Goal: Task Accomplishment & Management: Use online tool/utility

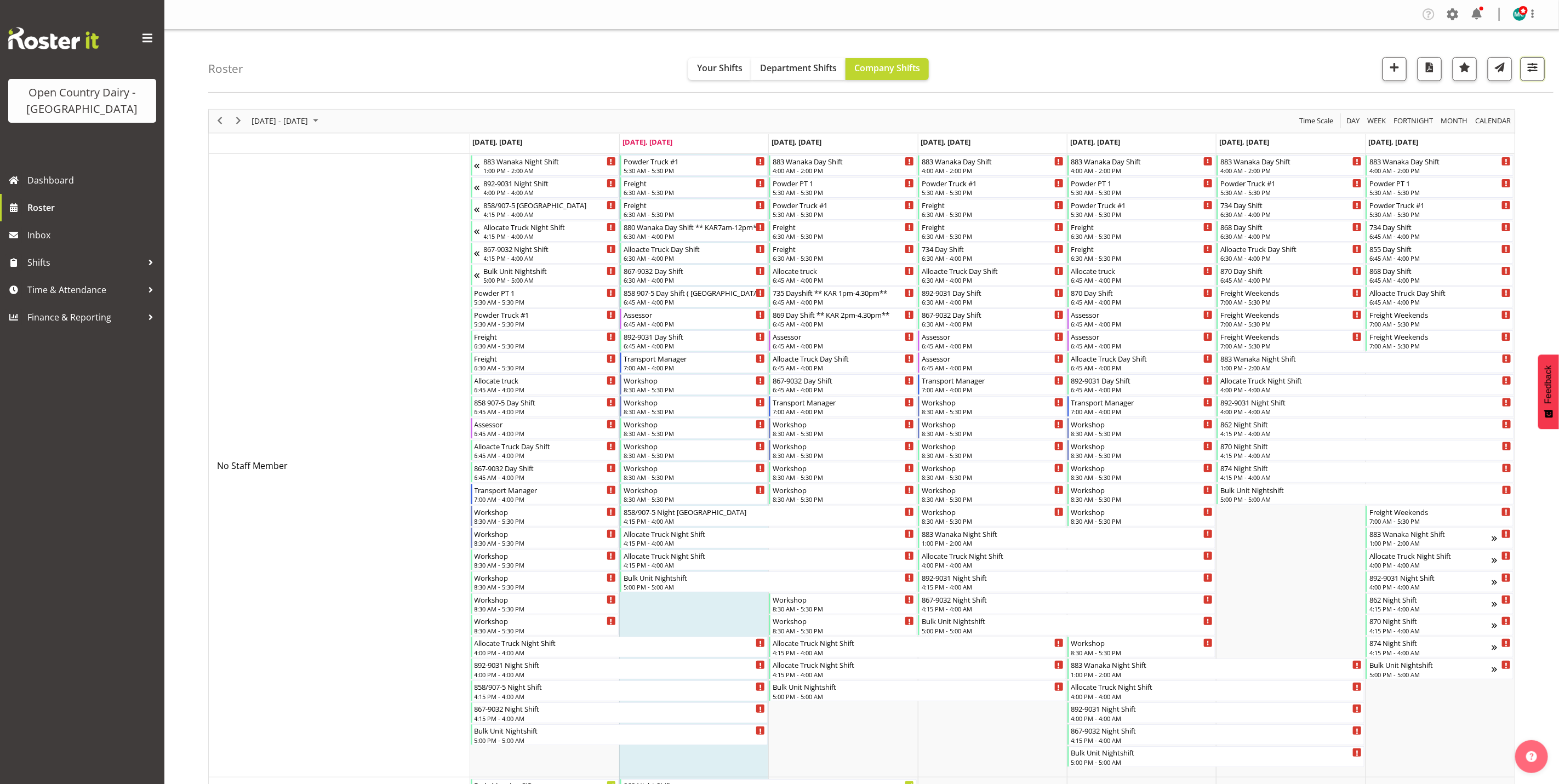
click at [1540, 61] on button "button" at bounding box center [1532, 69] width 24 height 24
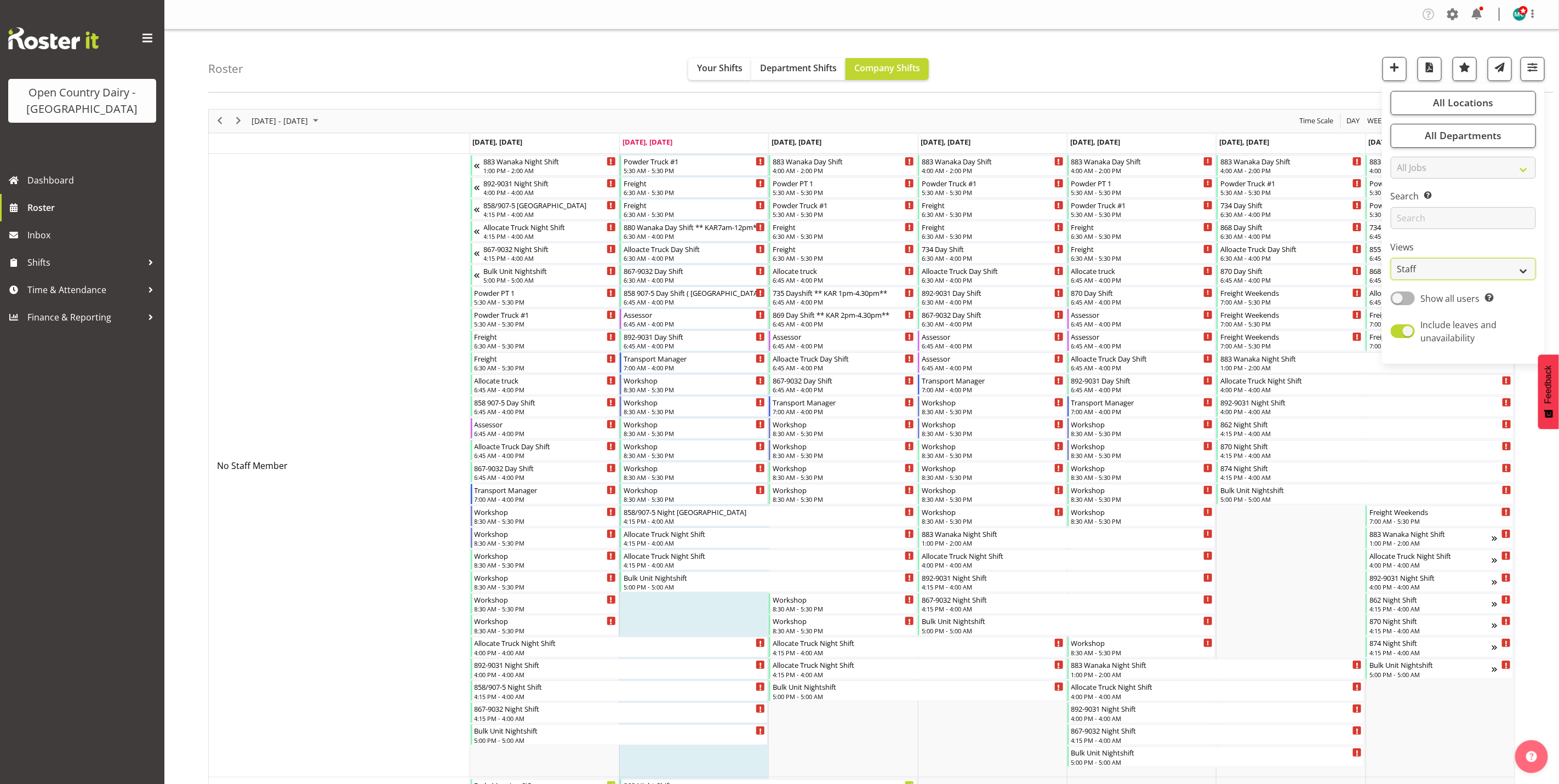
click at [1448, 273] on select "Staff Role Shift - Horizontal Shift - Vertical Staff - Location" at bounding box center [1463, 268] width 145 height 22
select select "shiftH"
click at [1391, 258] on select "Staff Role Shift - Horizontal Shift - Vertical Staff - Location" at bounding box center [1463, 268] width 145 height 22
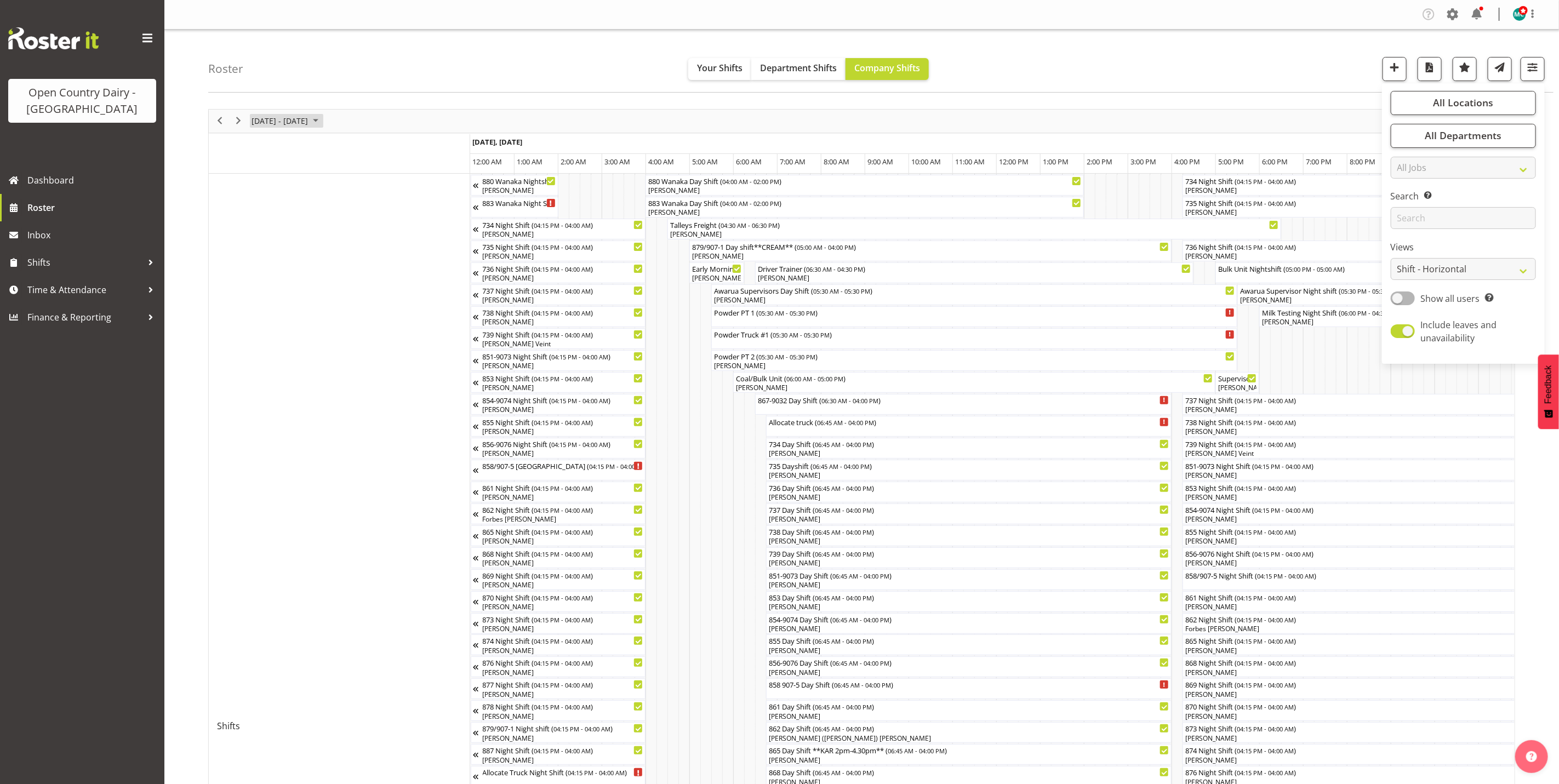
click at [288, 122] on span "[DATE] - [DATE]" at bounding box center [280, 121] width 59 height 14
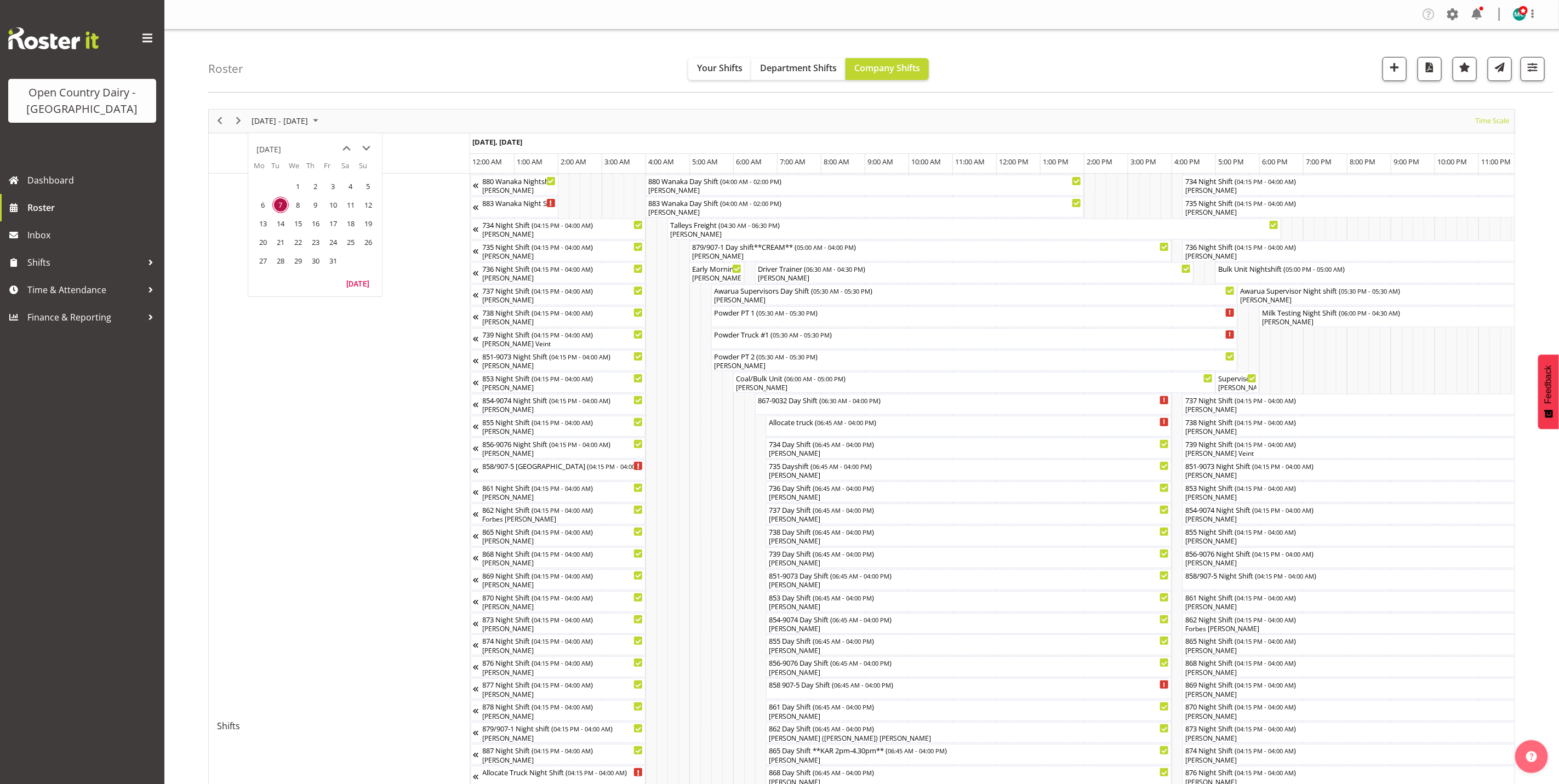
click at [281, 151] on div "[DATE]" at bounding box center [269, 149] width 25 height 22
click at [330, 245] on span "Nov" at bounding box center [331, 244] width 25 height 25
click at [318, 244] on span "20" at bounding box center [315, 242] width 17 height 17
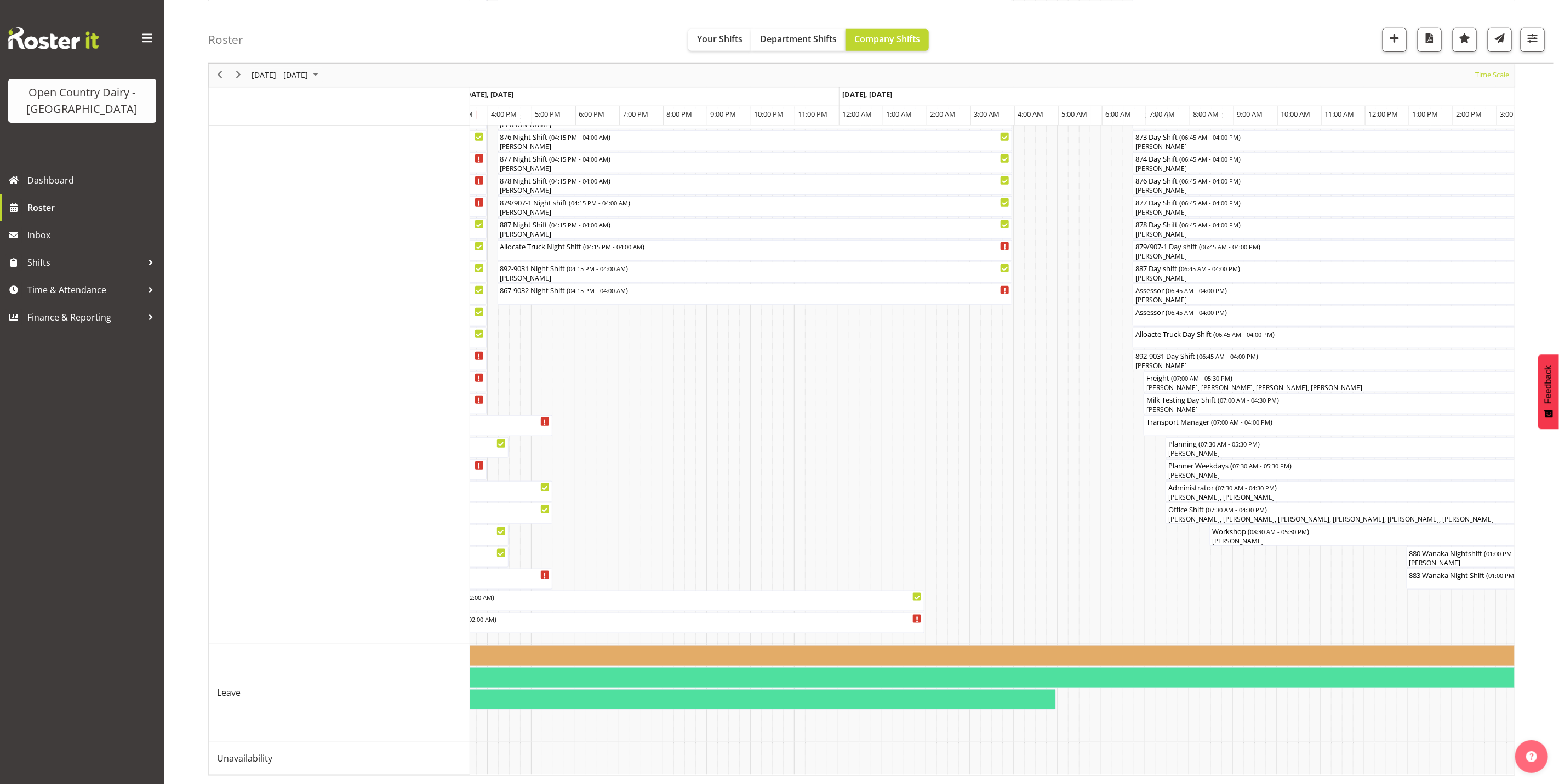
scroll to position [0, 2813]
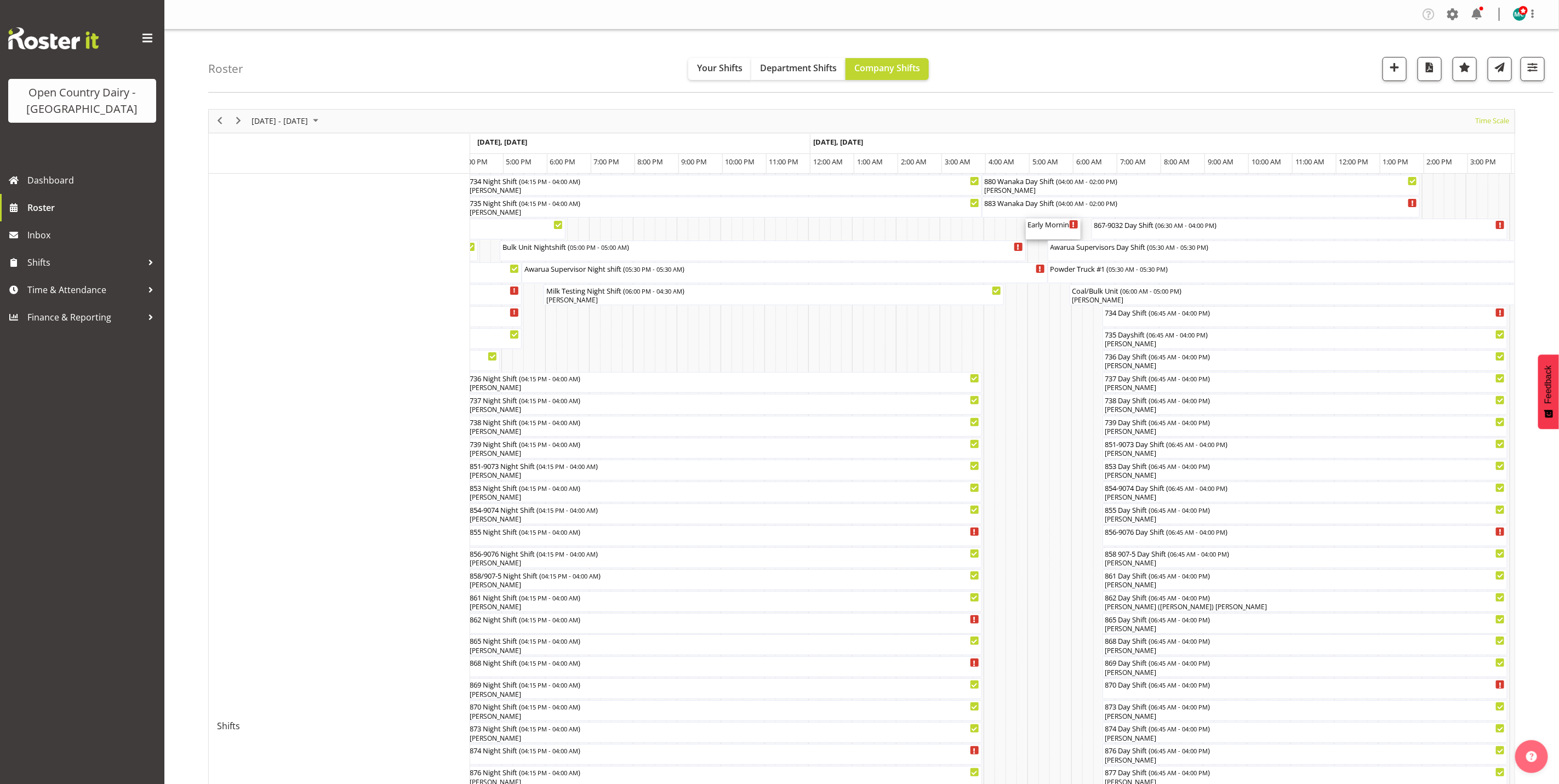
click at [1057, 232] on div "Early Morning CIP ( 05:00 AM - 06:15 AM )" at bounding box center [1053, 229] width 51 height 21
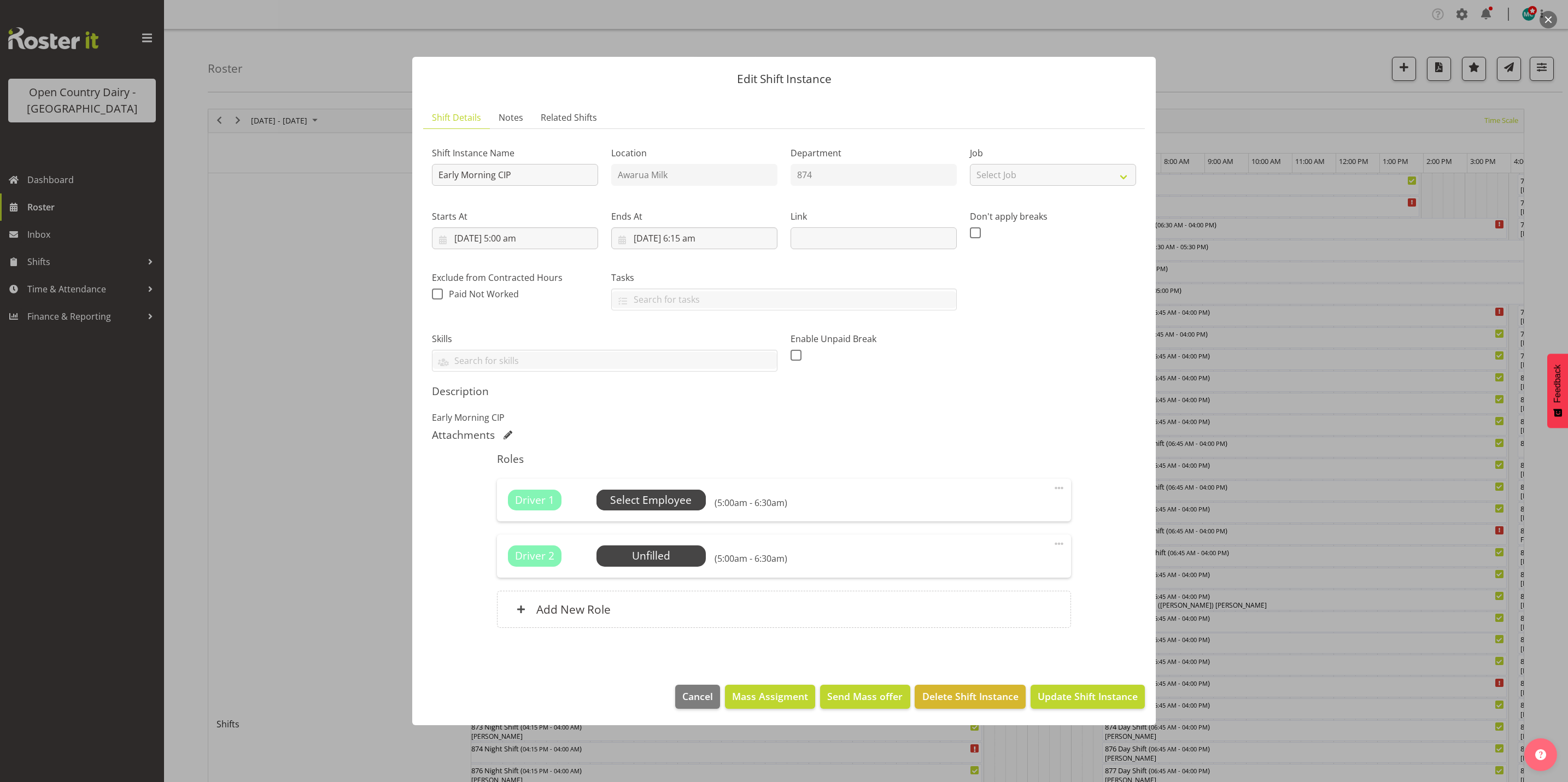
click at [668, 498] on span "Select Employee" at bounding box center [651, 500] width 81 height 16
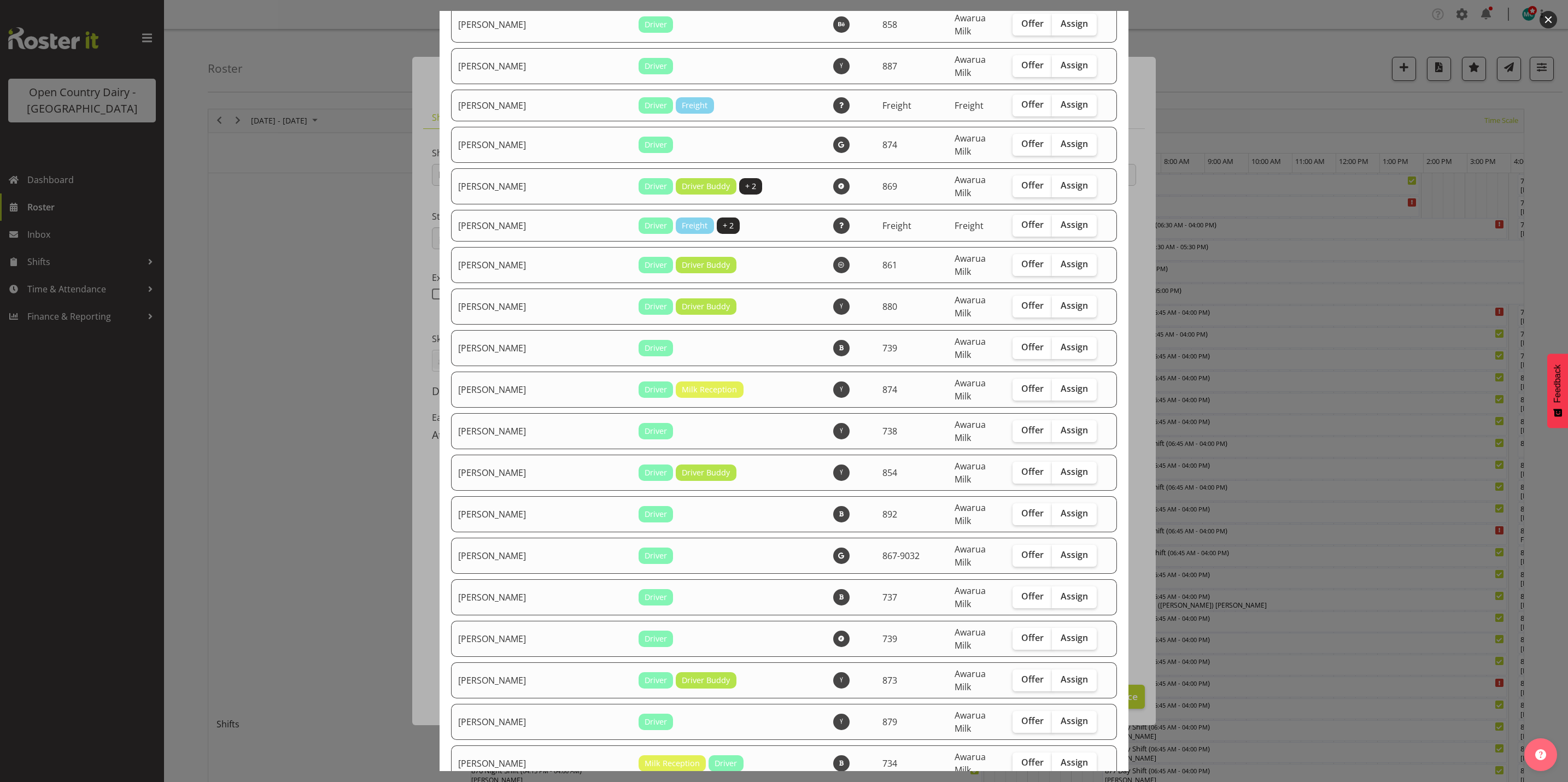
scroll to position [3278, 0]
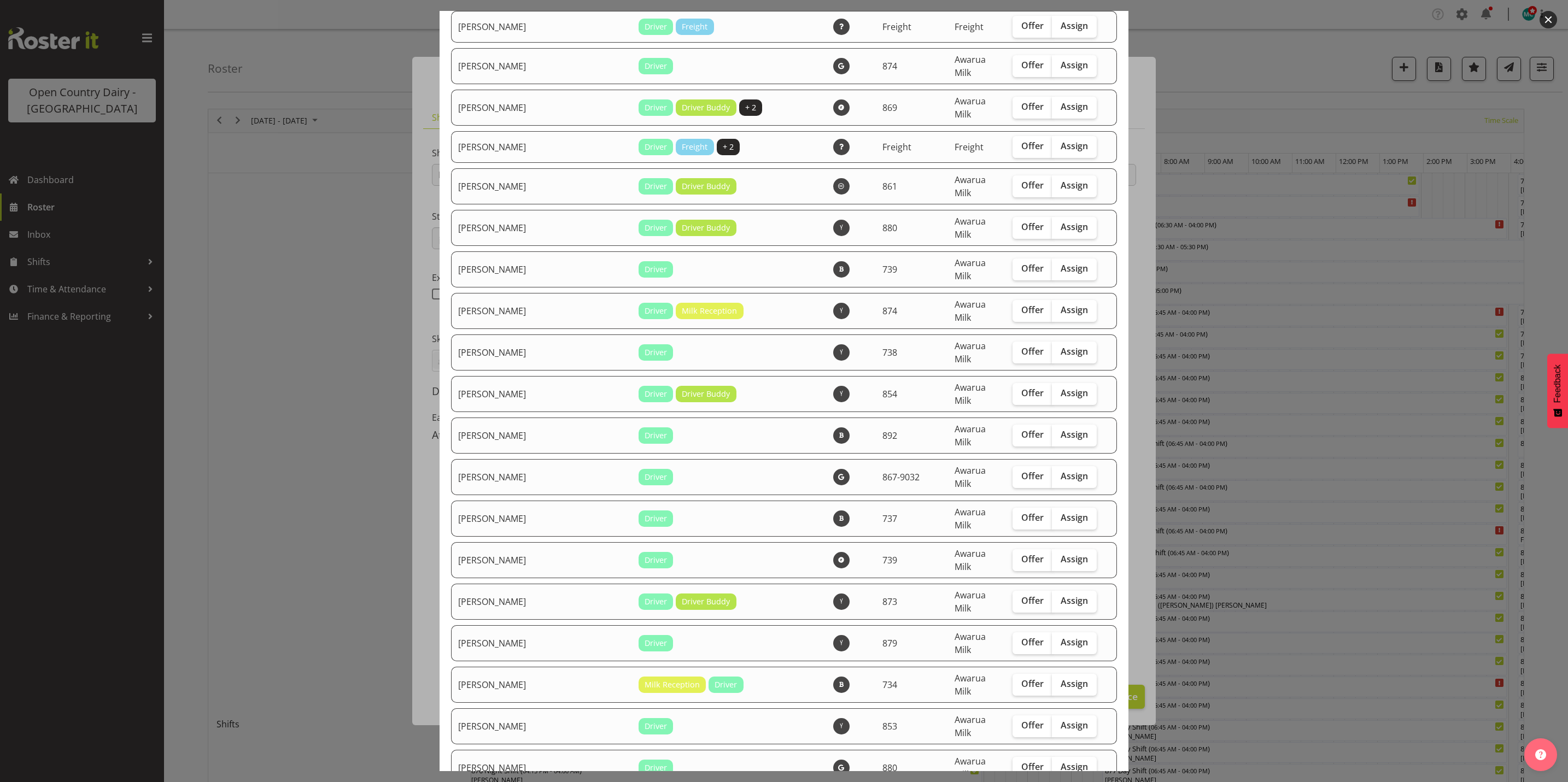
checkbox input "true"
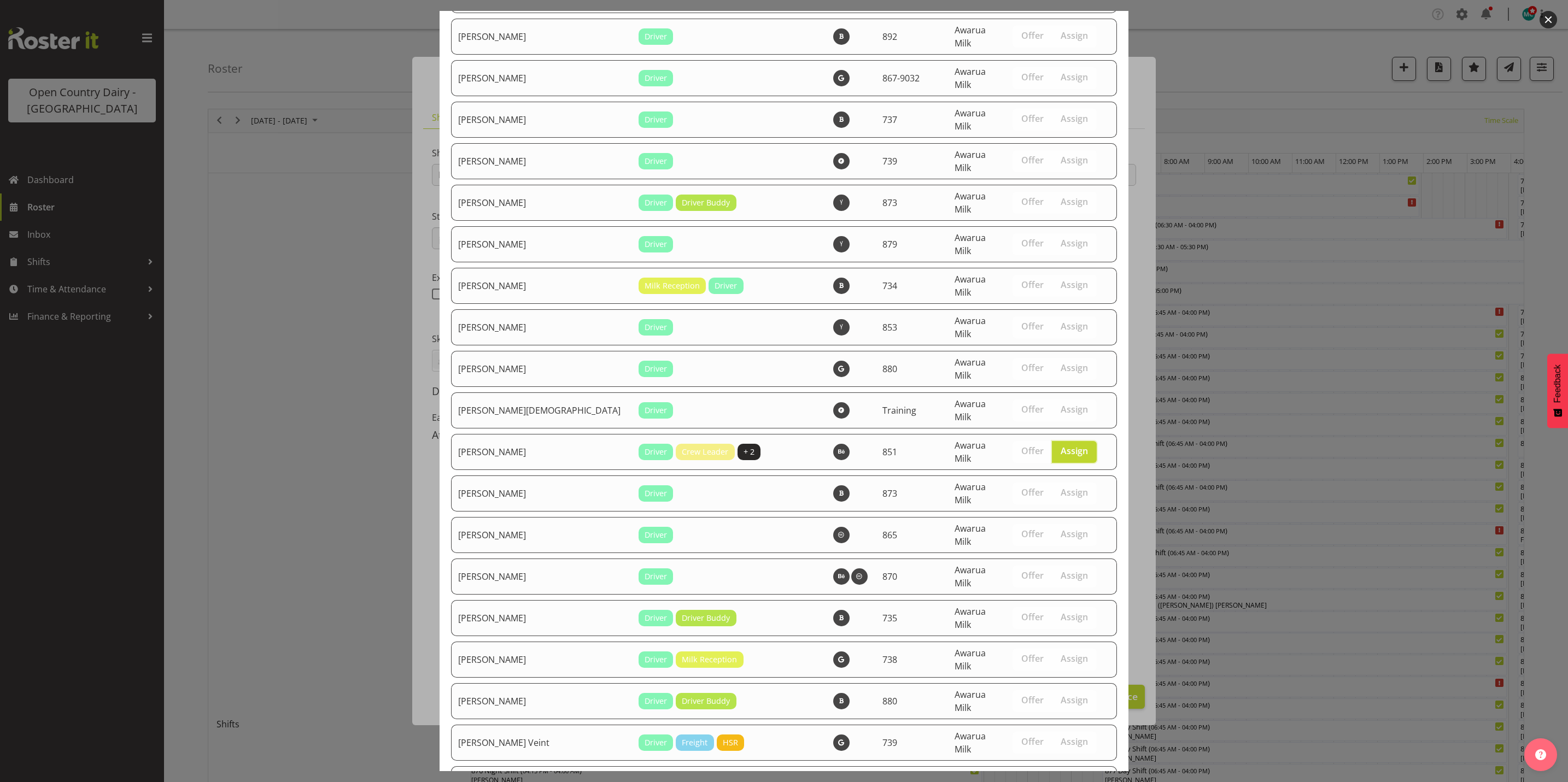
scroll to position [3721, 0]
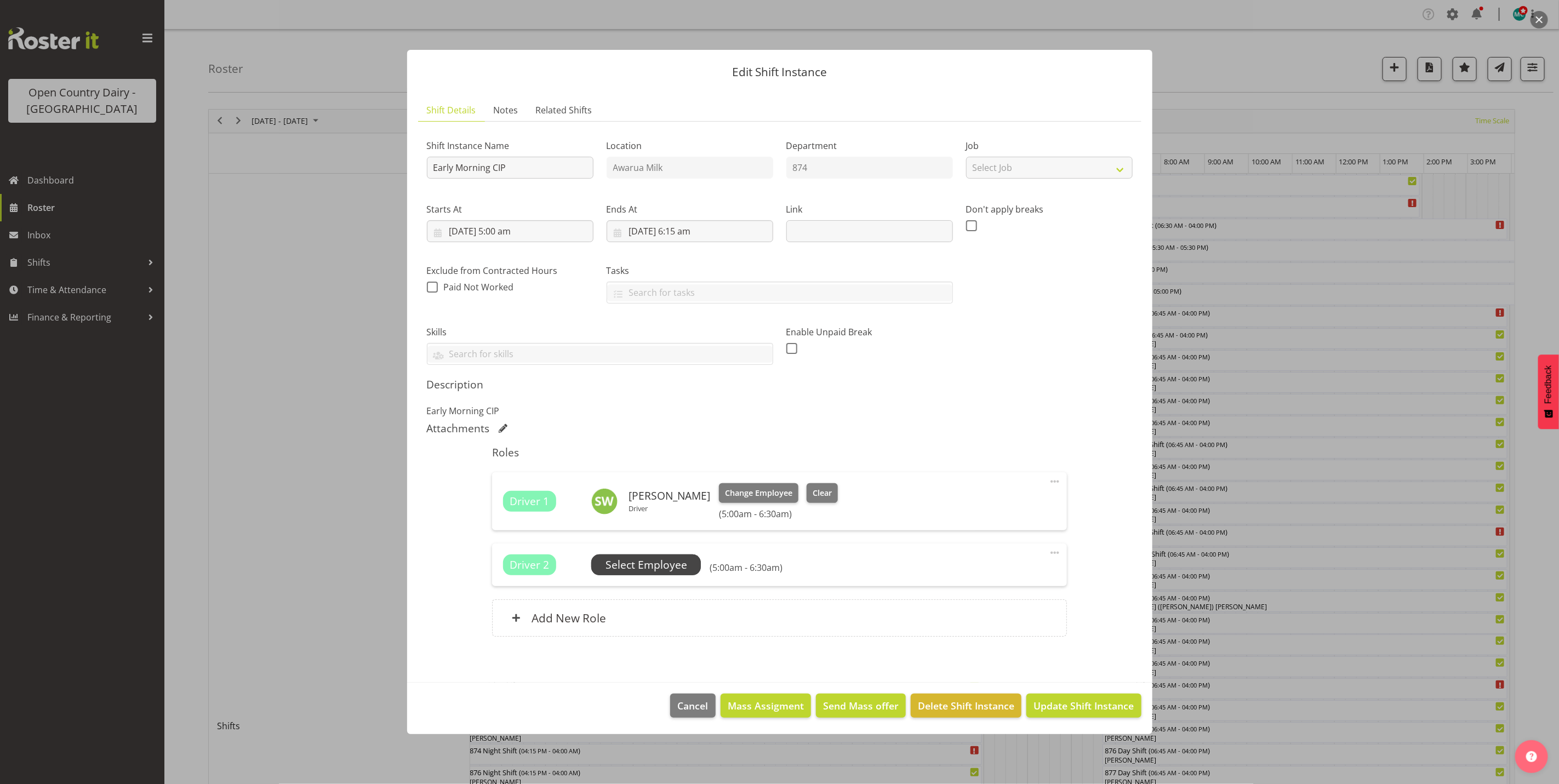
click at [644, 561] on span "Select Employee" at bounding box center [646, 565] width 82 height 16
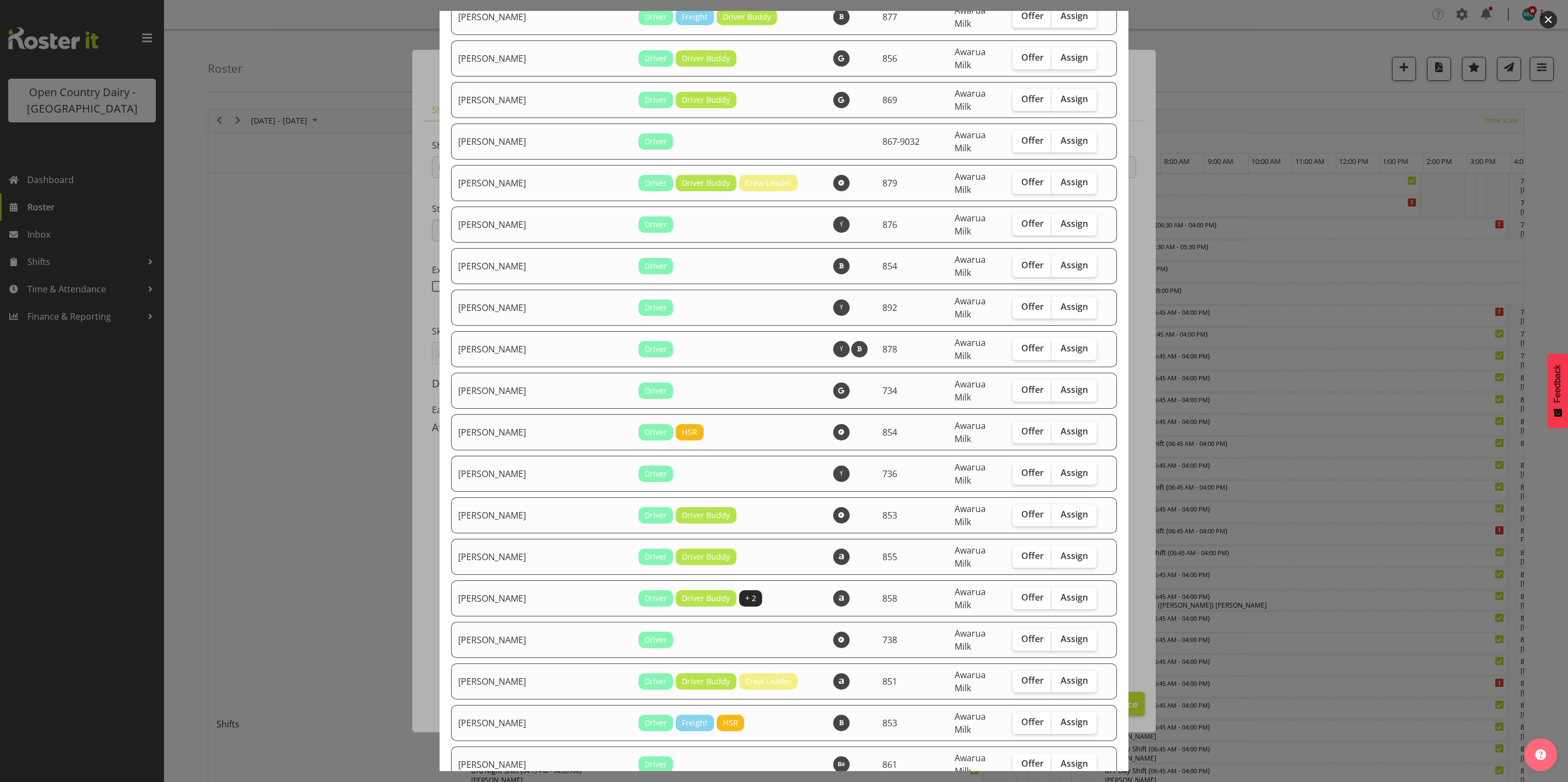
scroll to position [2459, 0]
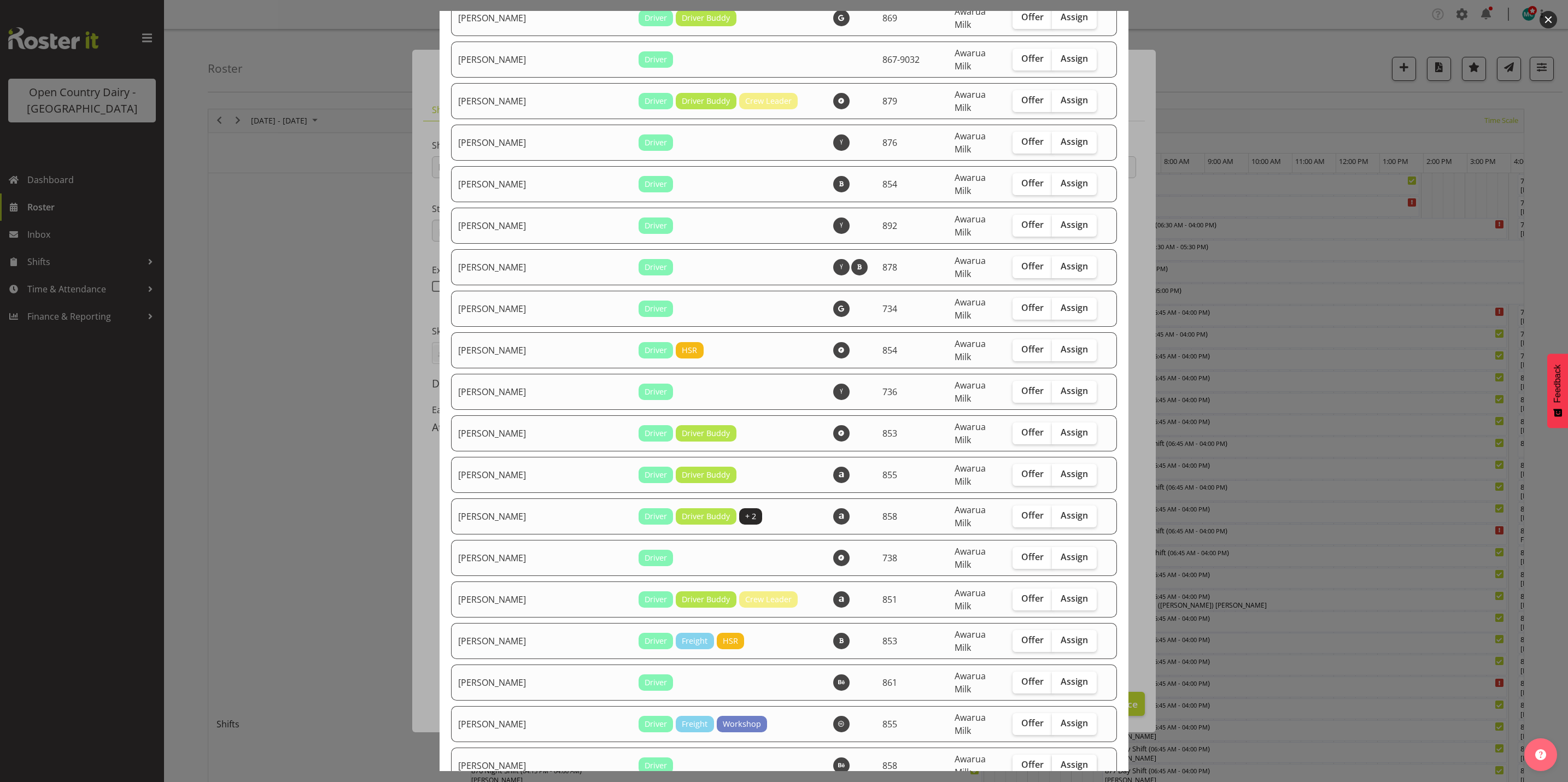
click at [1061, 759] on span "Assign" at bounding box center [1074, 765] width 27 height 11
click at [1059, 761] on input "Assign" at bounding box center [1056, 765] width 7 height 7
checkbox input "true"
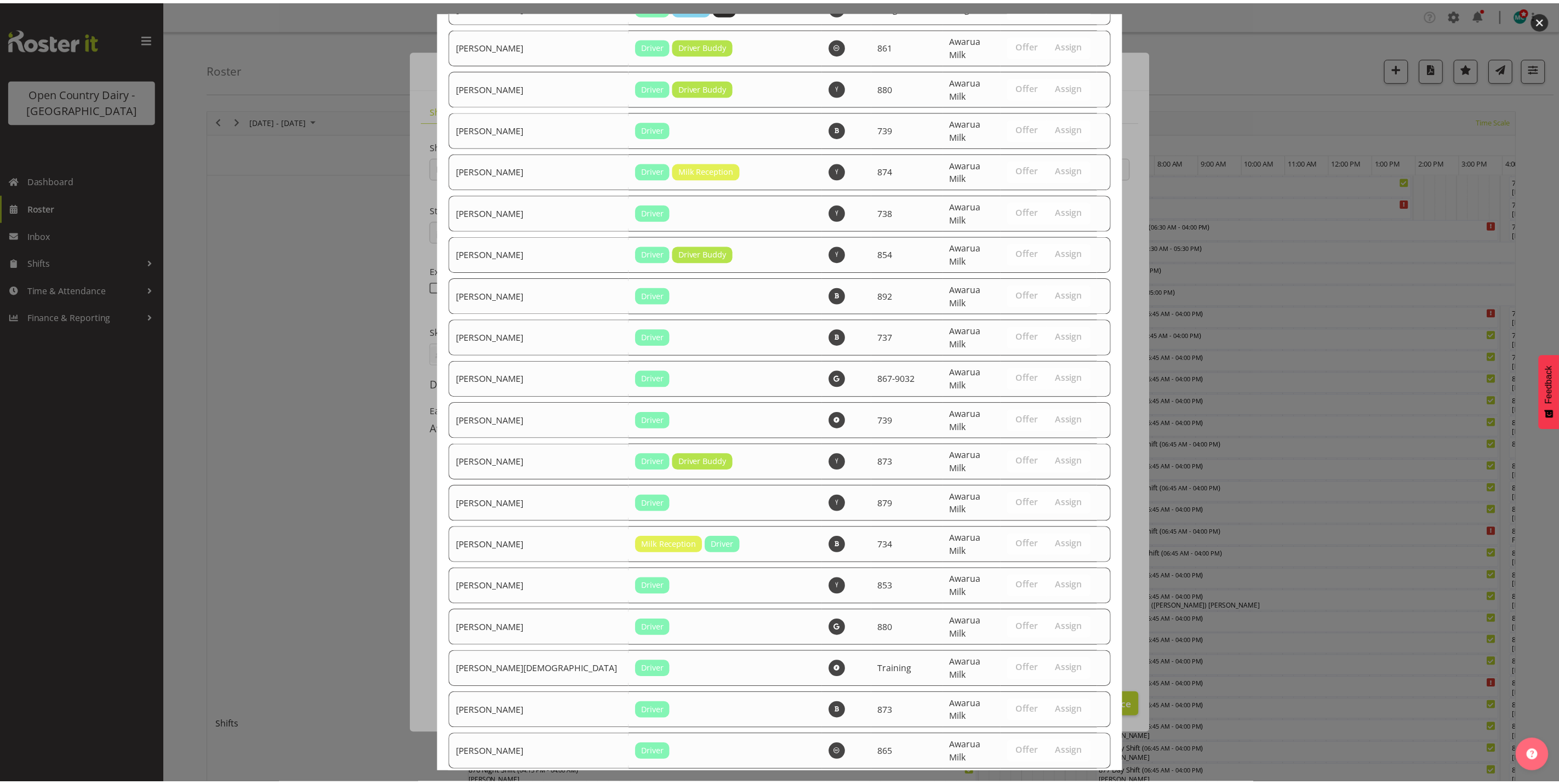
scroll to position [3693, 0]
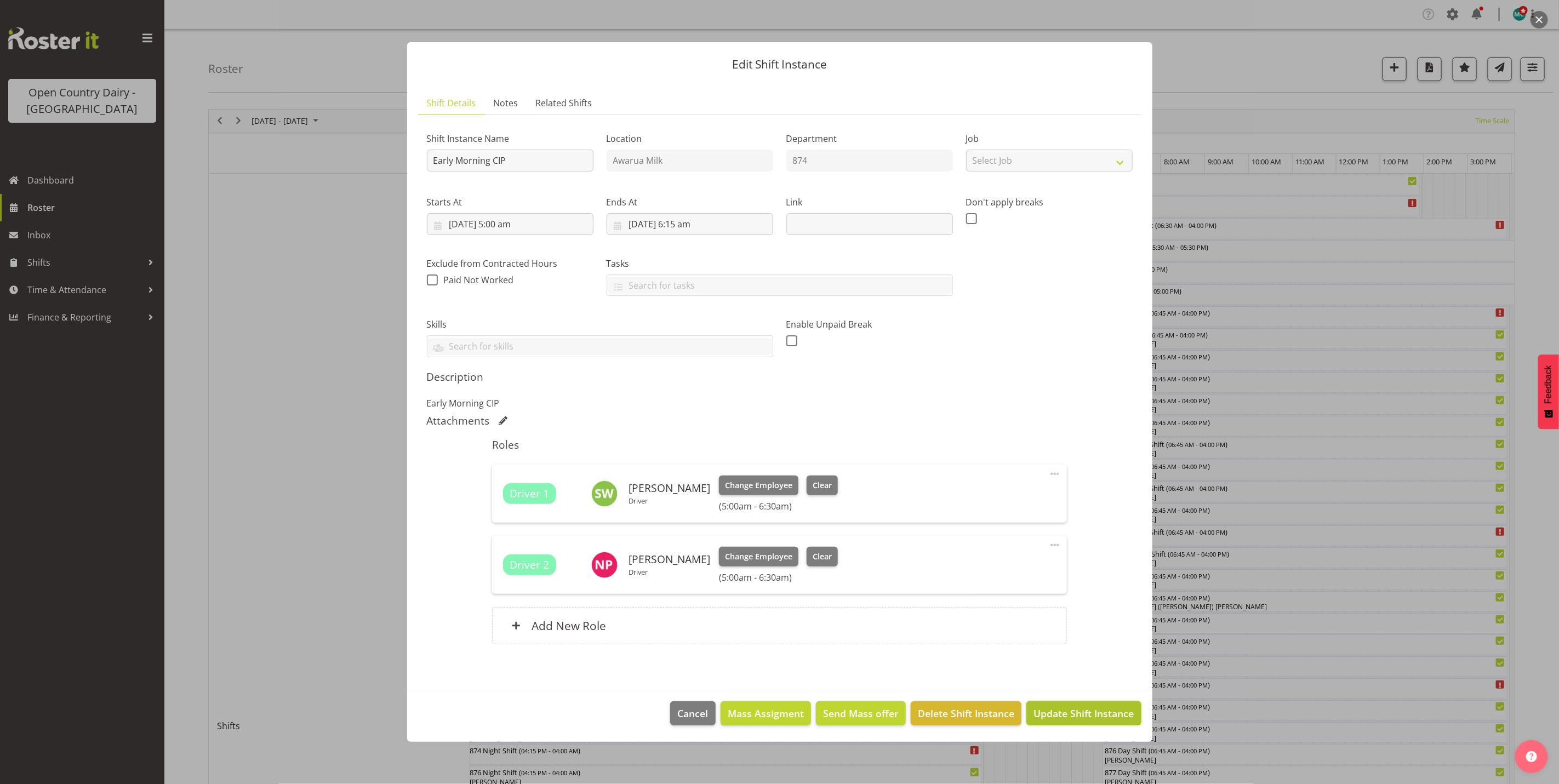
click at [1069, 714] on span "Update Shift Instance" at bounding box center [1083, 713] width 100 height 14
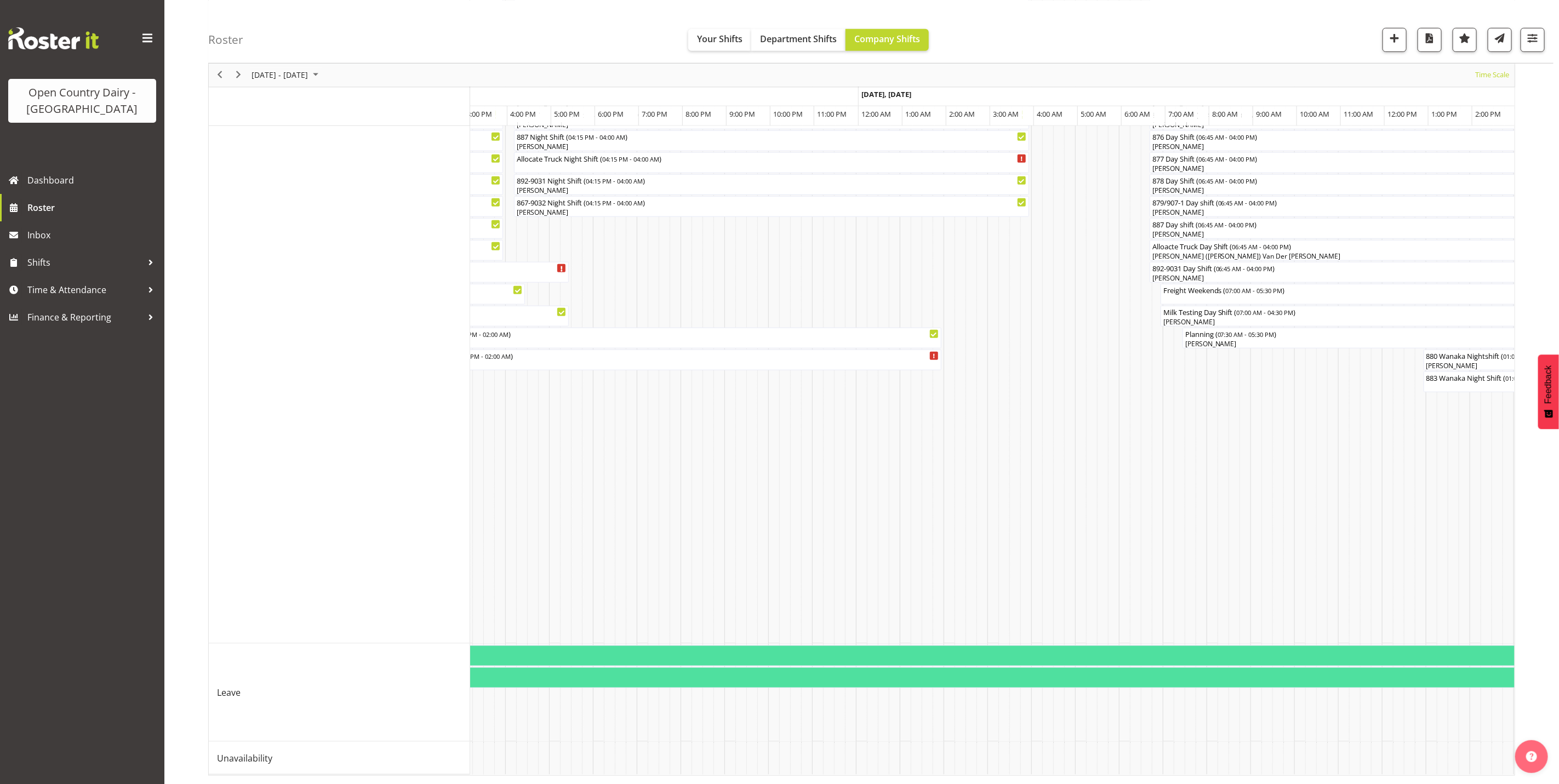
scroll to position [0, 5992]
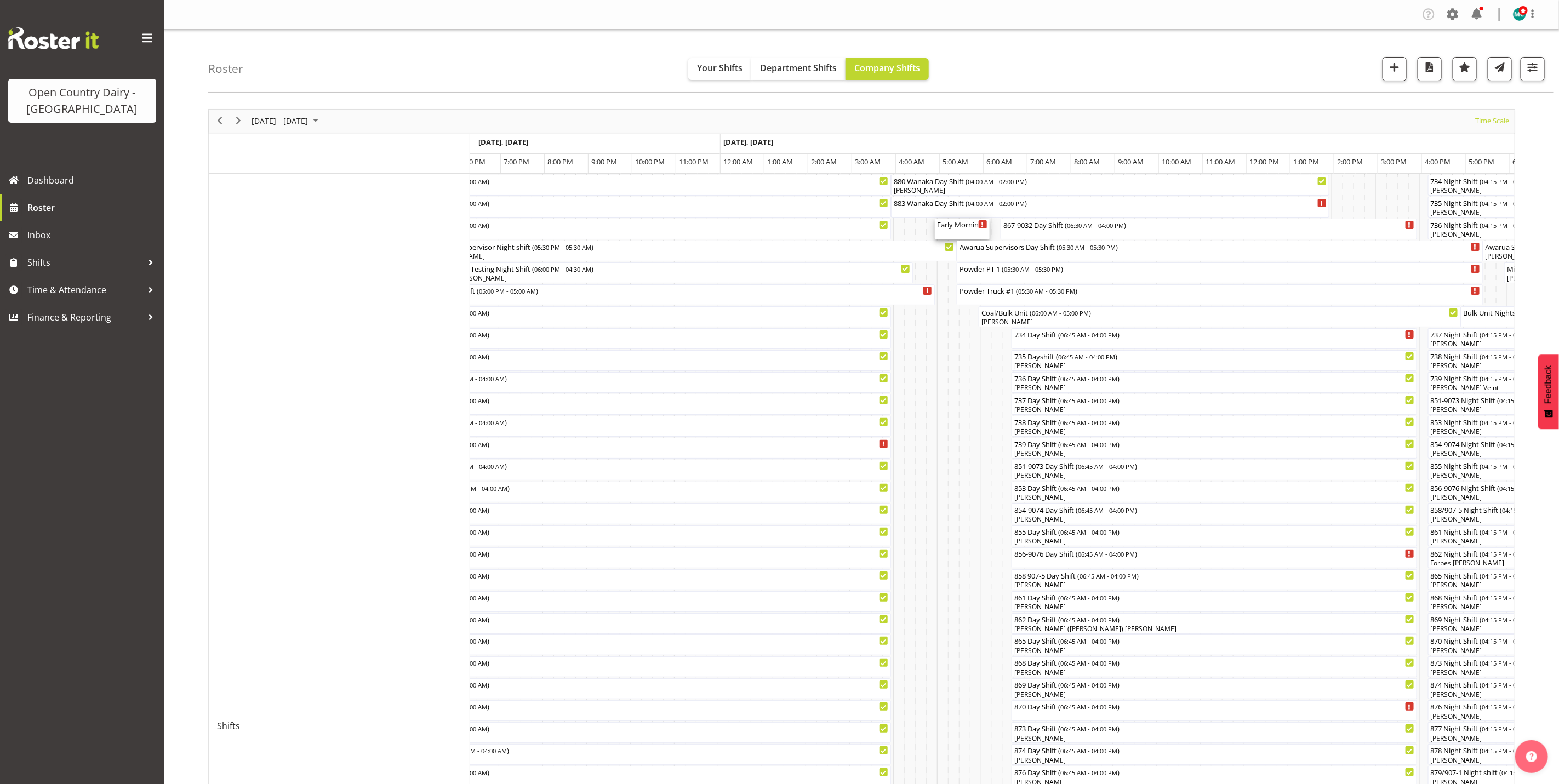
click at [959, 227] on div "Early Morning CIP ( 05:00 AM - 06:15 AM )" at bounding box center [962, 224] width 51 height 11
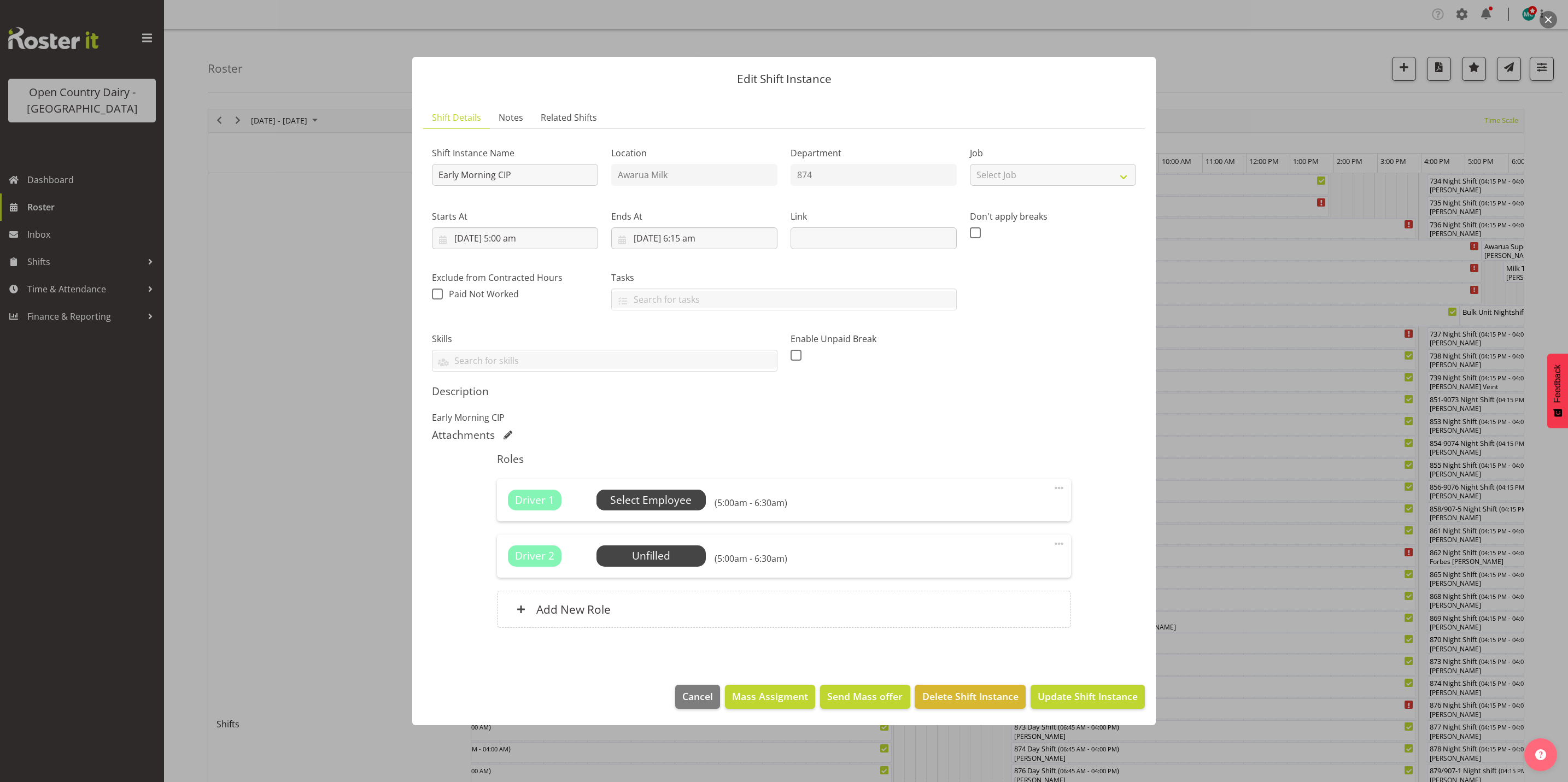
click at [651, 504] on span "Select Employee" at bounding box center [651, 500] width 81 height 16
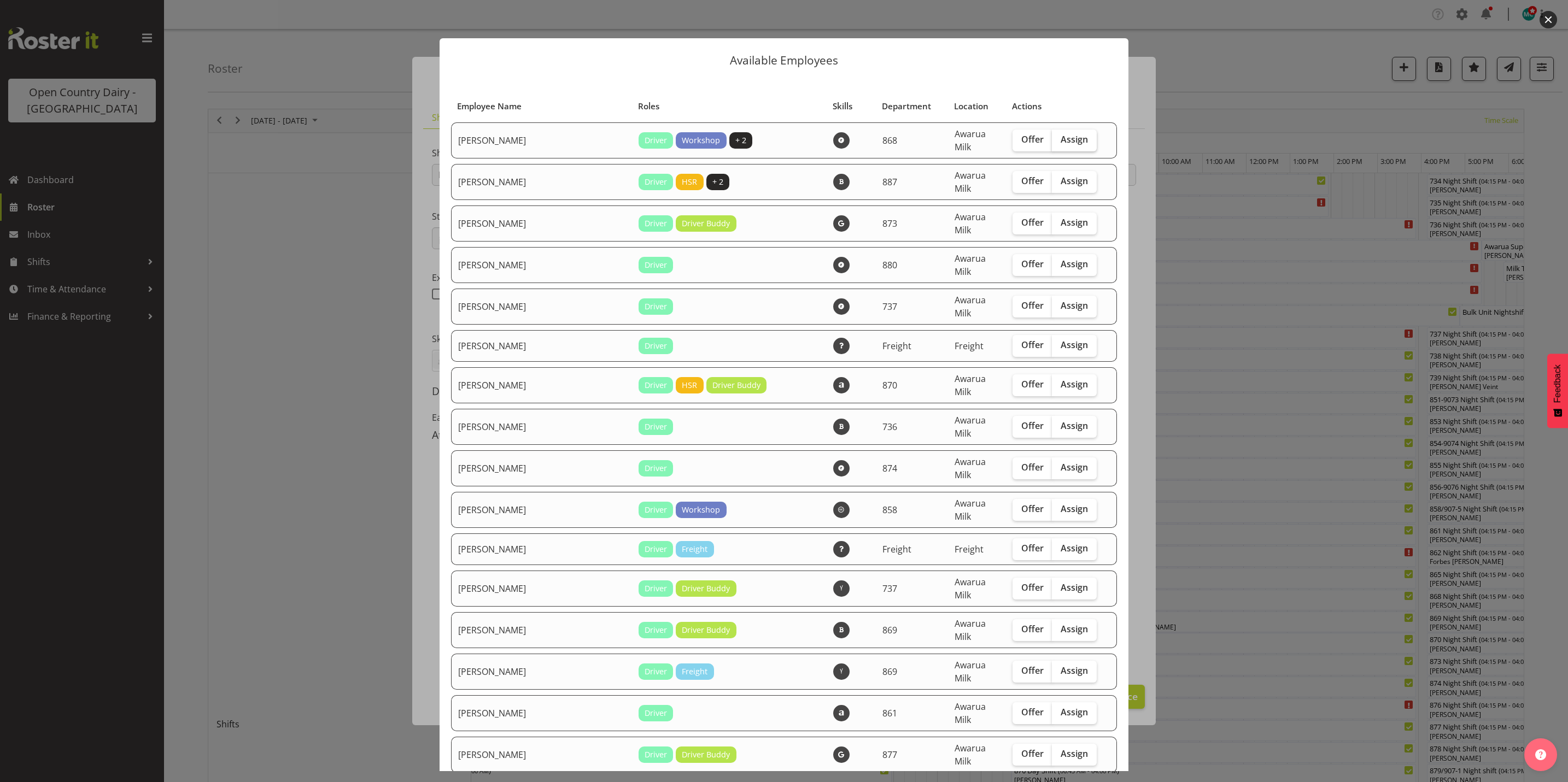
click at [1069, 144] on label "Assign" at bounding box center [1074, 140] width 45 height 22
click at [1059, 143] on input "Assign" at bounding box center [1056, 140] width 7 height 7
checkbox input "true"
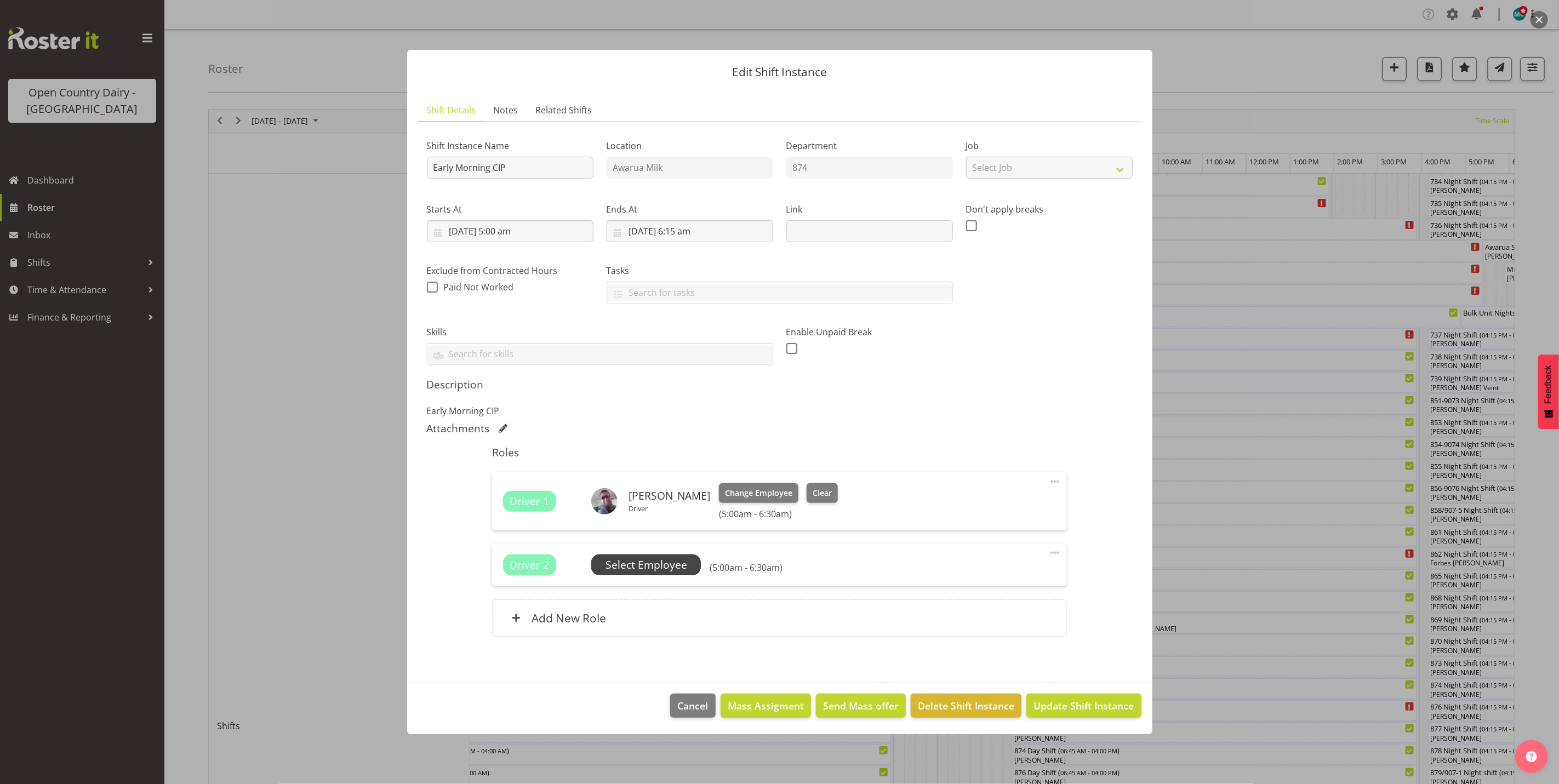
click at [638, 568] on span "Select Employee" at bounding box center [646, 565] width 82 height 16
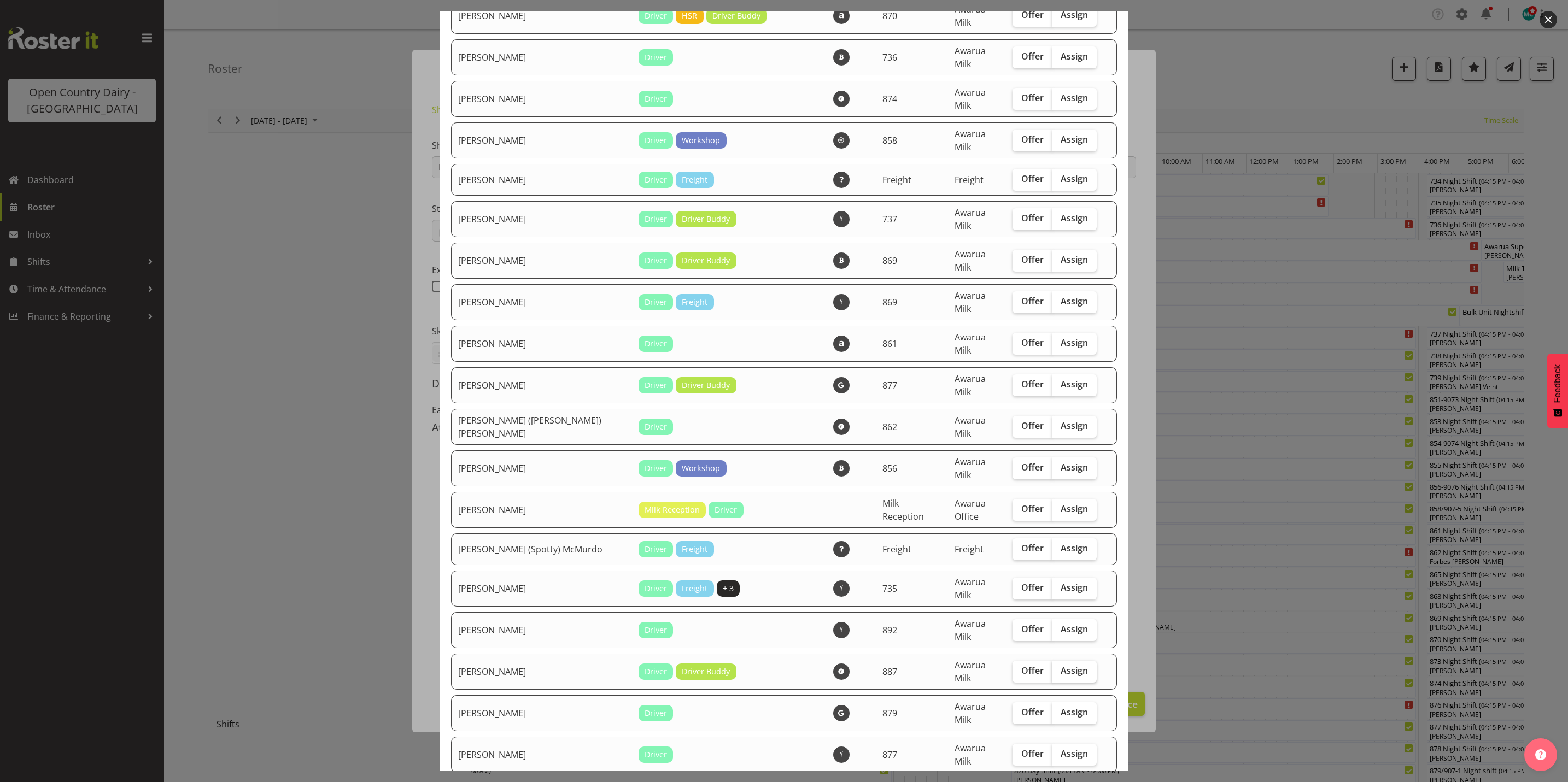
click at [1063, 665] on span "Assign" at bounding box center [1074, 670] width 27 height 11
click at [1059, 667] on input "Assign" at bounding box center [1056, 671] width 7 height 7
checkbox input "true"
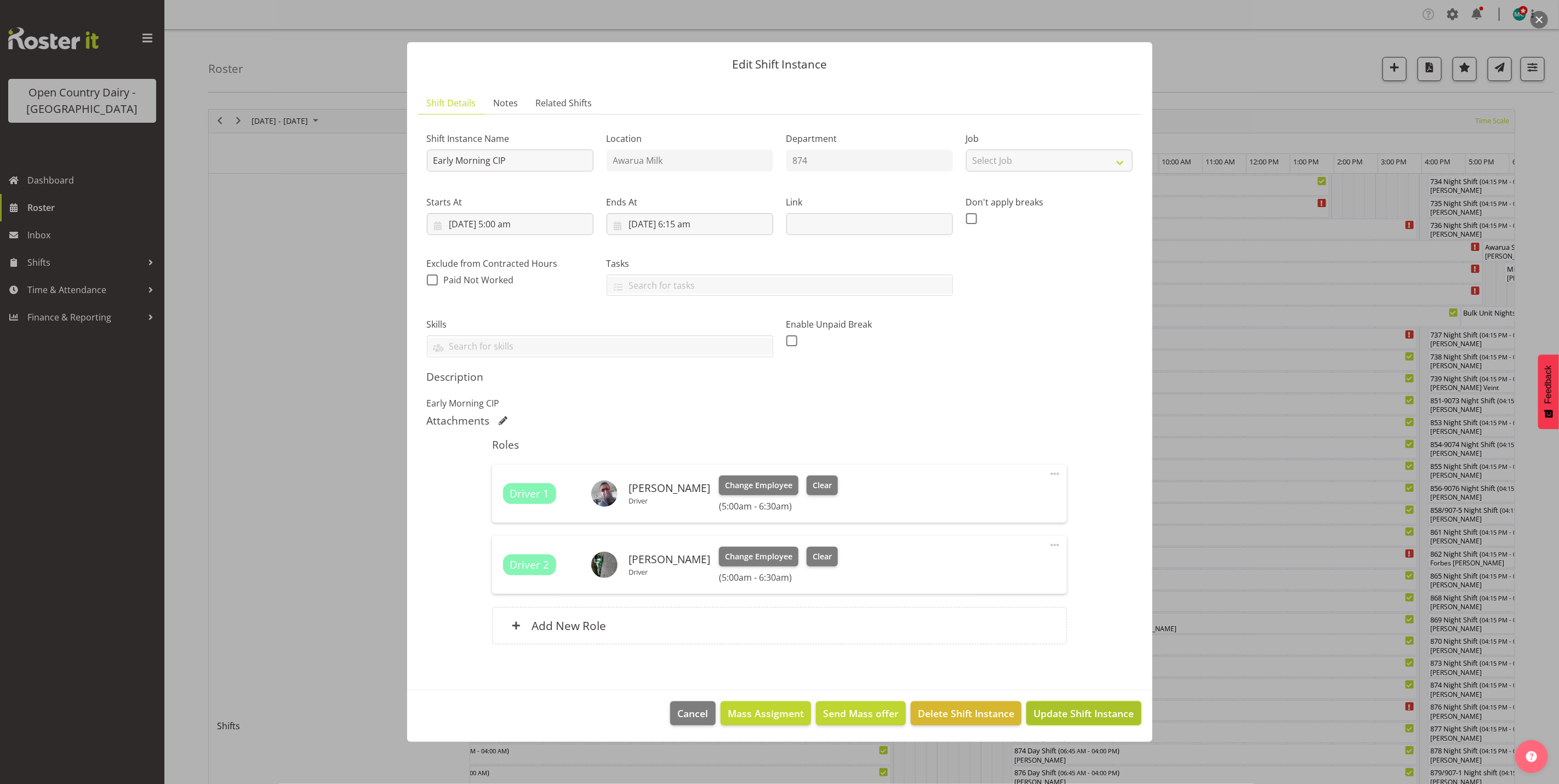
click at [1103, 709] on span "Update Shift Instance" at bounding box center [1083, 713] width 100 height 14
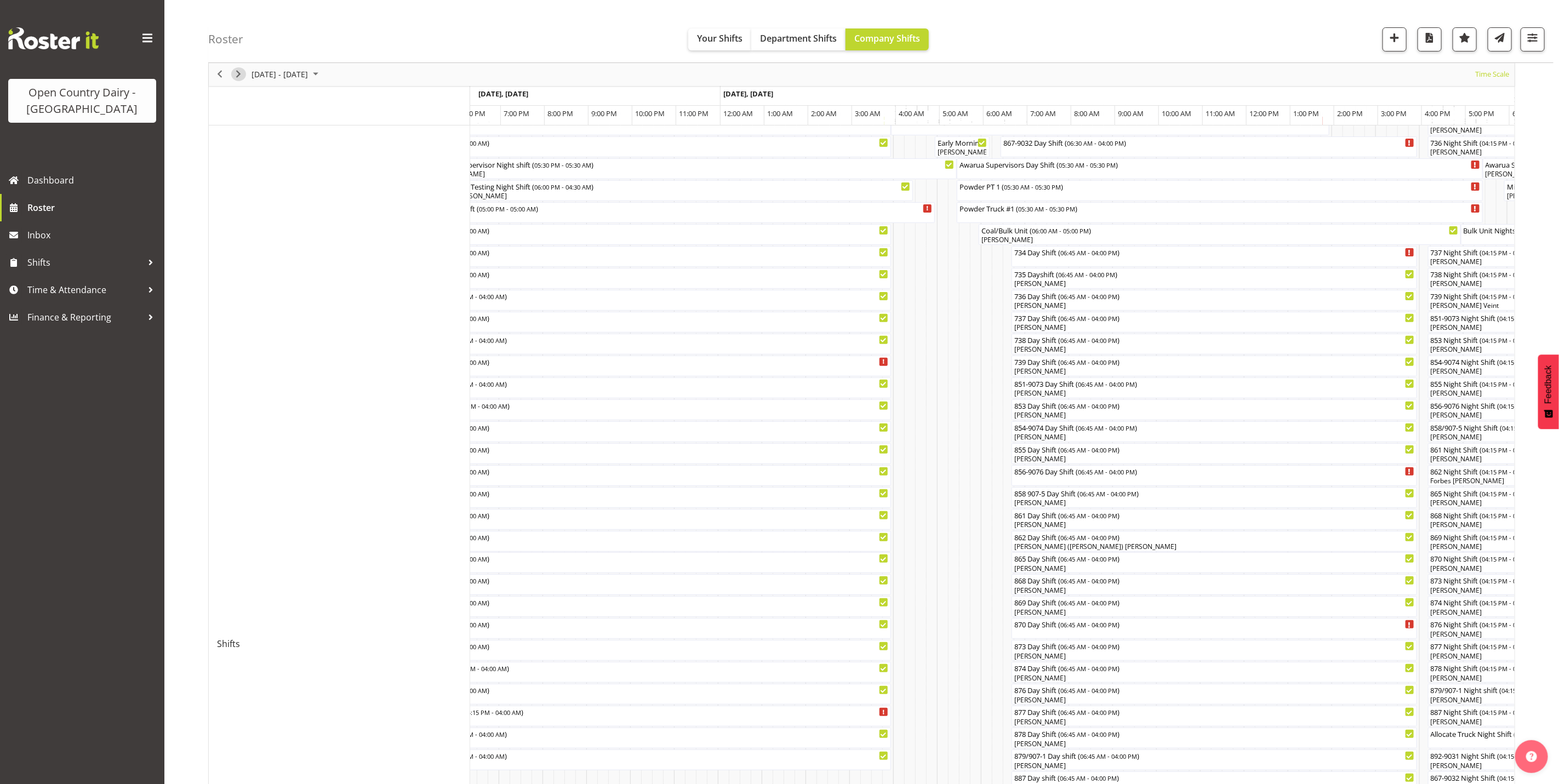
click at [242, 76] on span "Next" at bounding box center [238, 75] width 13 height 14
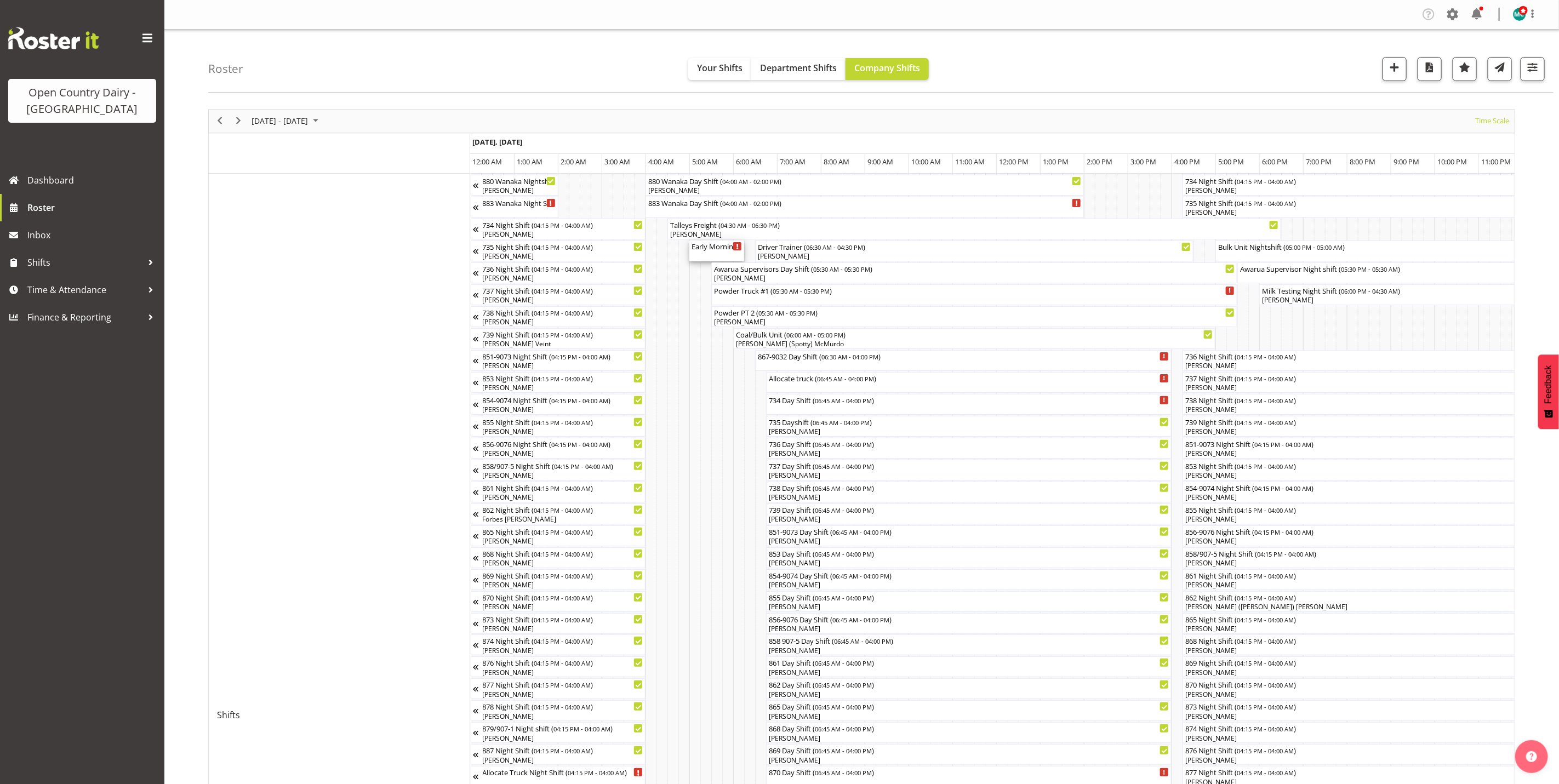
click at [711, 255] on div "Early Morning CIP ( 05:00 AM - 06:15 AM )" at bounding box center [717, 251] width 51 height 21
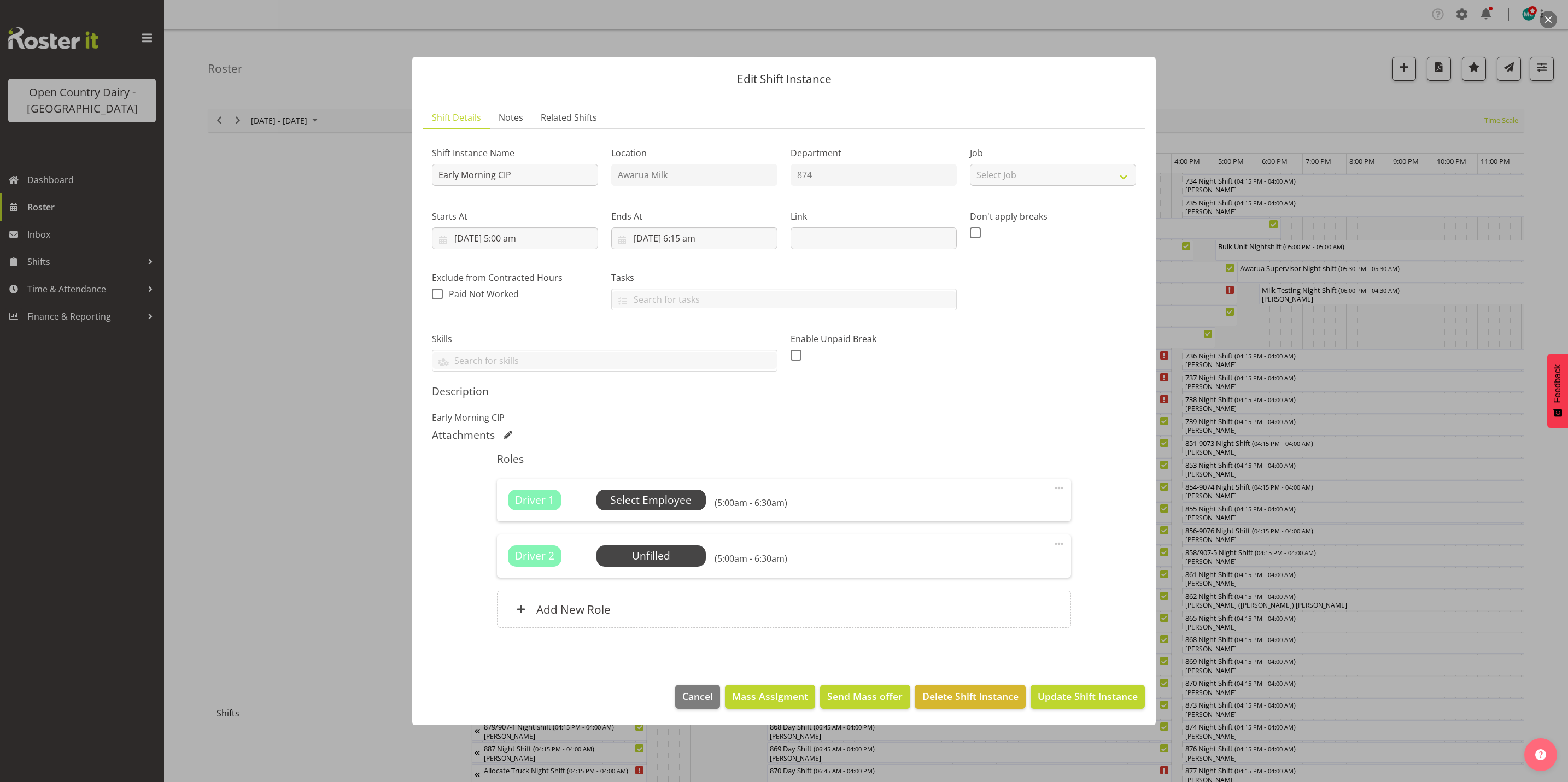
click at [658, 499] on span "Select Employee" at bounding box center [651, 500] width 81 height 16
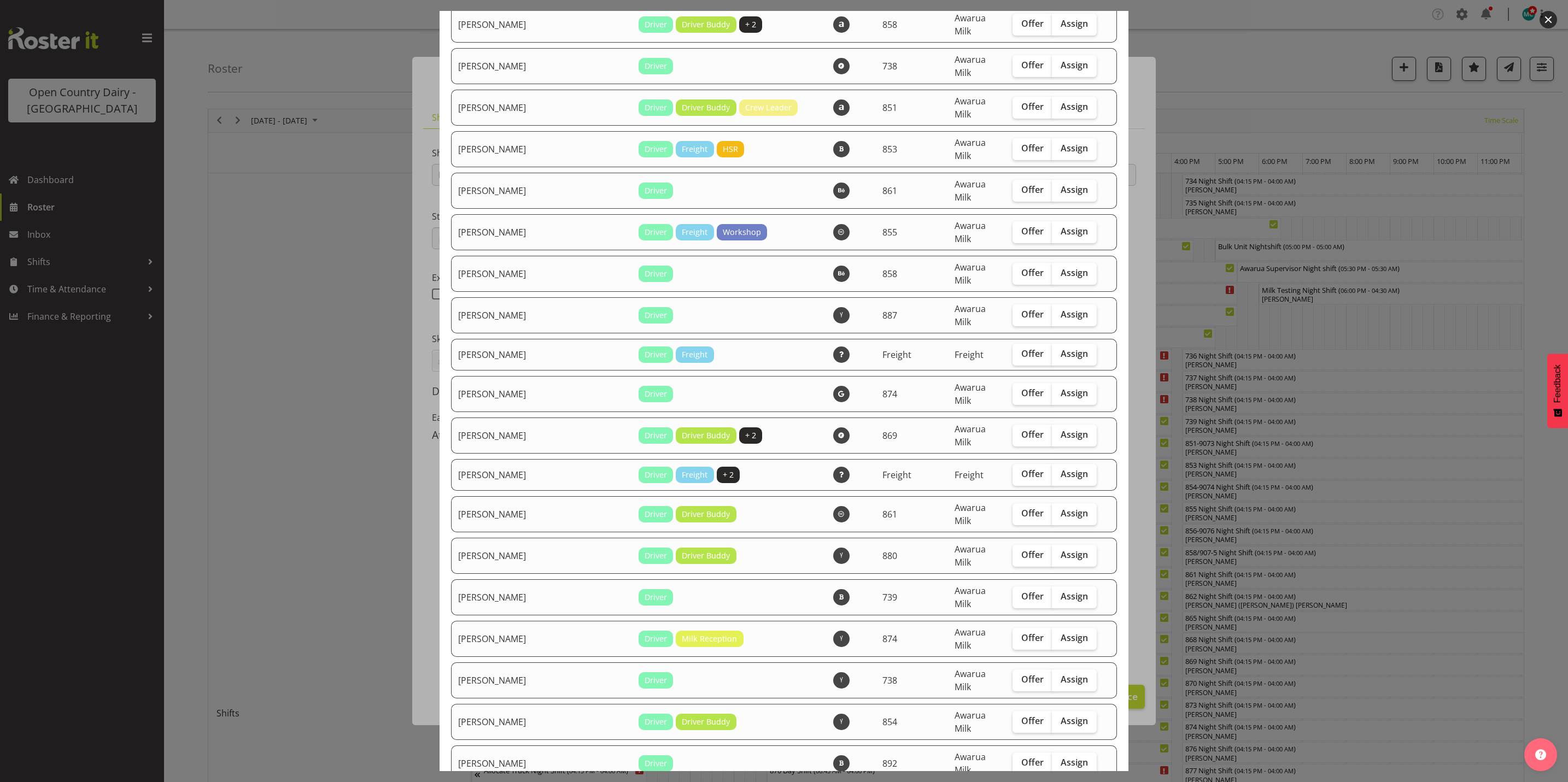
scroll to position [3032, 0]
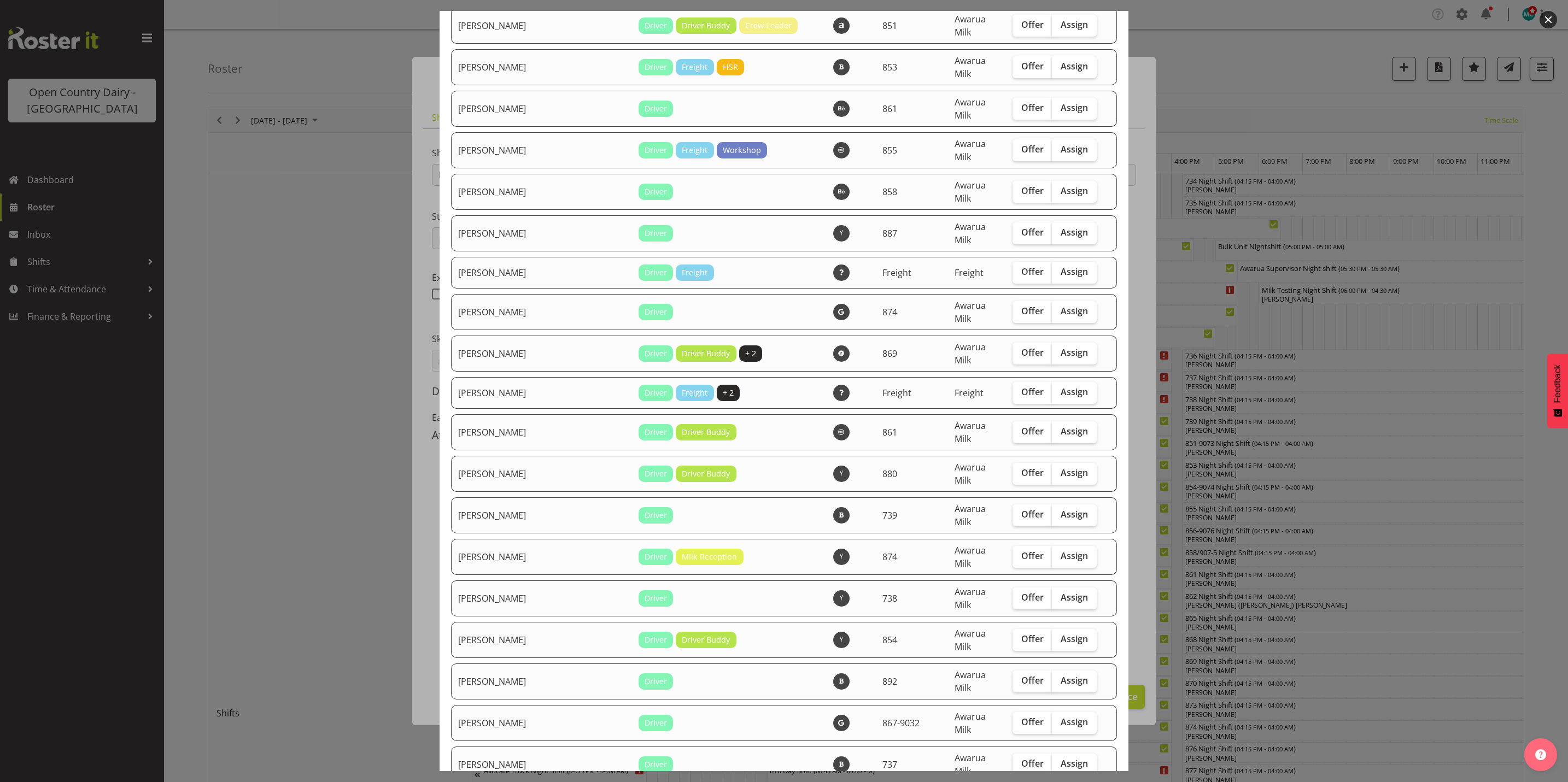
checkbox input "true"
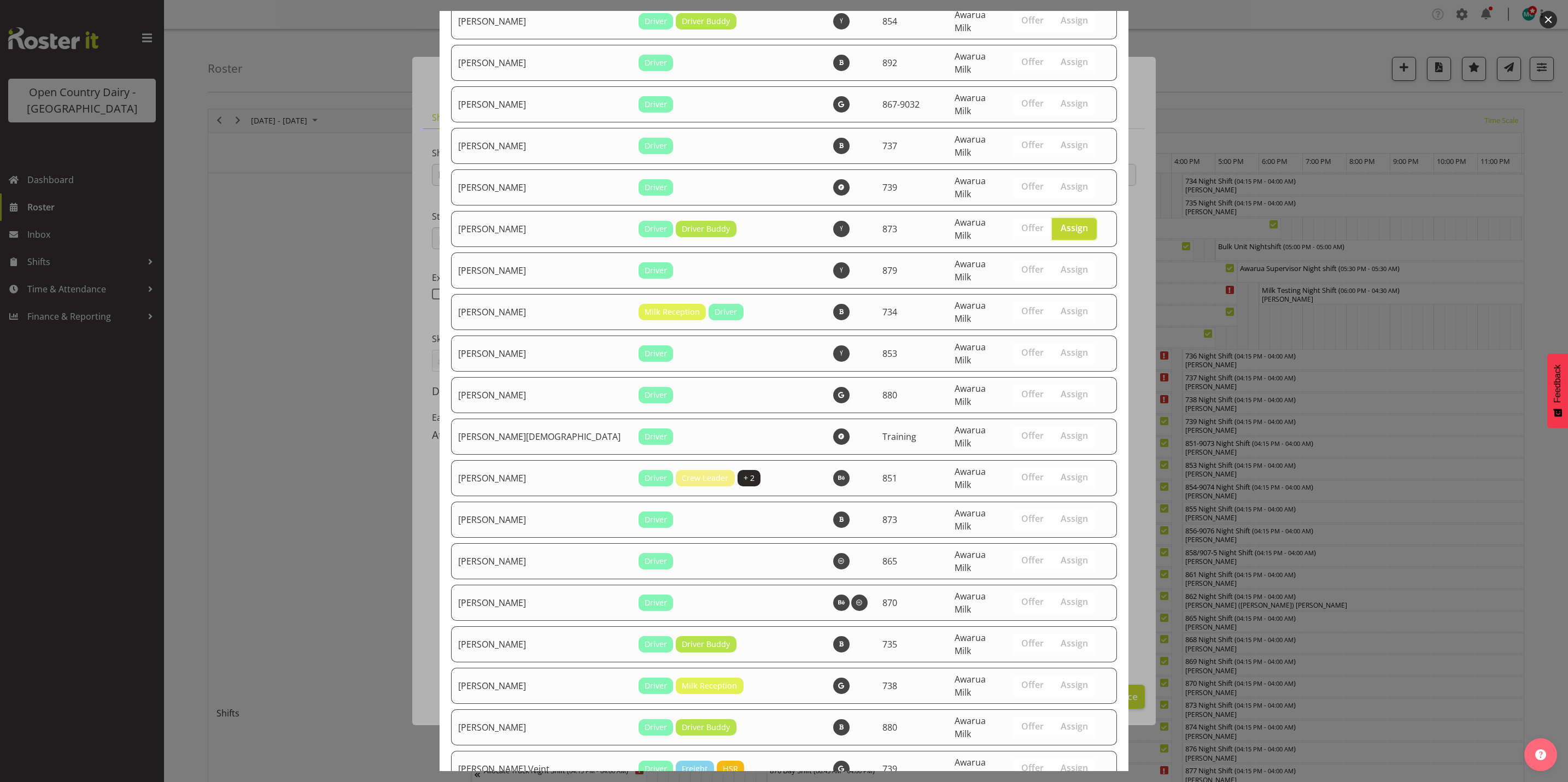
scroll to position [3721, 0]
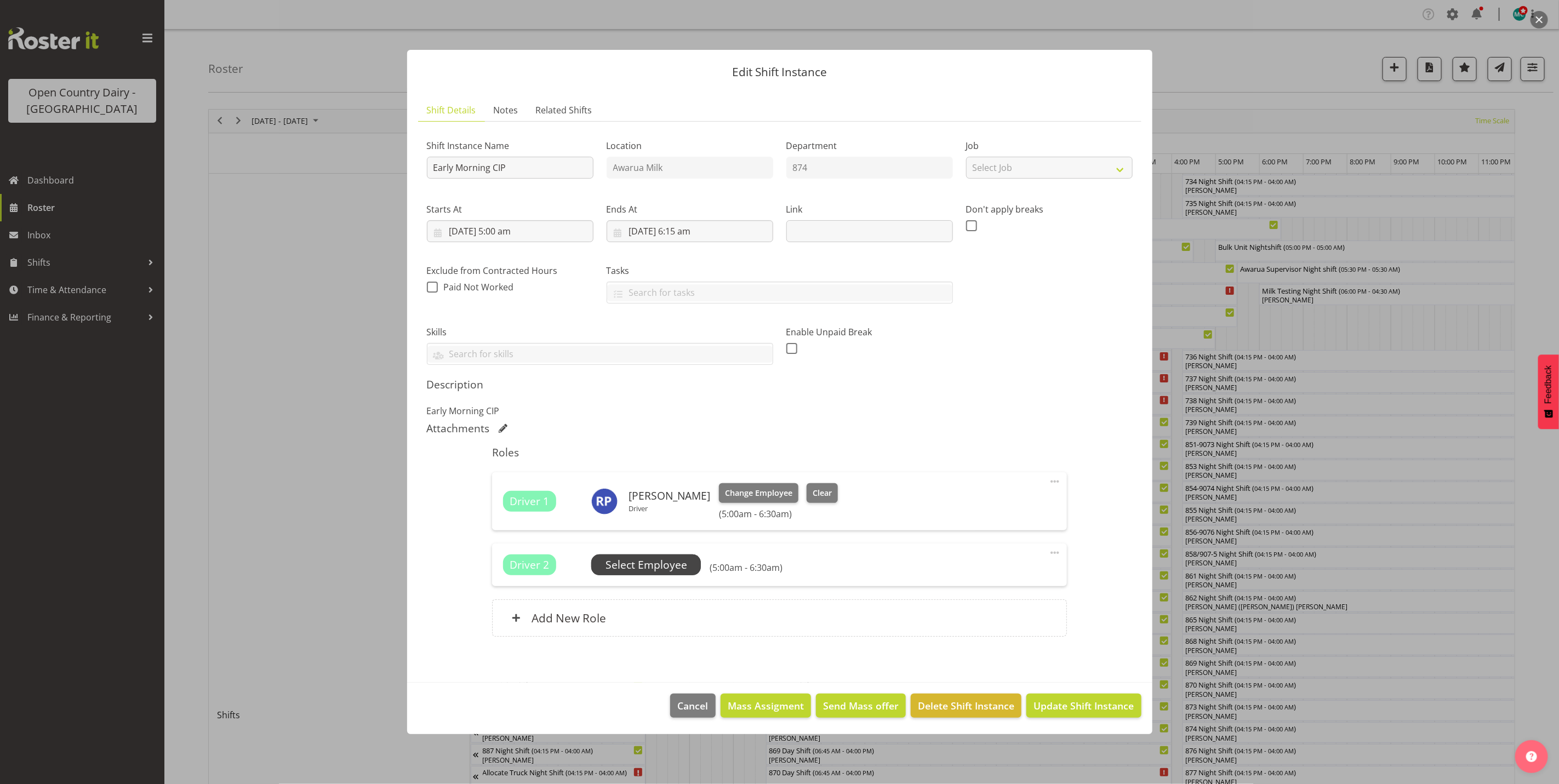
click at [669, 565] on span "Select Employee" at bounding box center [646, 565] width 82 height 16
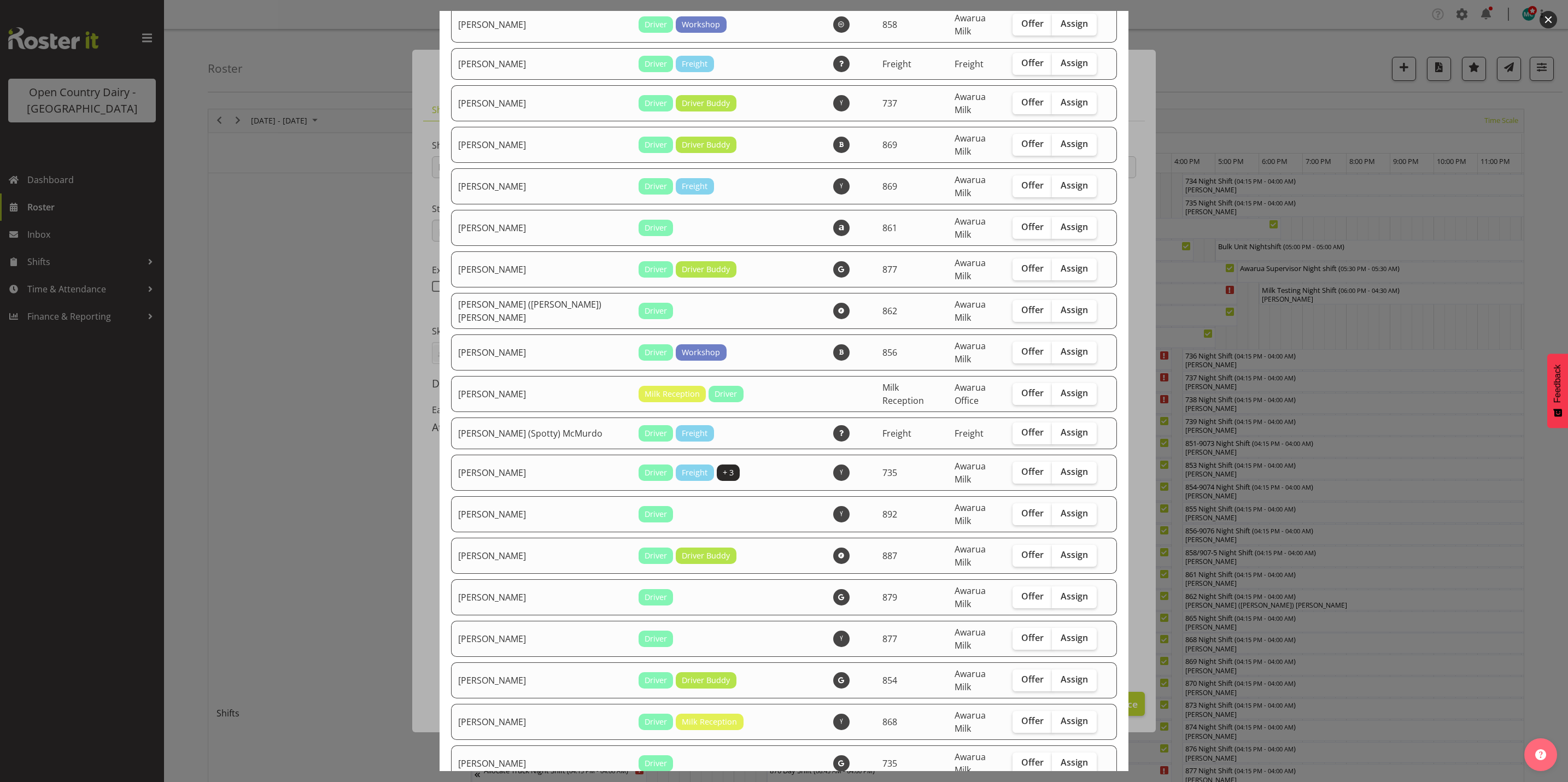
scroll to position [492, 0]
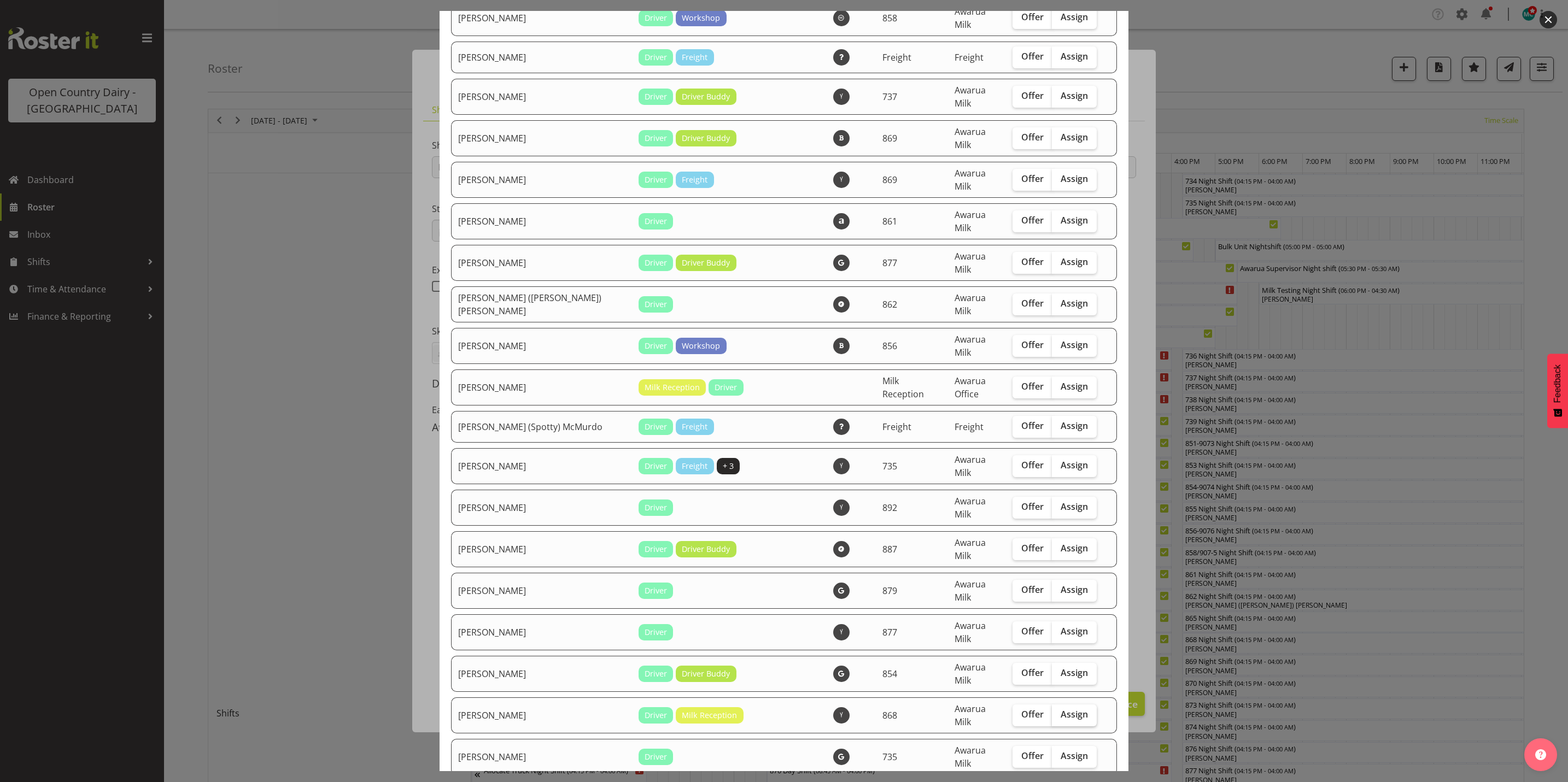
click at [1061, 709] on span "Assign" at bounding box center [1074, 714] width 27 height 11
click at [1059, 711] on input "Assign" at bounding box center [1056, 715] width 7 height 7
checkbox input "true"
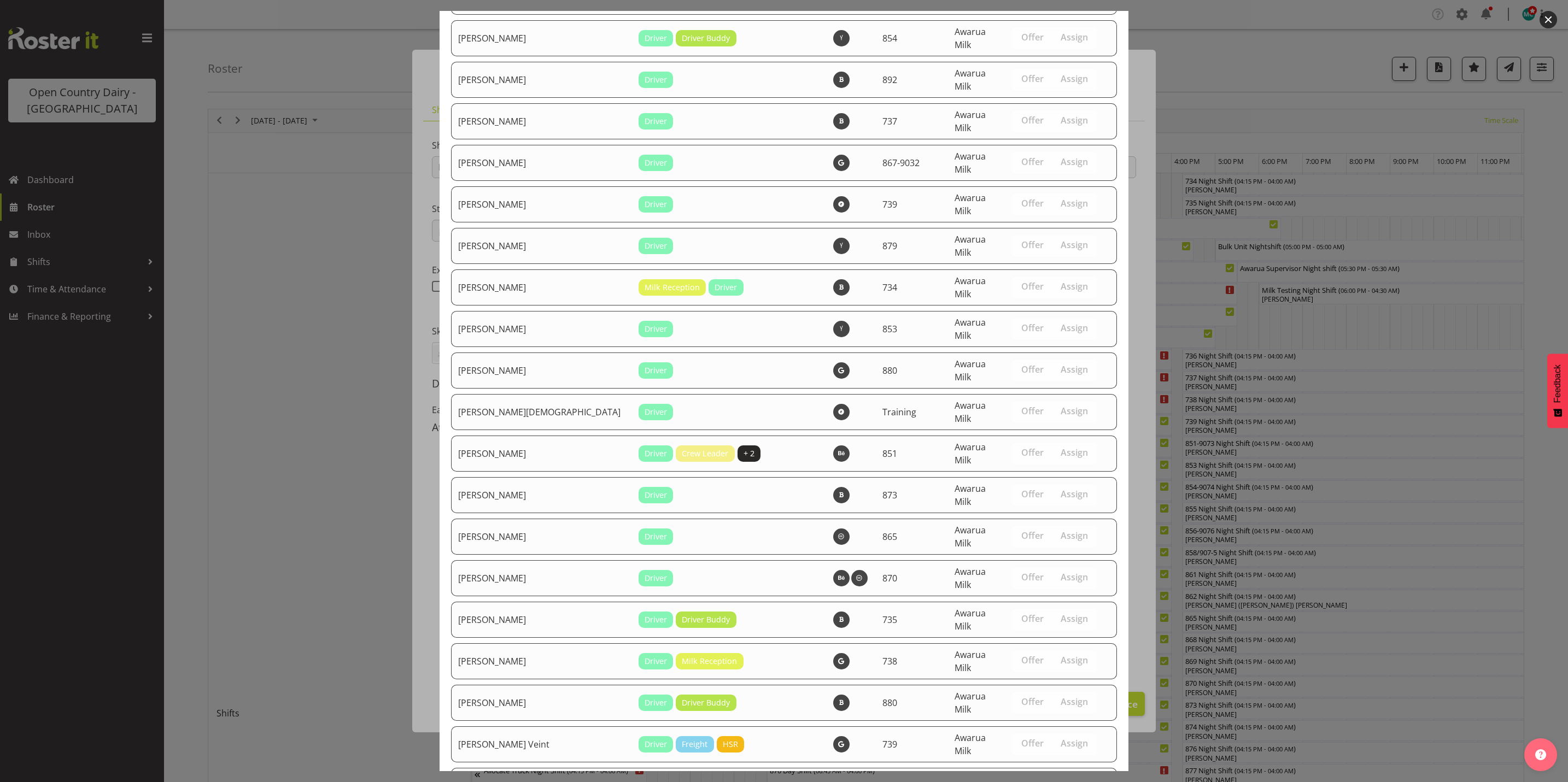
scroll to position [3684, 0]
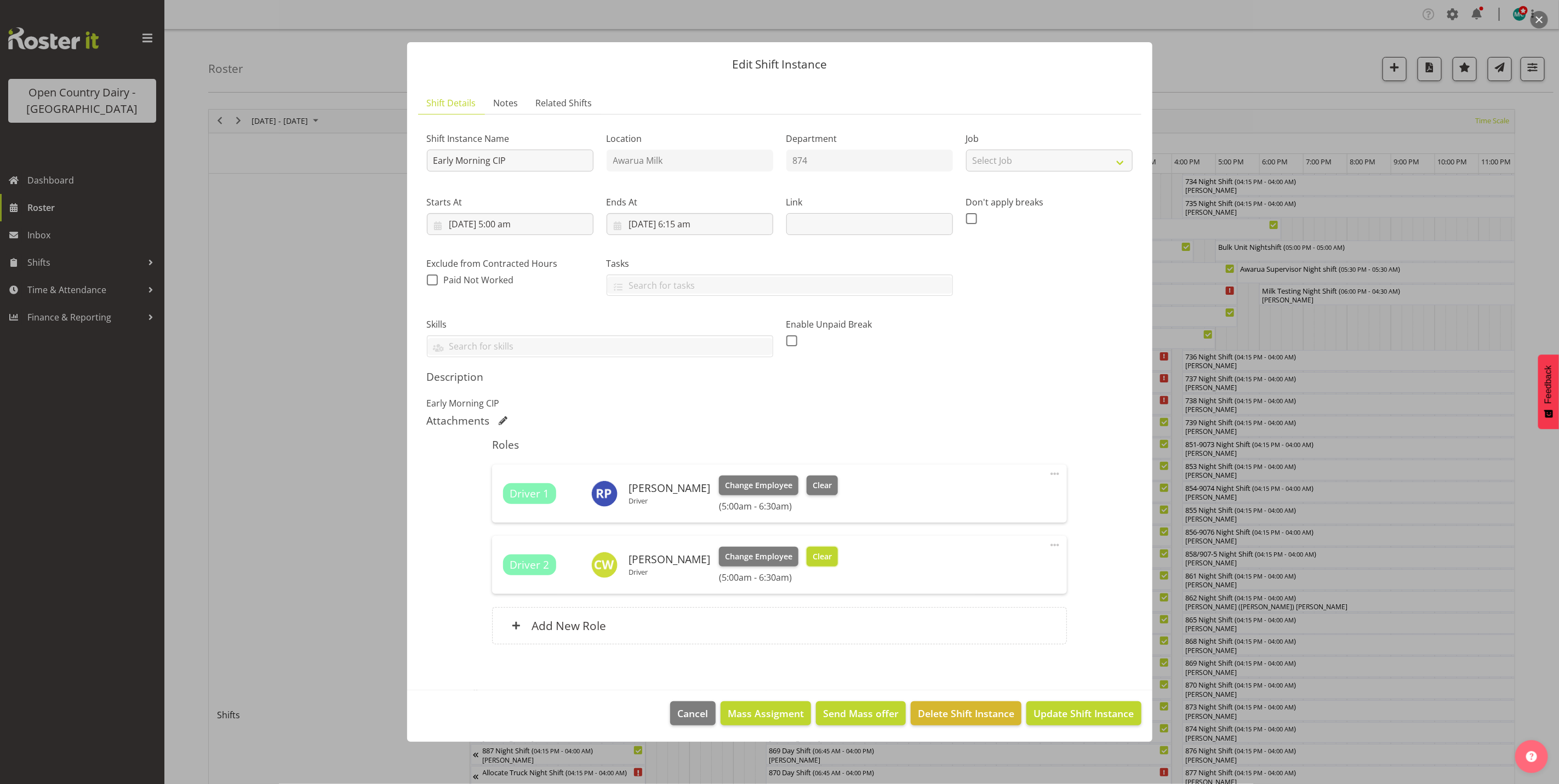
click at [827, 560] on span "Clear" at bounding box center [822, 556] width 19 height 12
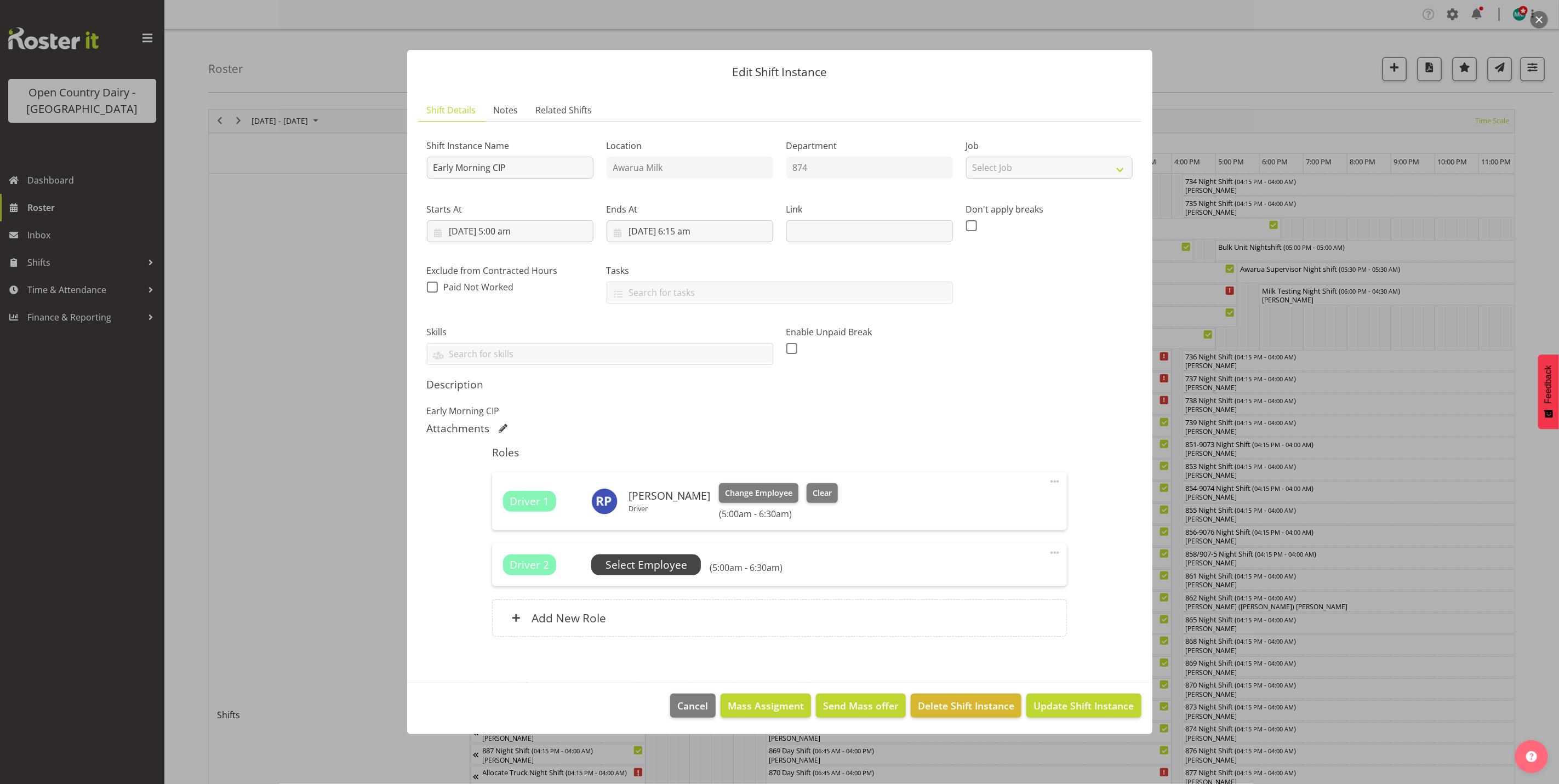
click at [635, 568] on span "Select Employee" at bounding box center [646, 565] width 82 height 16
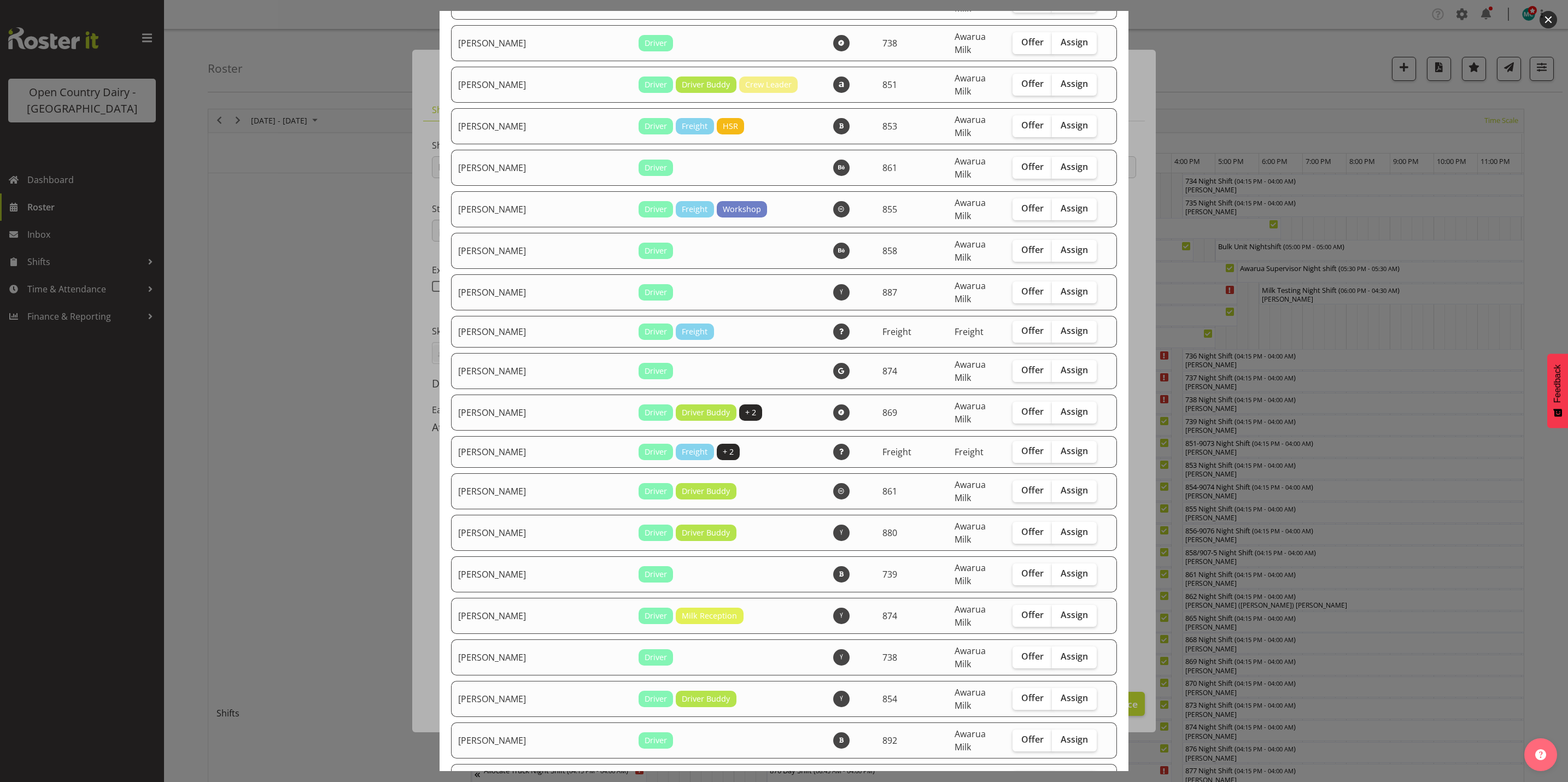
scroll to position [2950, 0]
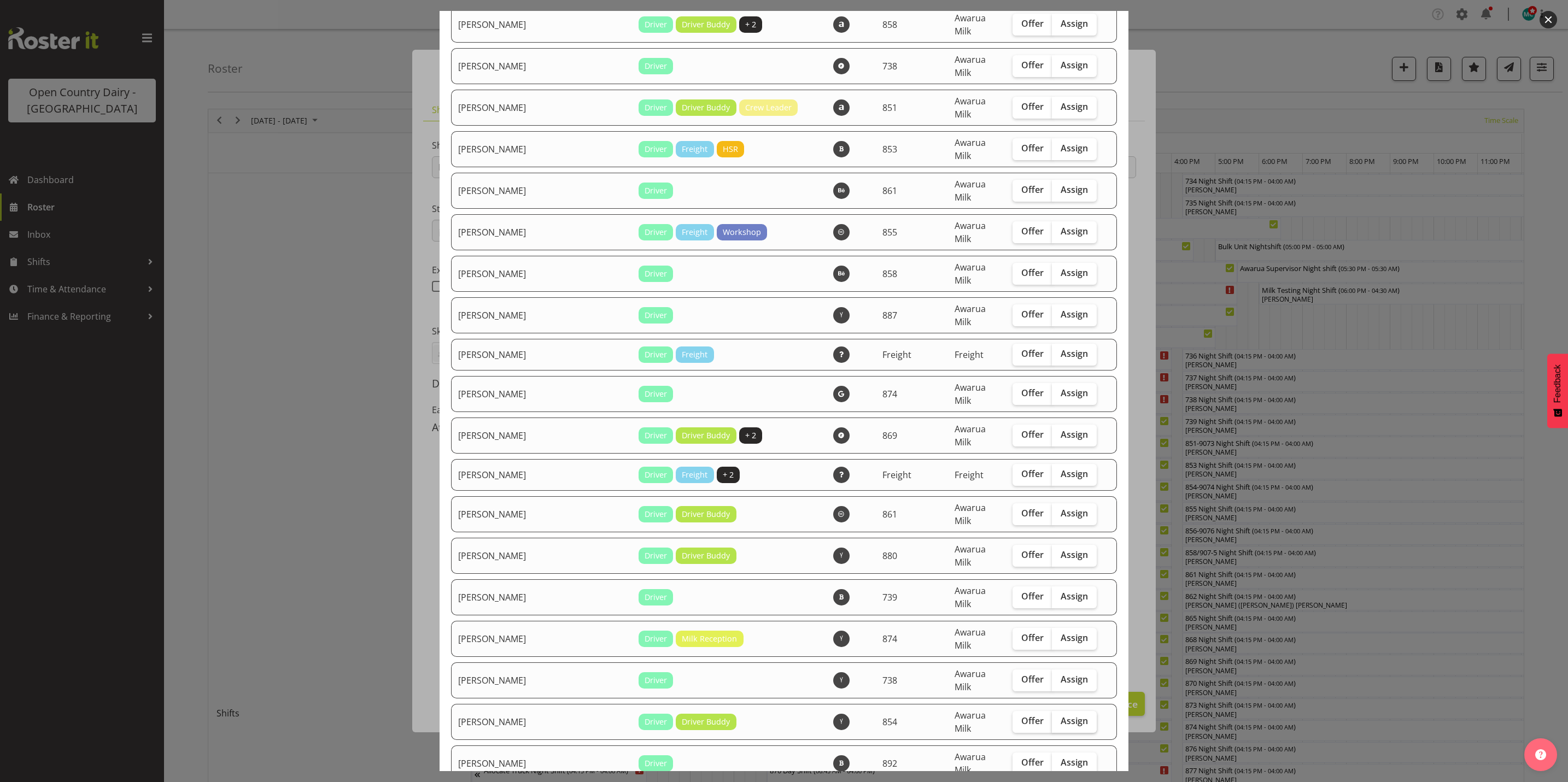
click at [1061, 715] on span "Assign" at bounding box center [1074, 721] width 27 height 11
click at [1052, 717] on input "Assign" at bounding box center [1056, 721] width 7 height 7
checkbox input "true"
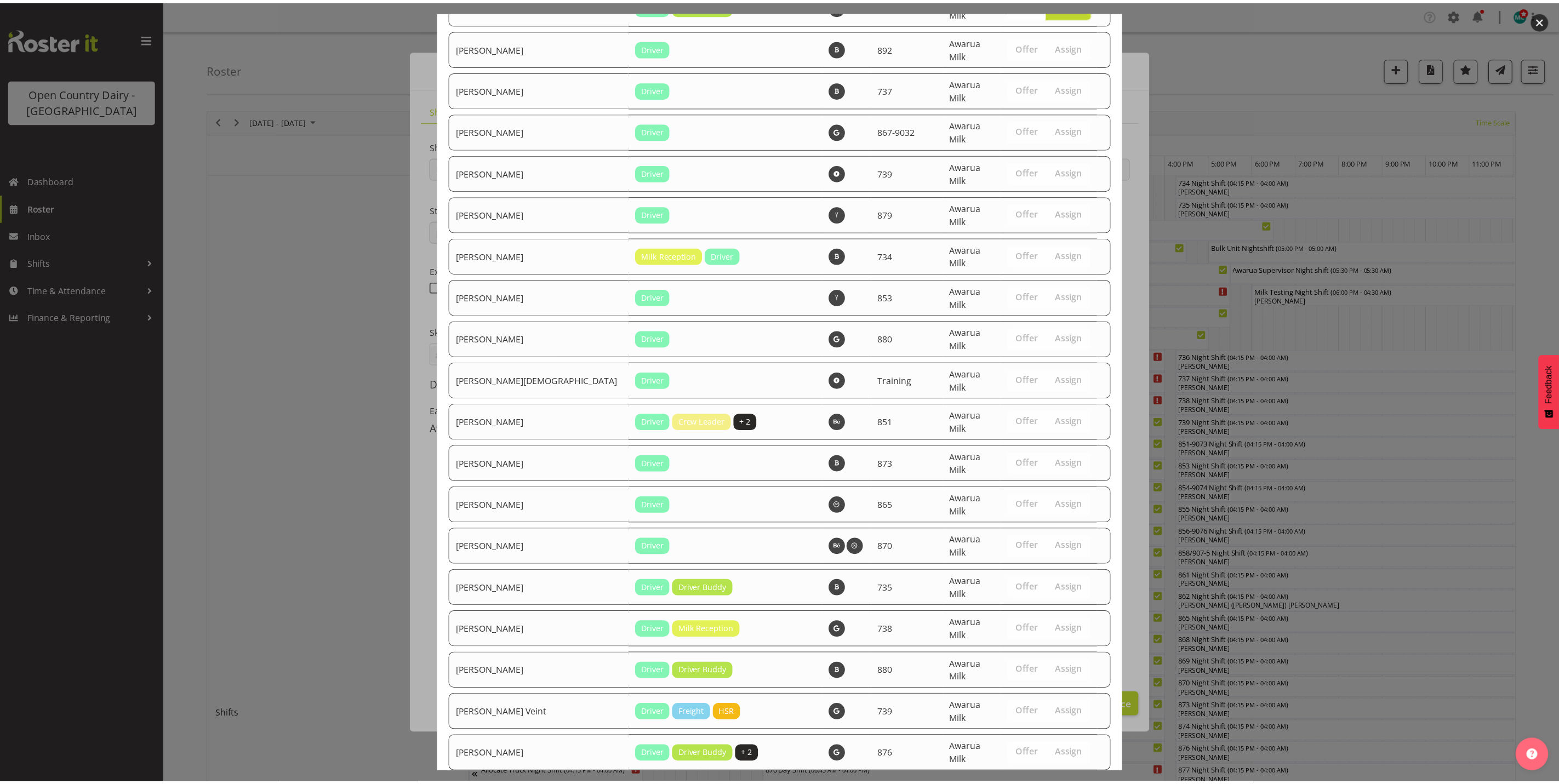
scroll to position [3693, 0]
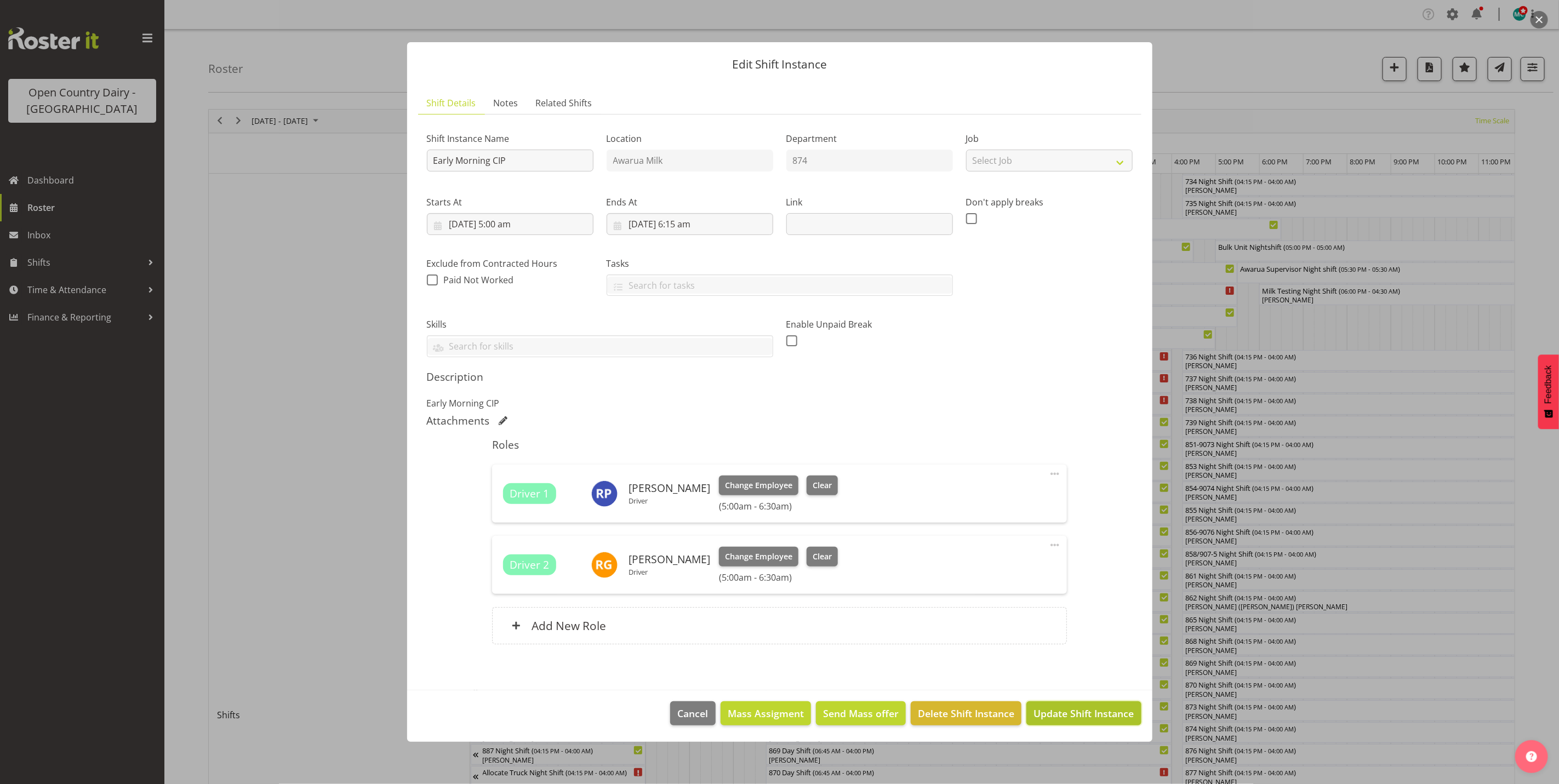
click at [1075, 715] on span "Update Shift Instance" at bounding box center [1083, 713] width 100 height 14
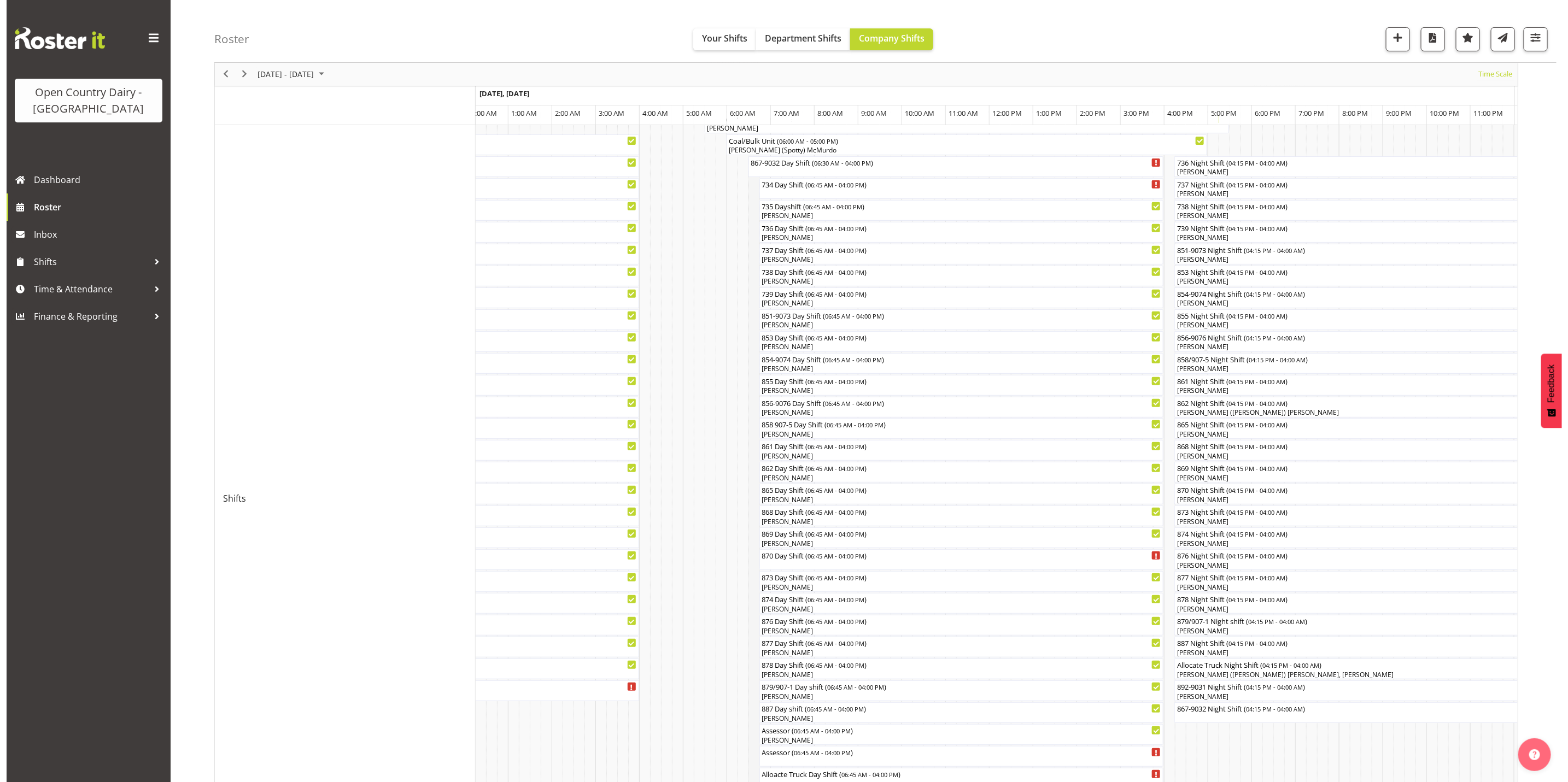
scroll to position [0, 0]
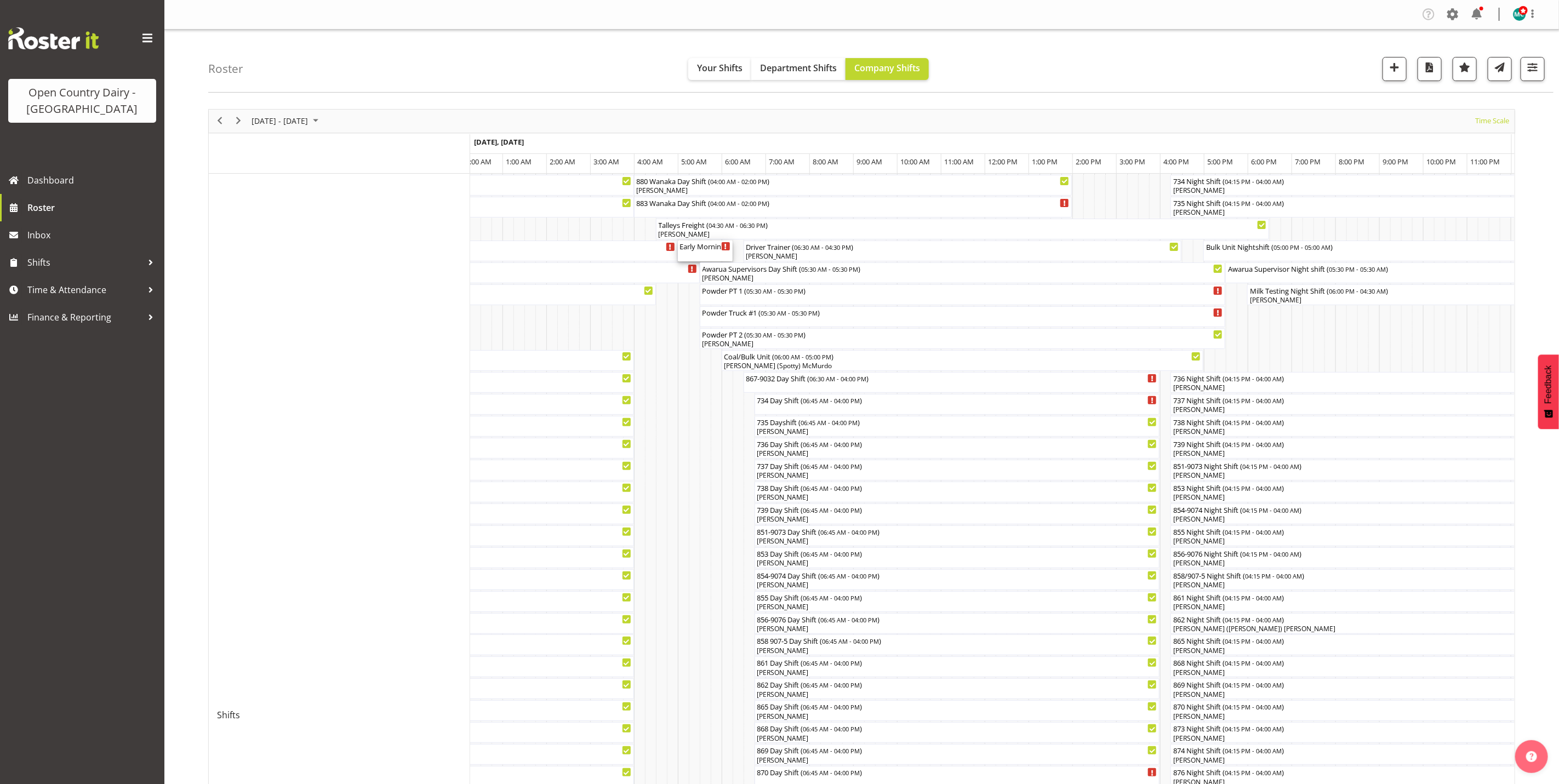
click at [706, 255] on div "Early Morning CIP ( 05:00 AM - 06:15 AM )" at bounding box center [706, 251] width 51 height 21
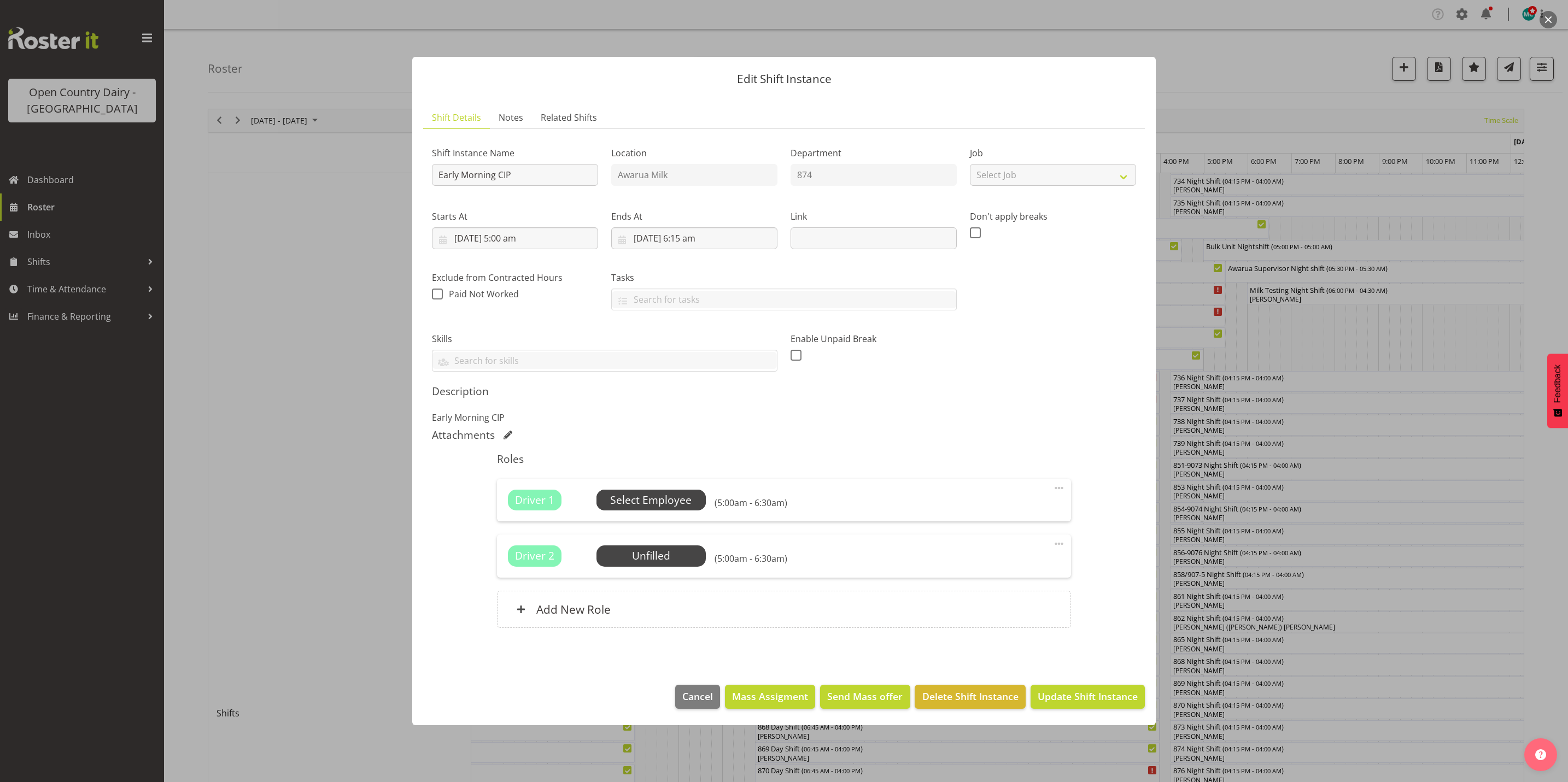
click at [637, 499] on span "Select Employee" at bounding box center [651, 500] width 81 height 16
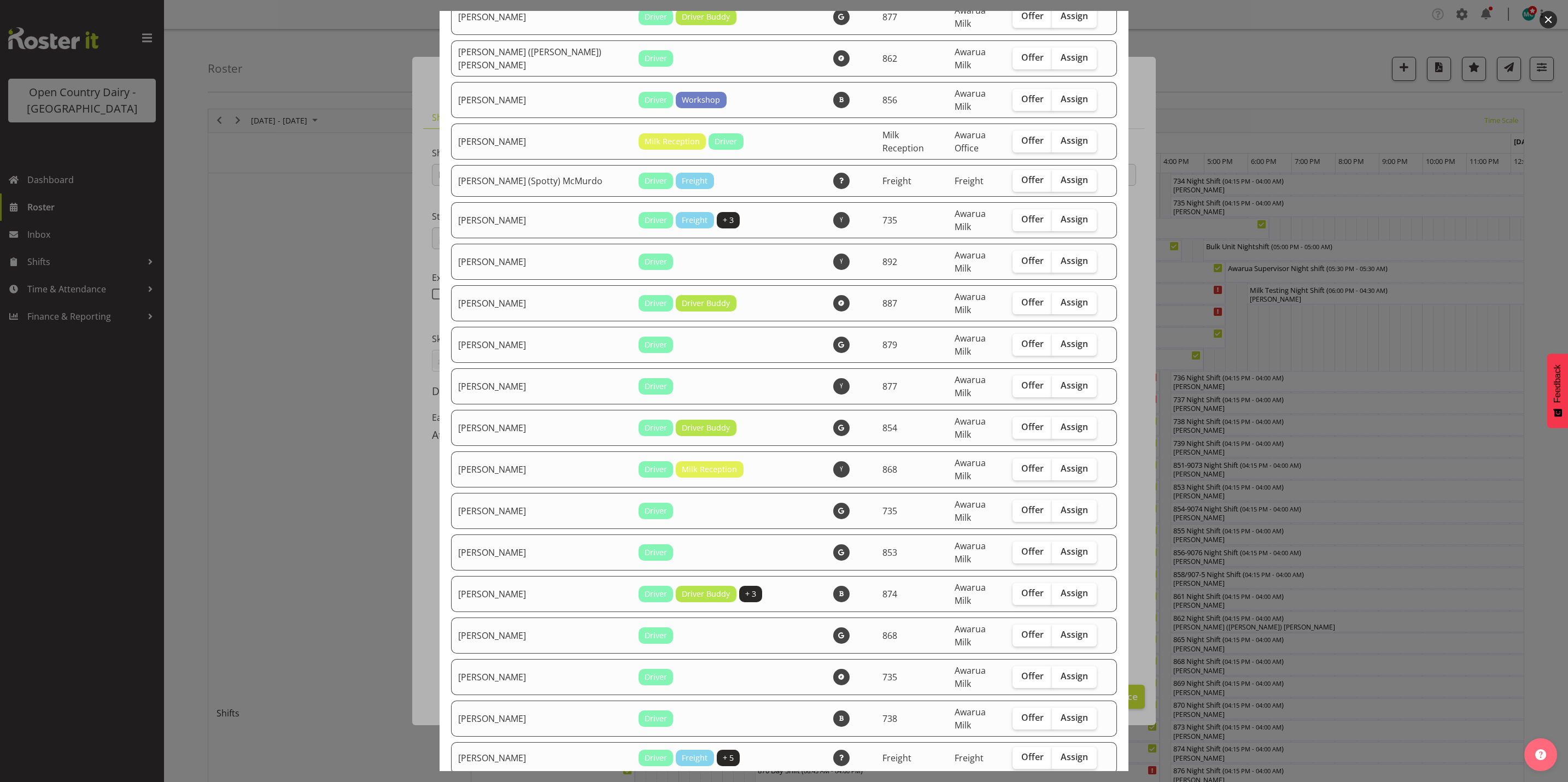
scroll to position [1393, 0]
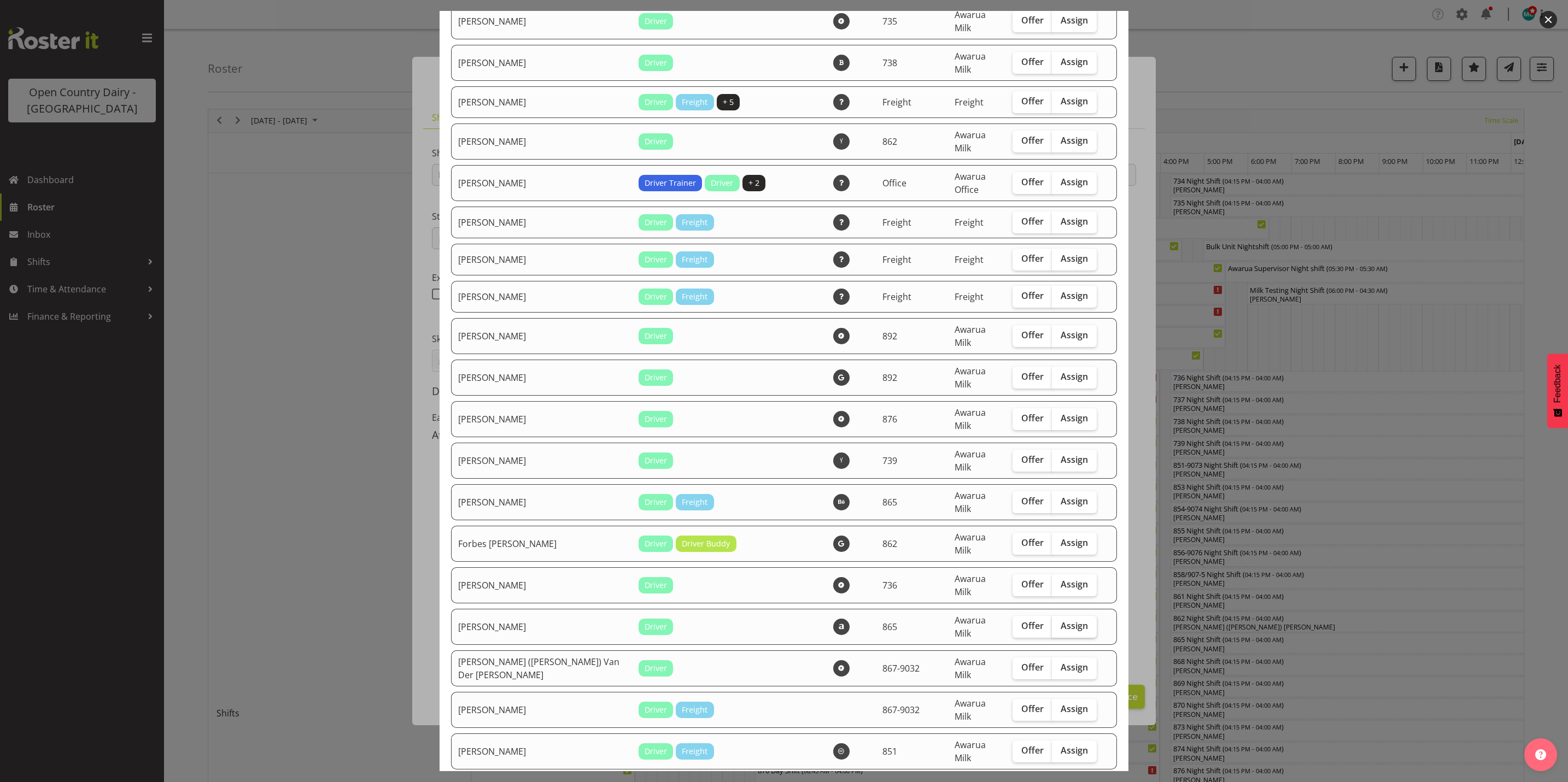
click at [1066, 620] on span "Assign" at bounding box center [1074, 626] width 27 height 11
click at [1059, 622] on input "Assign" at bounding box center [1056, 626] width 7 height 7
checkbox input "true"
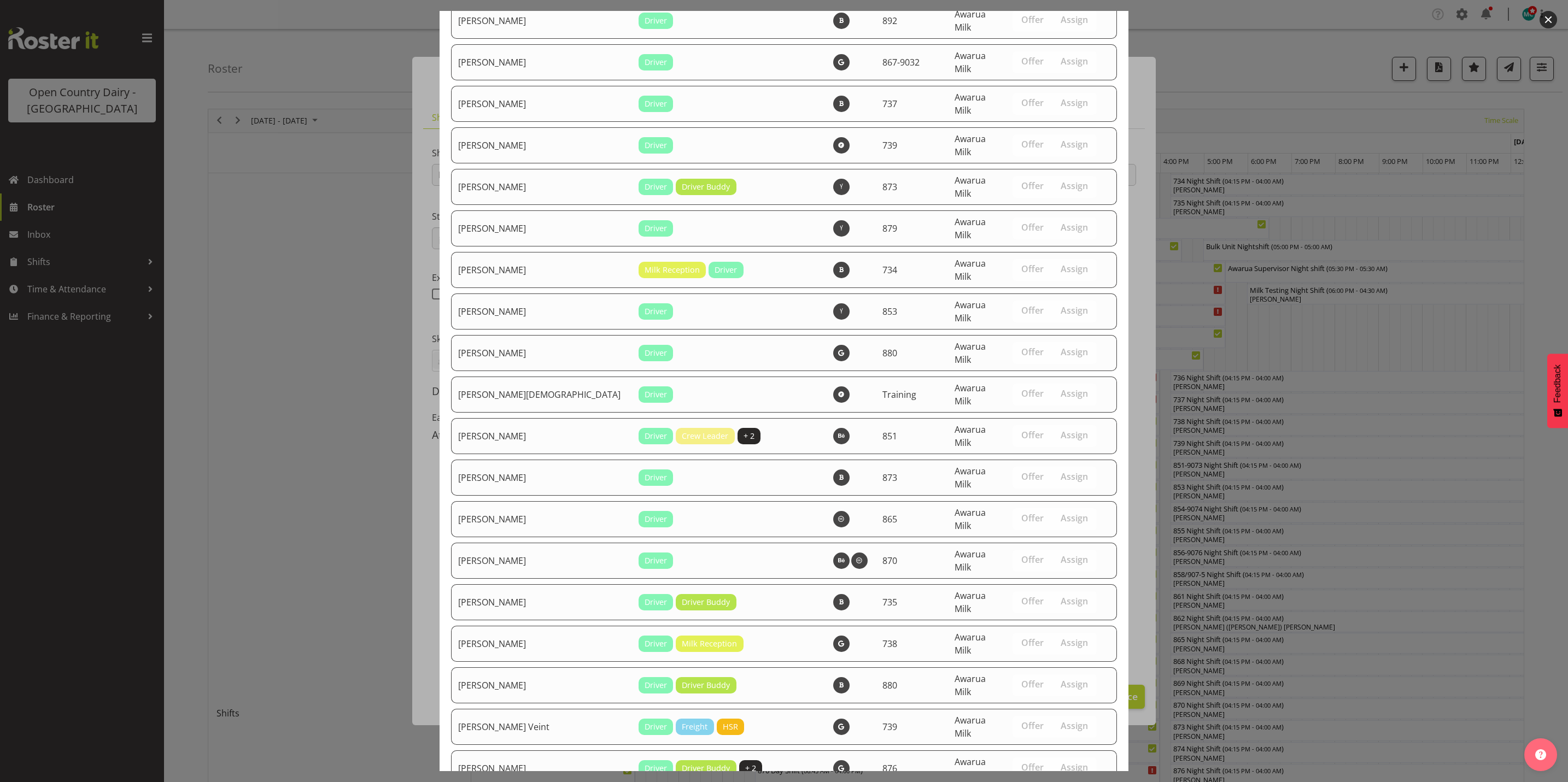
scroll to position [3721, 0]
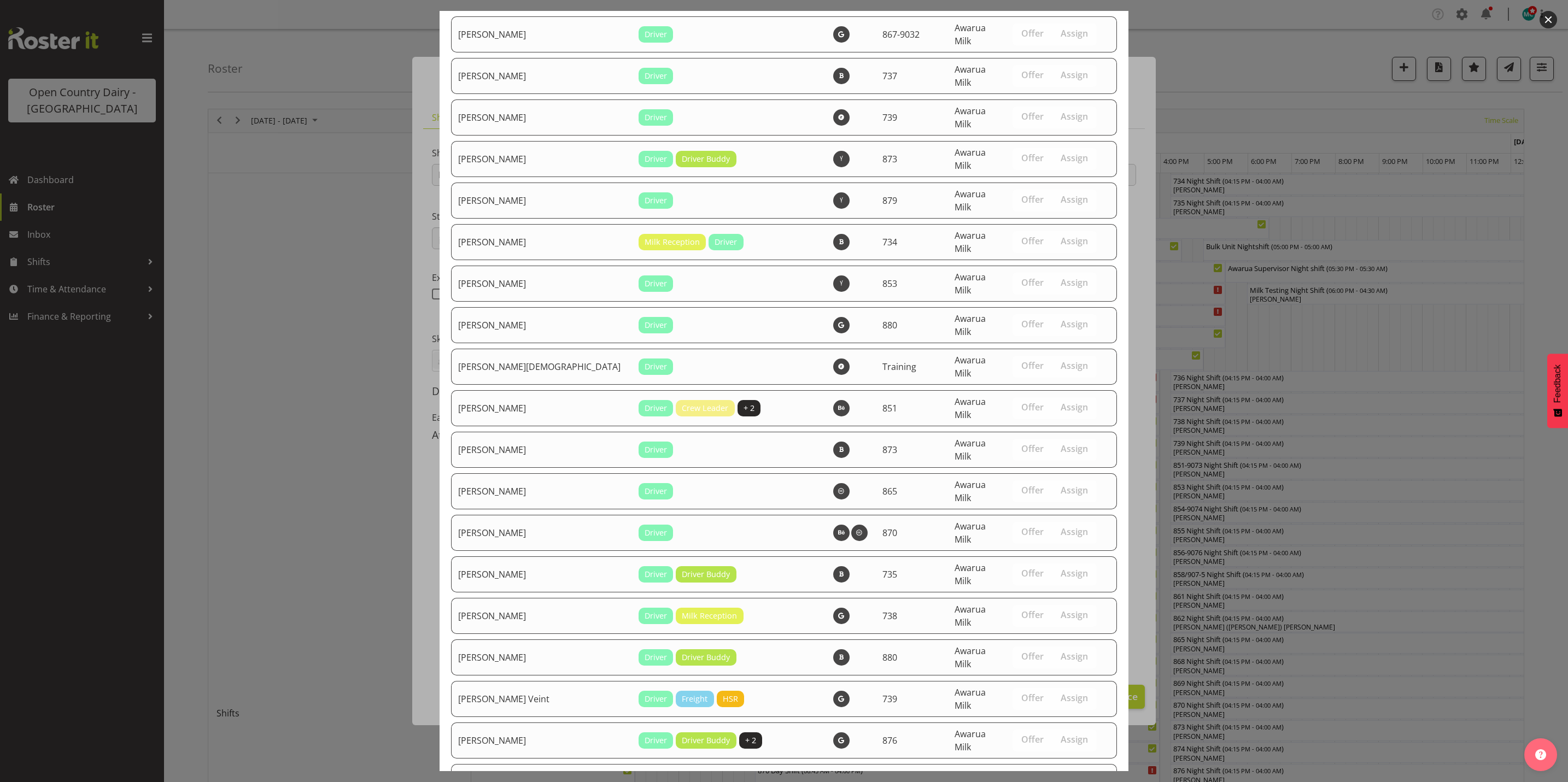
drag, startPoint x: 1035, startPoint y: 743, endPoint x: 989, endPoint y: 714, distance: 54.4
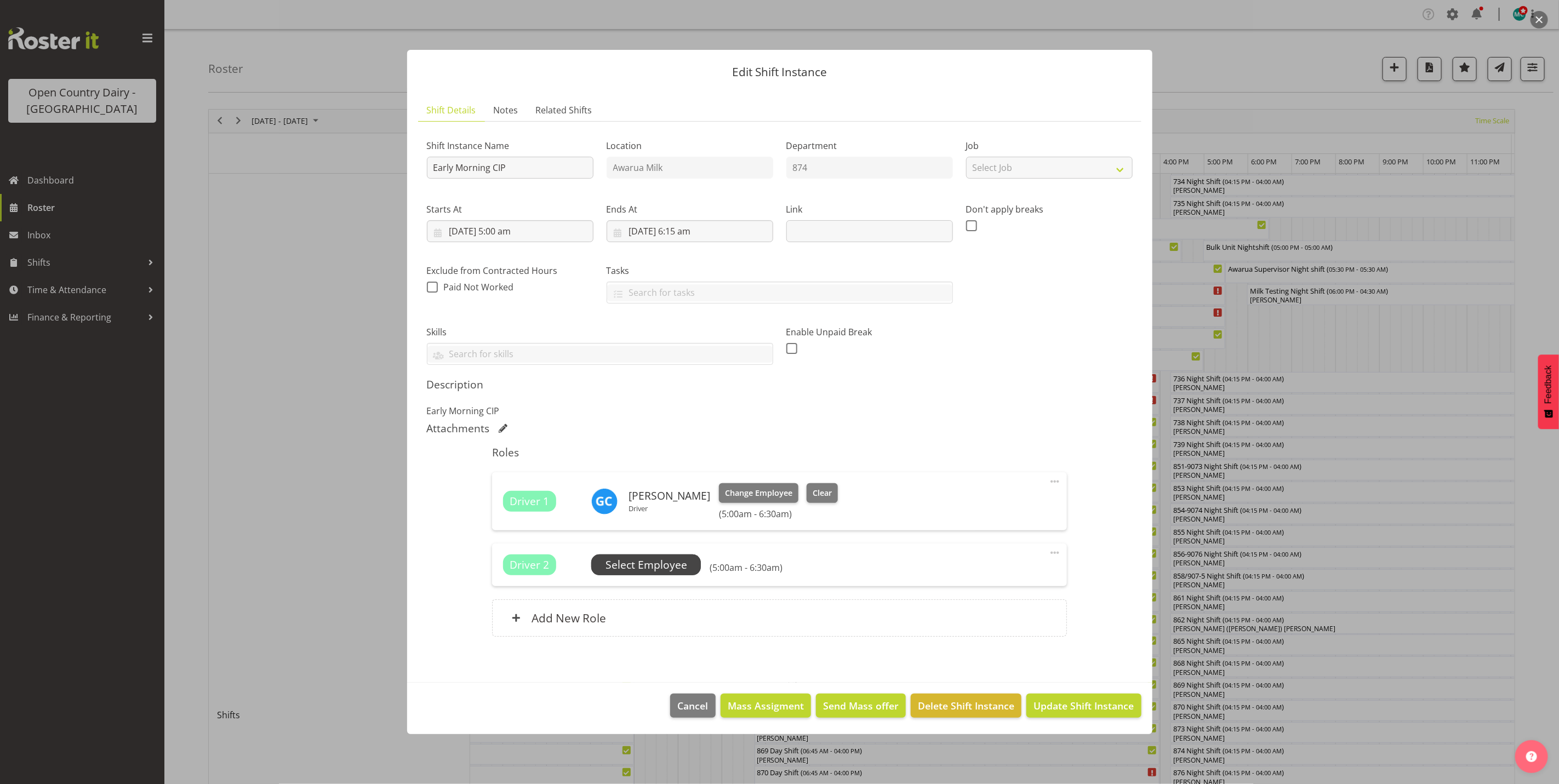
click at [631, 563] on span "Select Employee" at bounding box center [646, 565] width 82 height 16
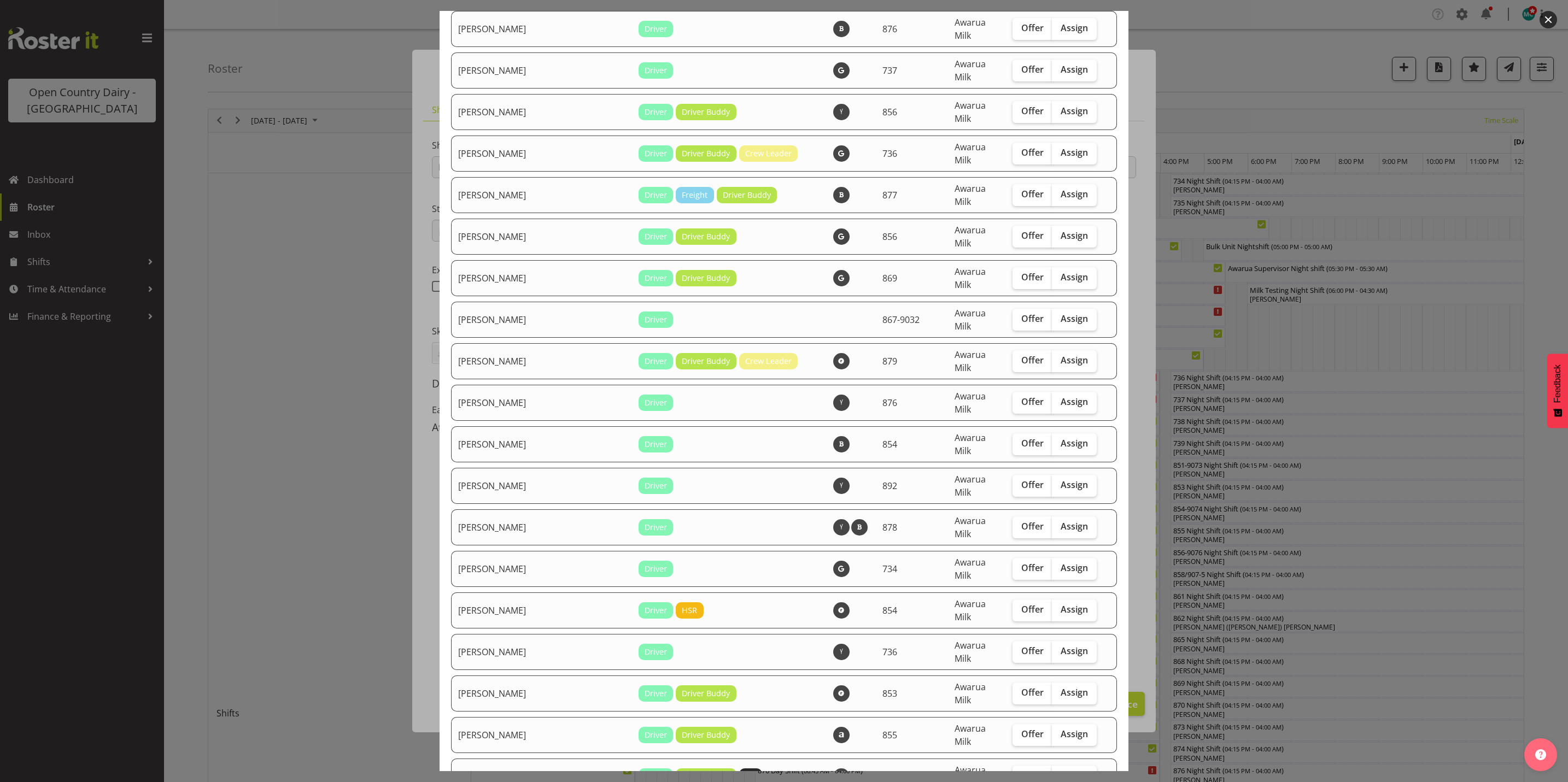
scroll to position [2131, 0]
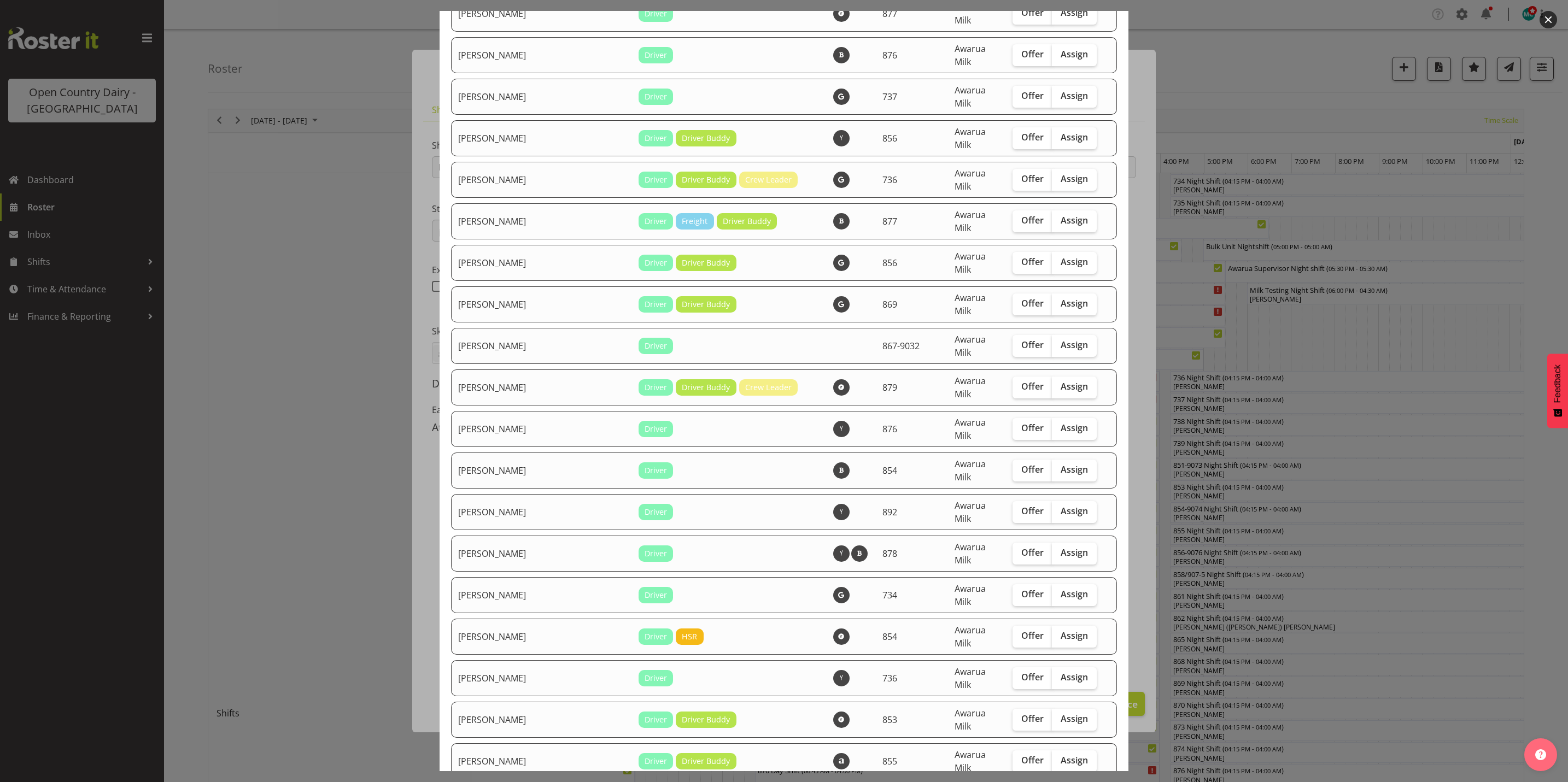
checkbox input "true"
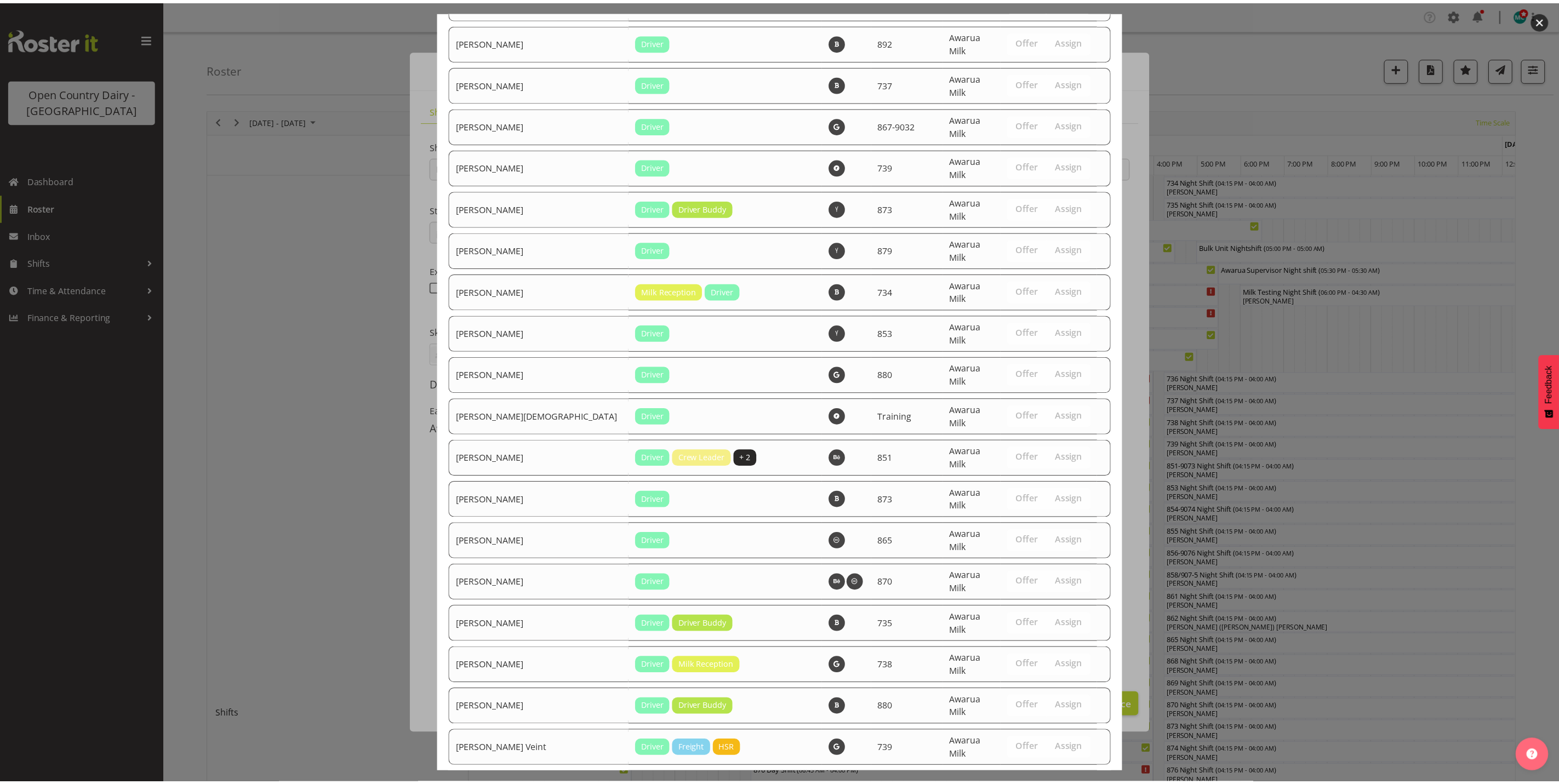
scroll to position [3693, 0]
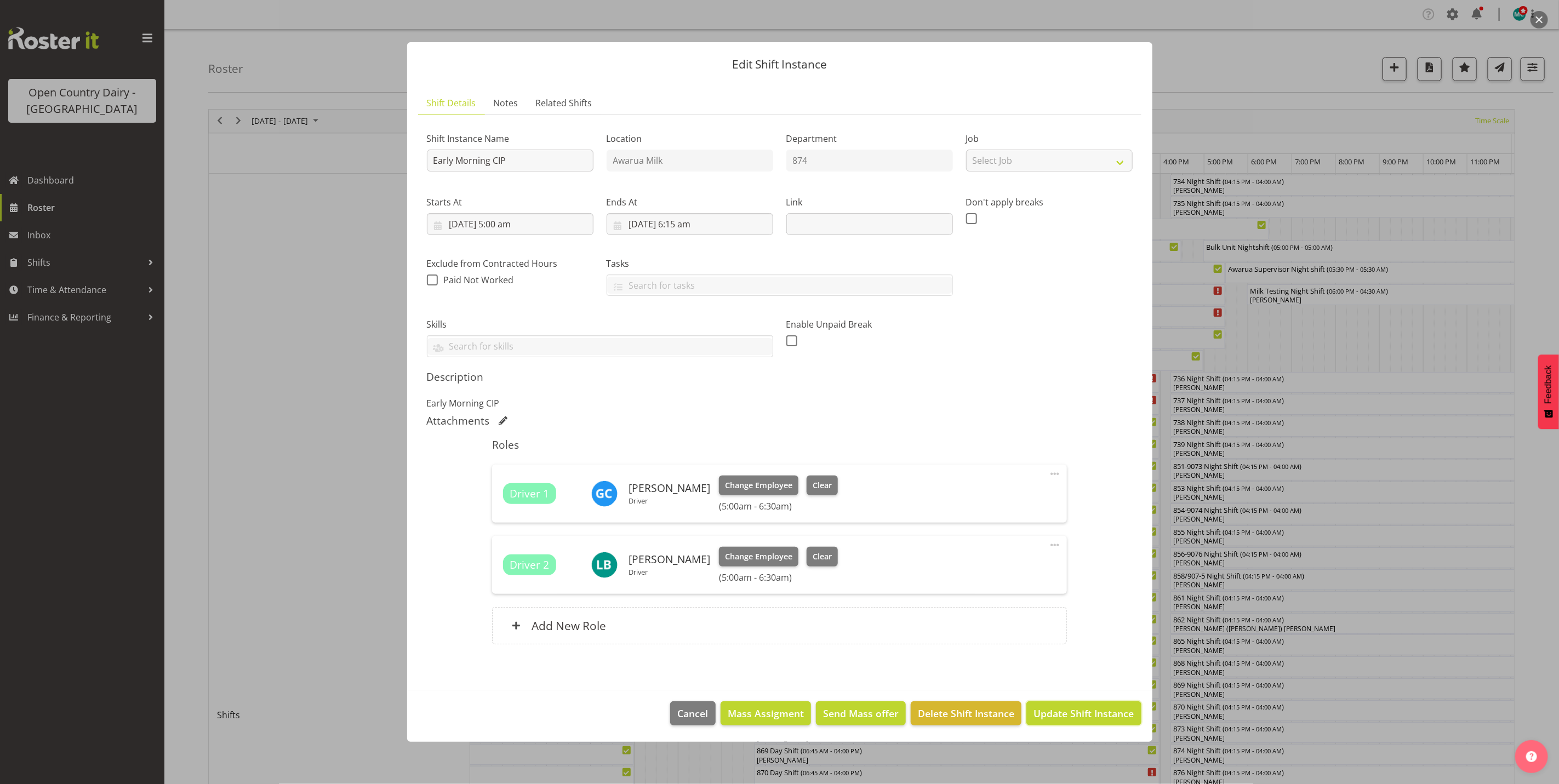
click at [1091, 712] on span "Update Shift Instance" at bounding box center [1083, 713] width 100 height 14
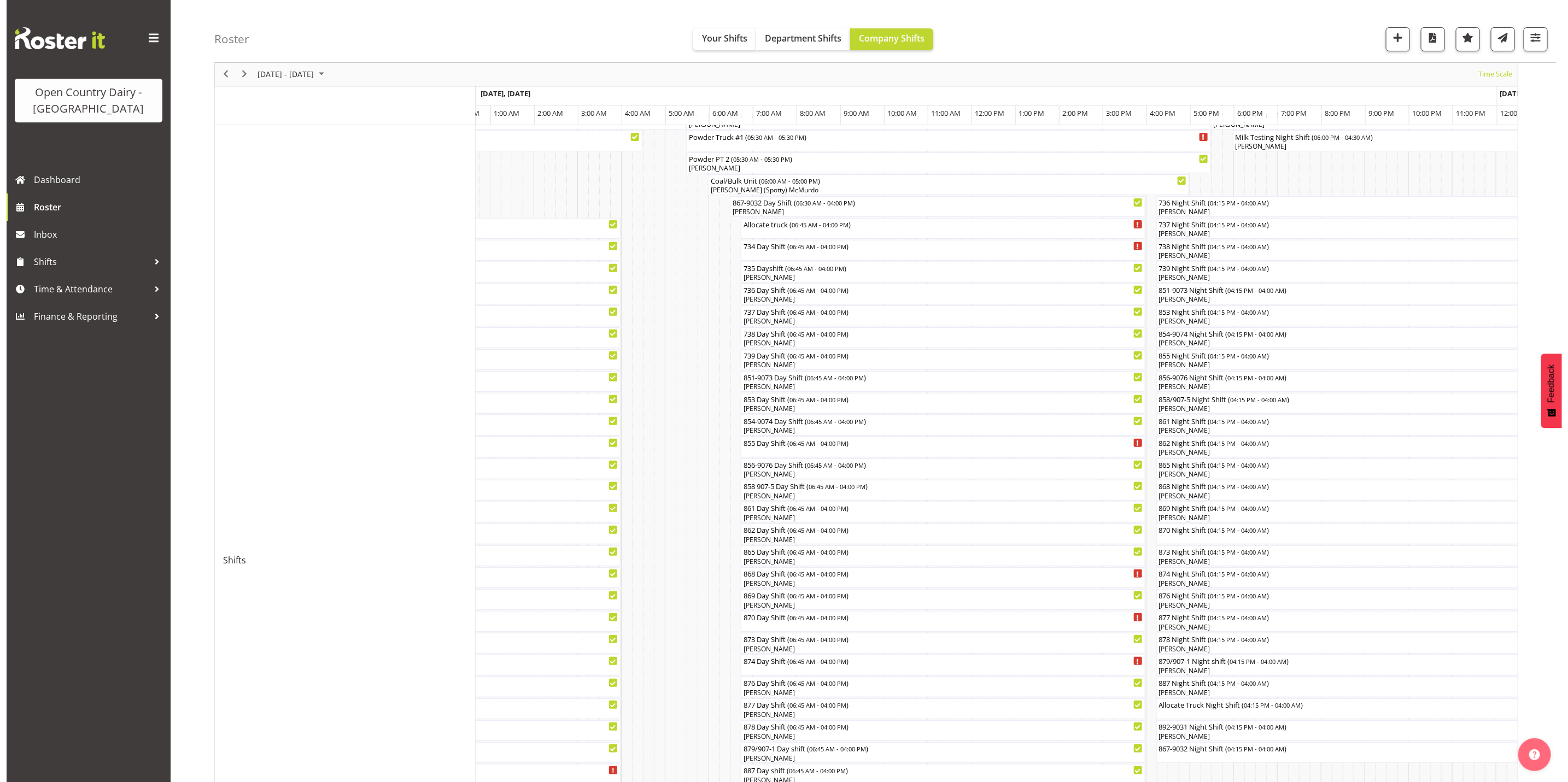
scroll to position [0, 0]
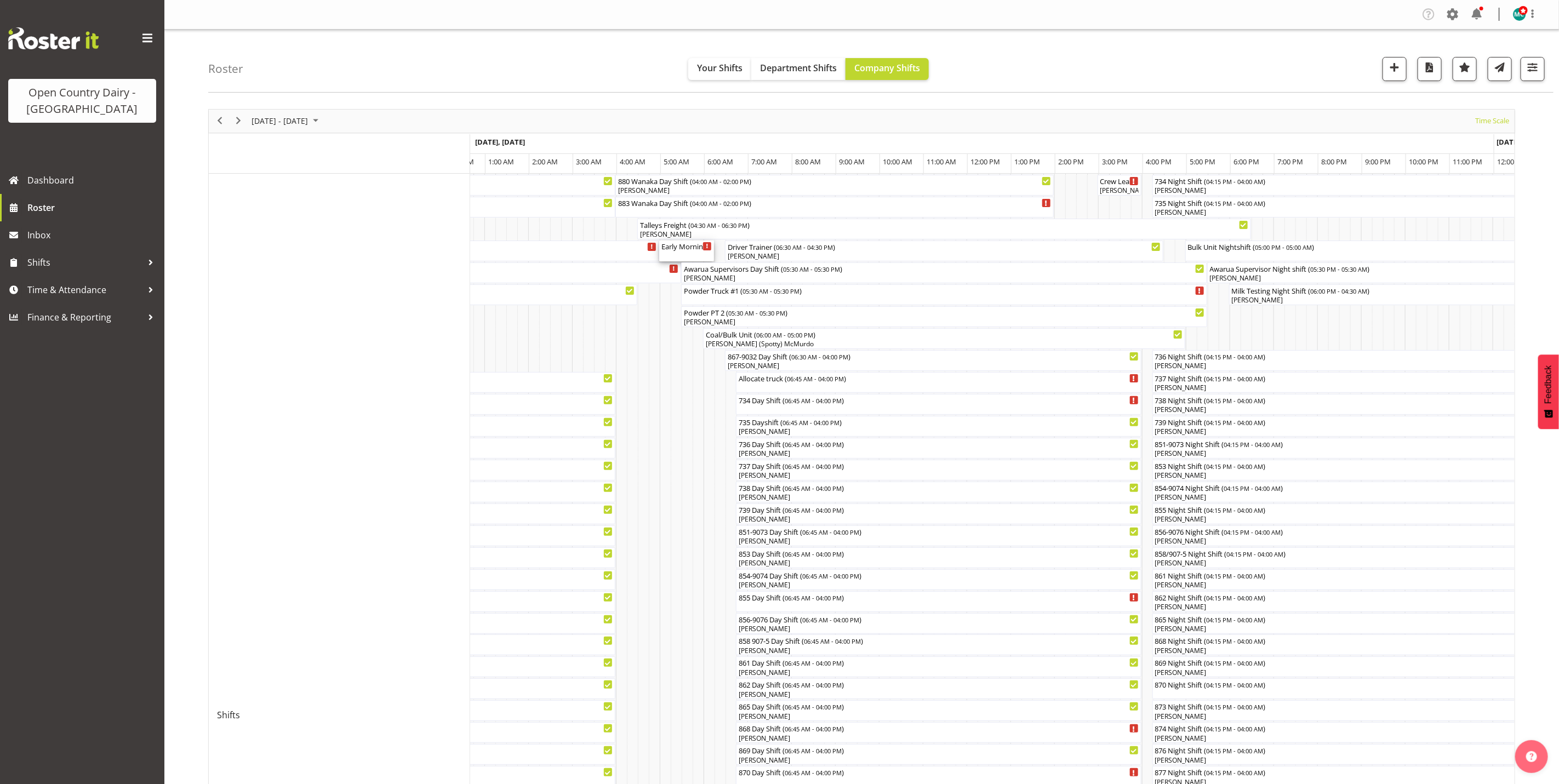
click at [687, 255] on div "Early Morning CIP ( 05:00 AM - 06:15 AM )" at bounding box center [686, 251] width 51 height 21
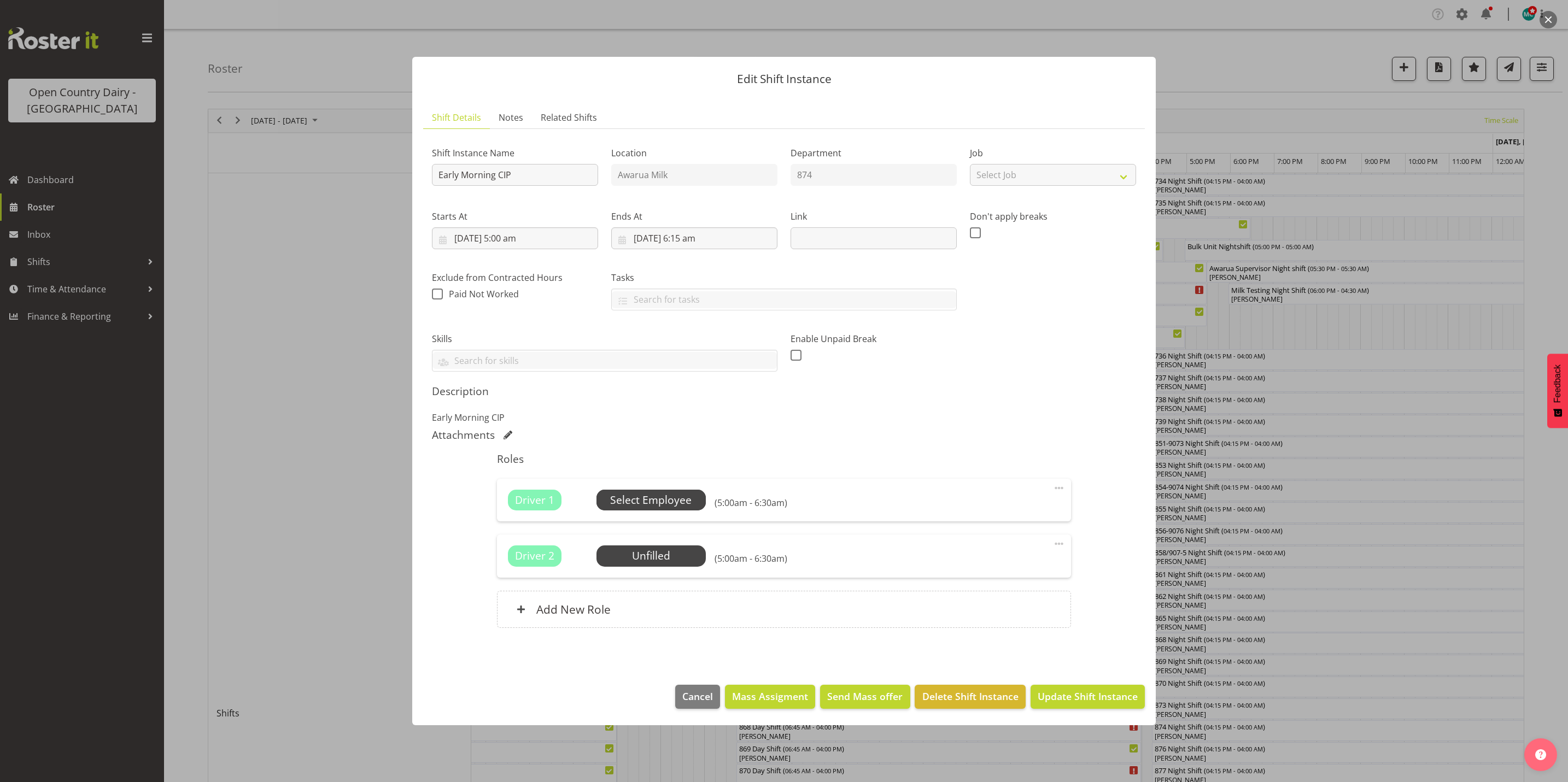
click at [639, 506] on span "Select Employee" at bounding box center [651, 500] width 81 height 16
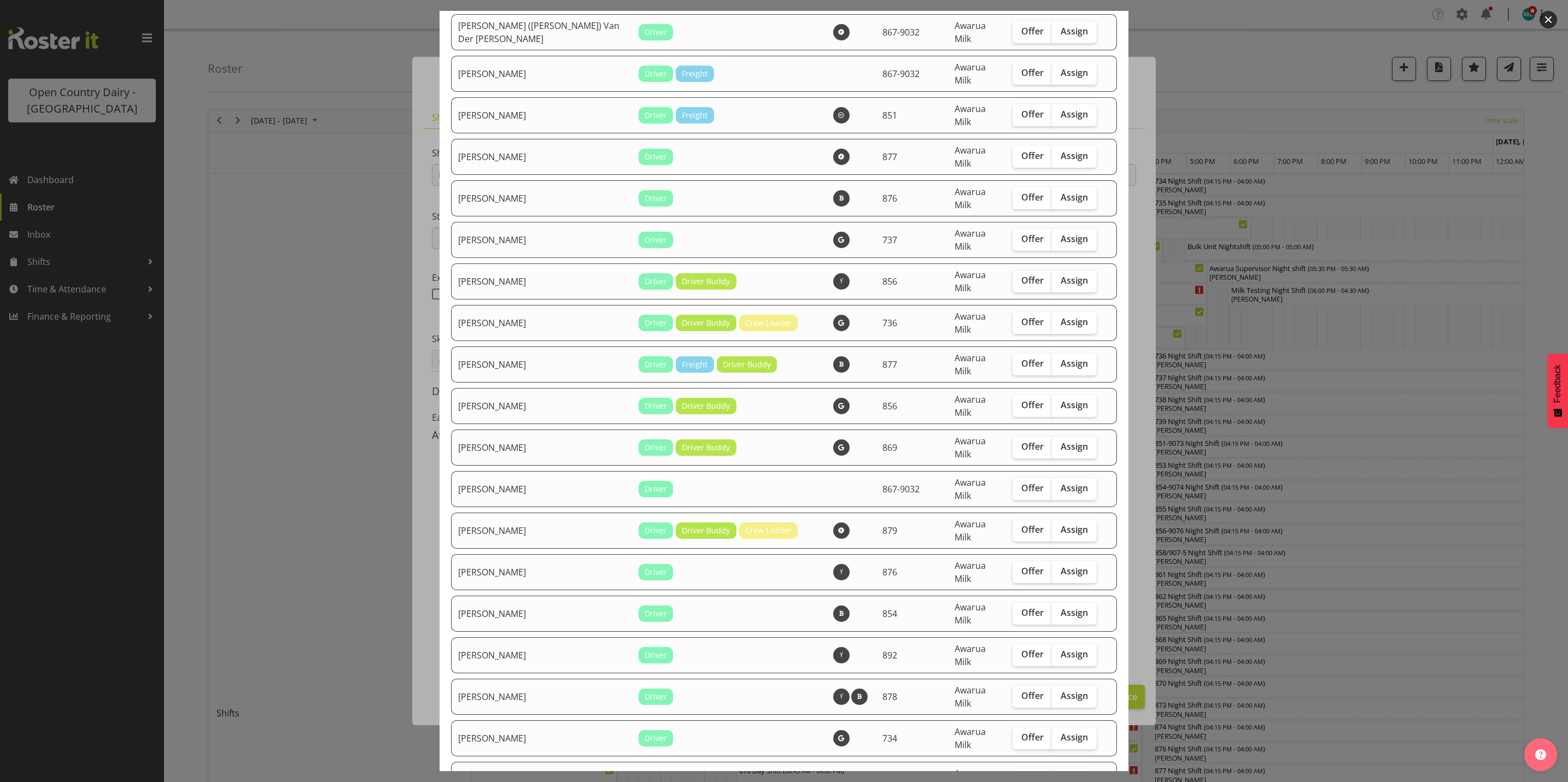
scroll to position [1967, 0]
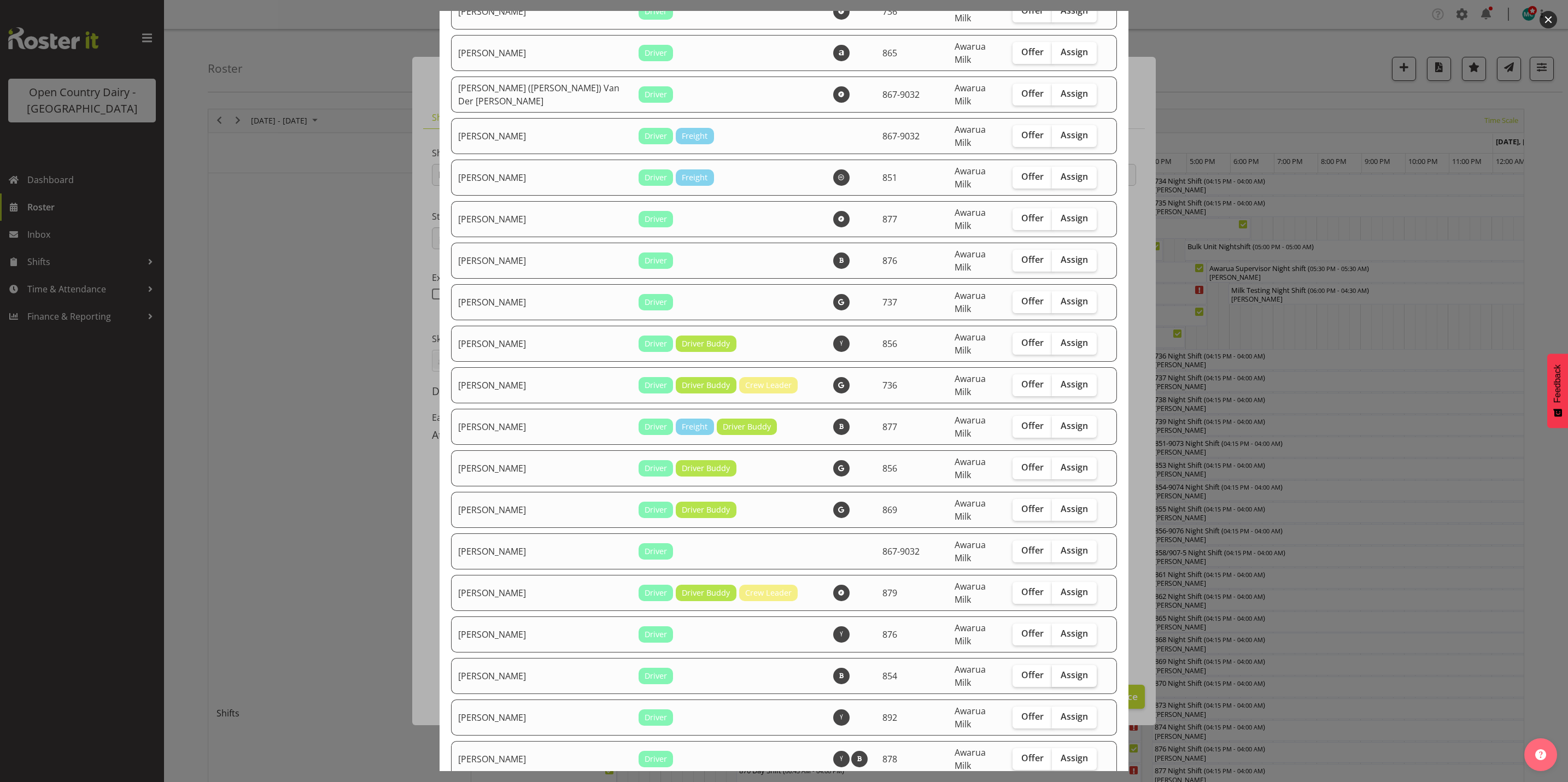
click at [1063, 669] on span "Assign" at bounding box center [1074, 675] width 27 height 11
click at [1059, 672] on input "Assign" at bounding box center [1056, 675] width 7 height 7
checkbox input "true"
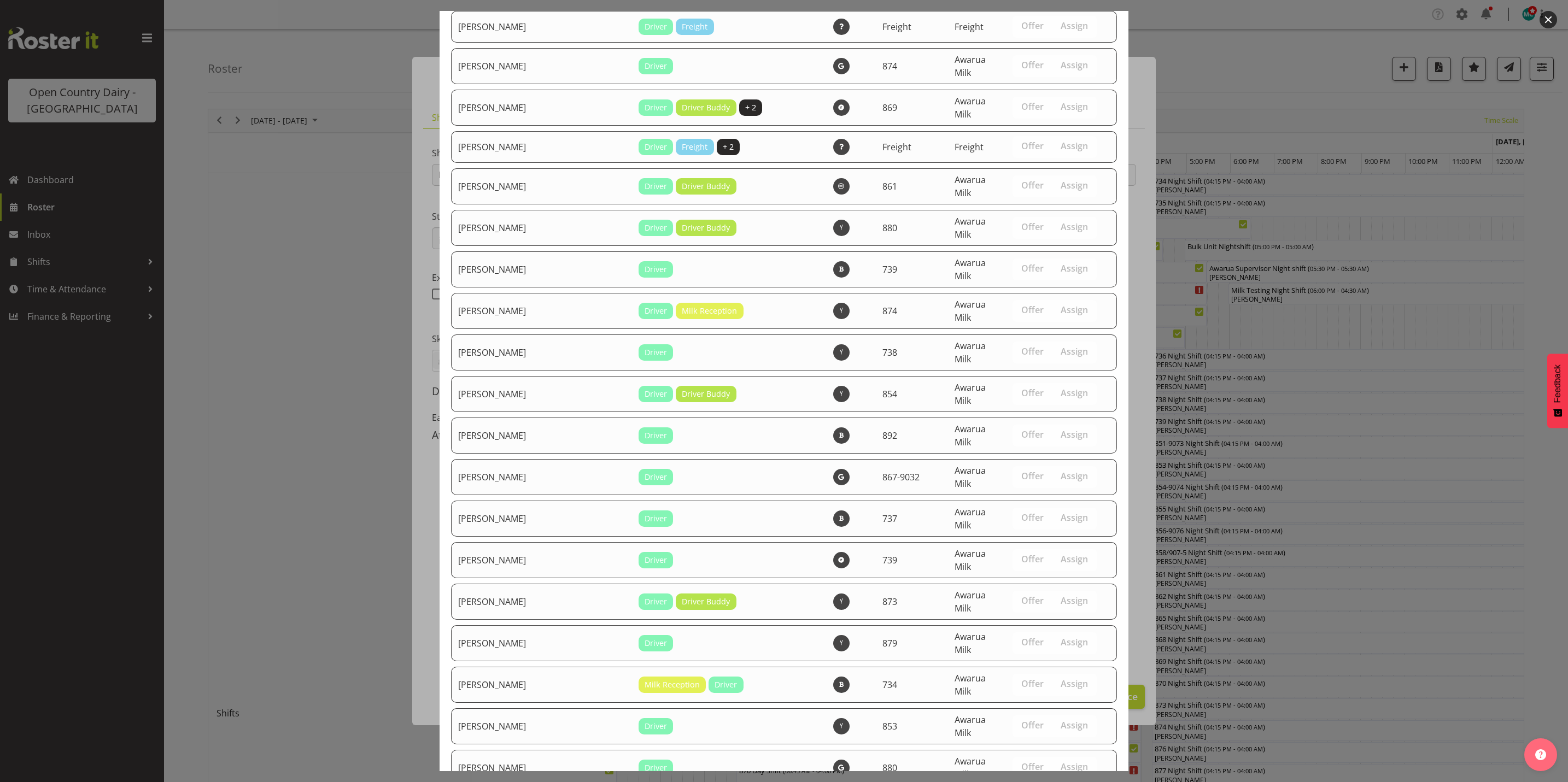
scroll to position [3721, 0]
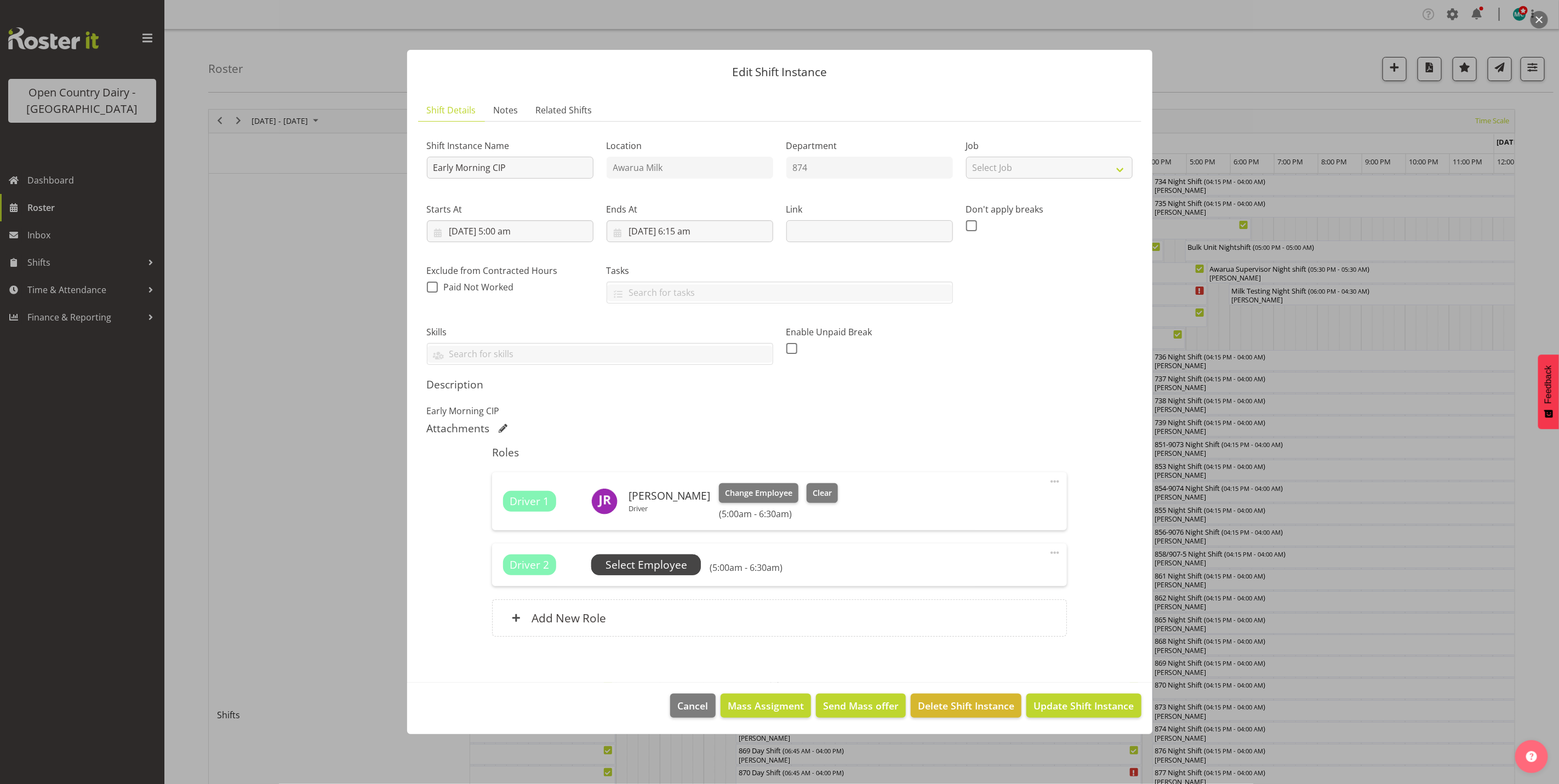
click at [628, 562] on span "Select Employee" at bounding box center [646, 565] width 82 height 16
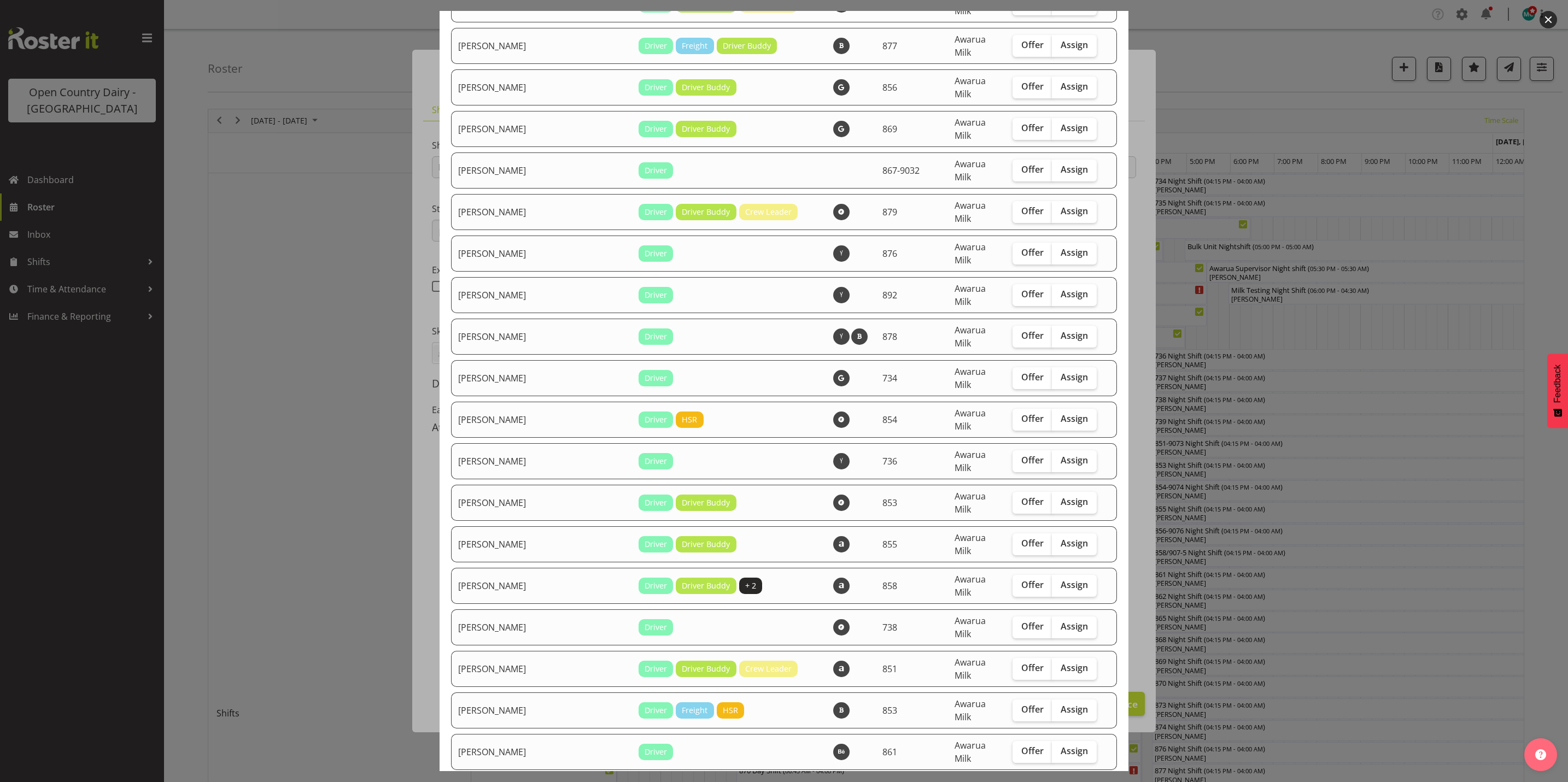
scroll to position [2377, 0]
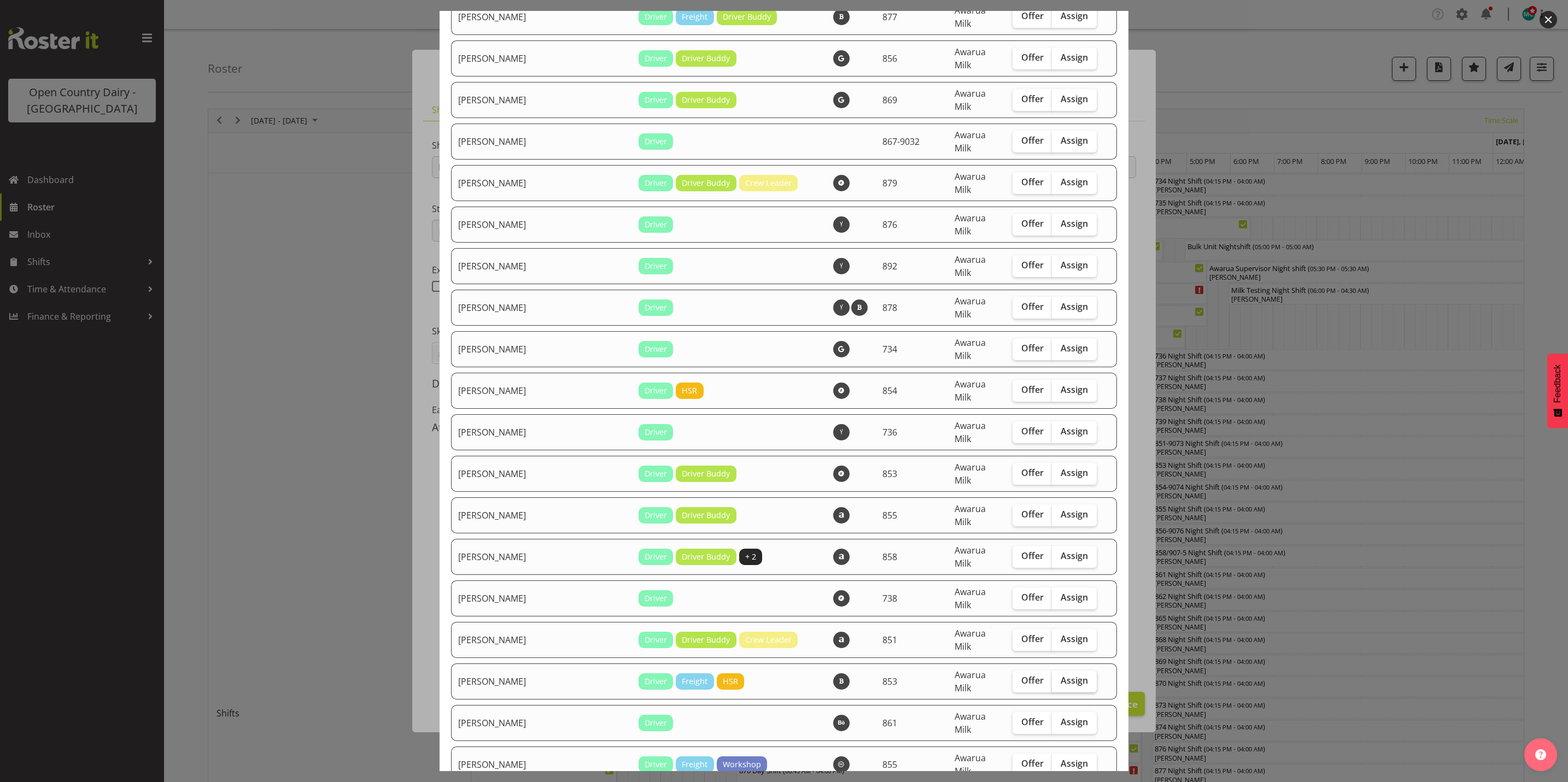
click at [1061, 675] on span "Assign" at bounding box center [1074, 680] width 27 height 11
click at [1053, 677] on input "Assign" at bounding box center [1056, 681] width 7 height 7
checkbox input "true"
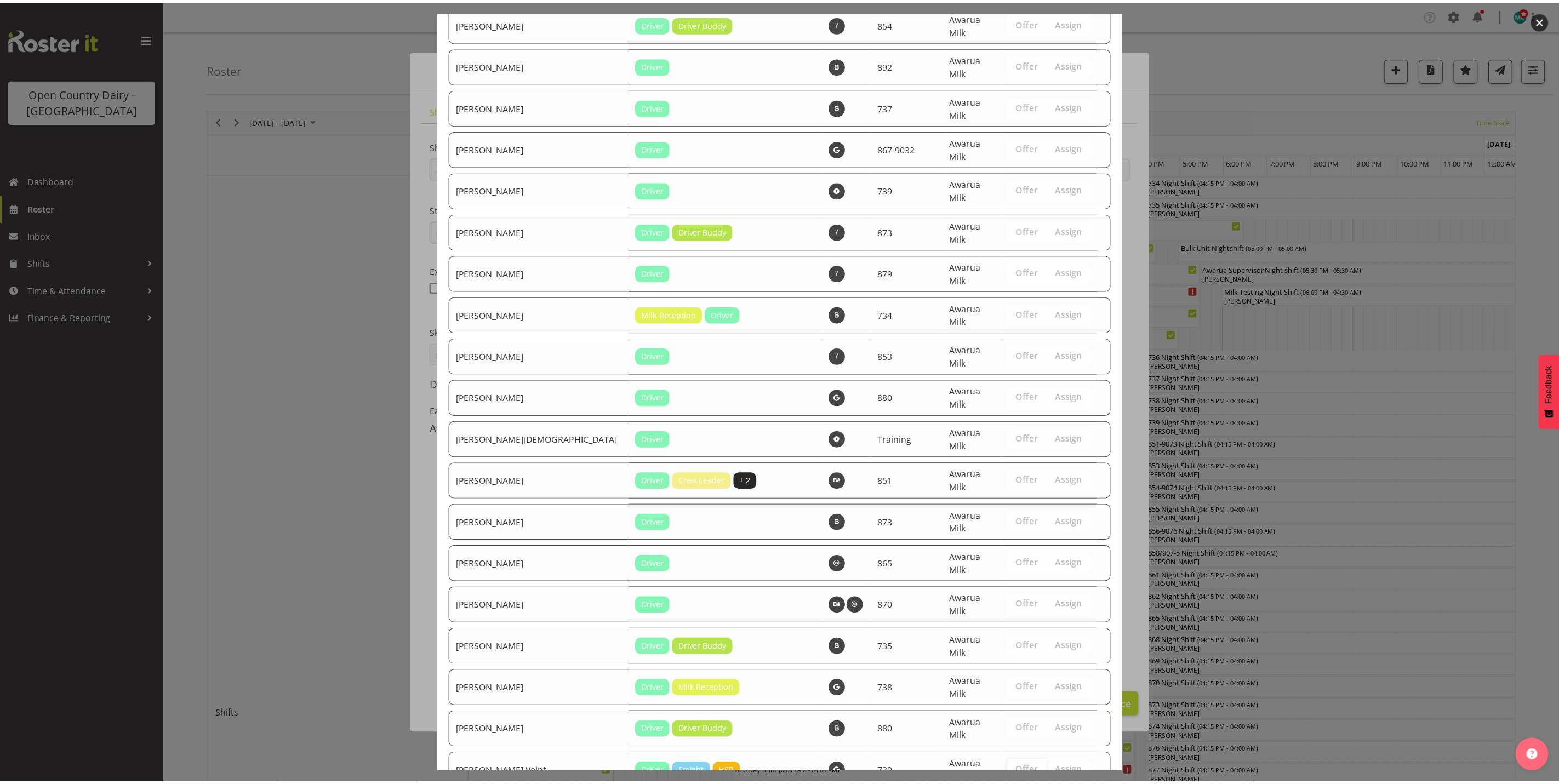
scroll to position [3693, 0]
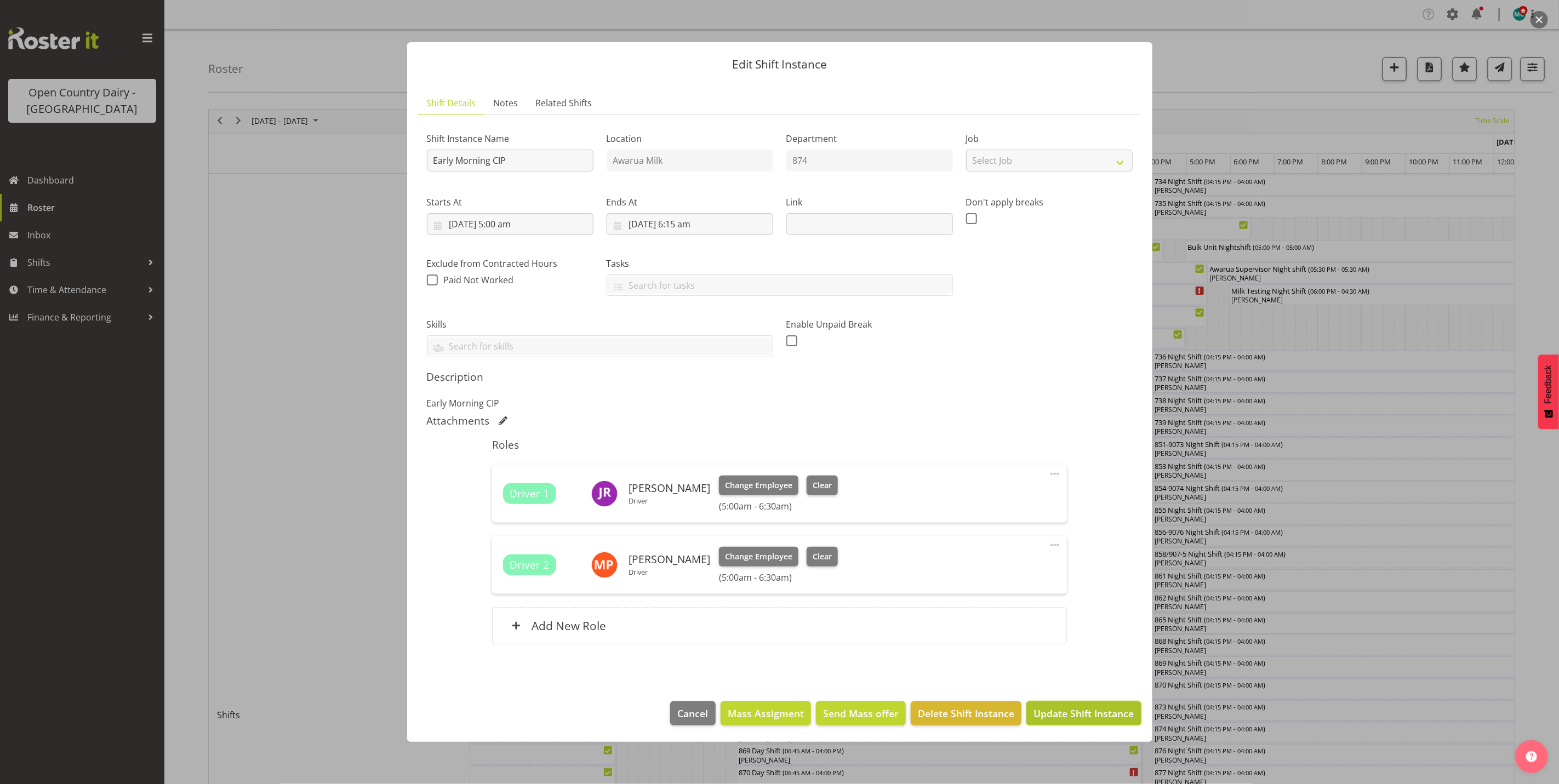
click at [1075, 714] on span "Update Shift Instance" at bounding box center [1083, 713] width 100 height 14
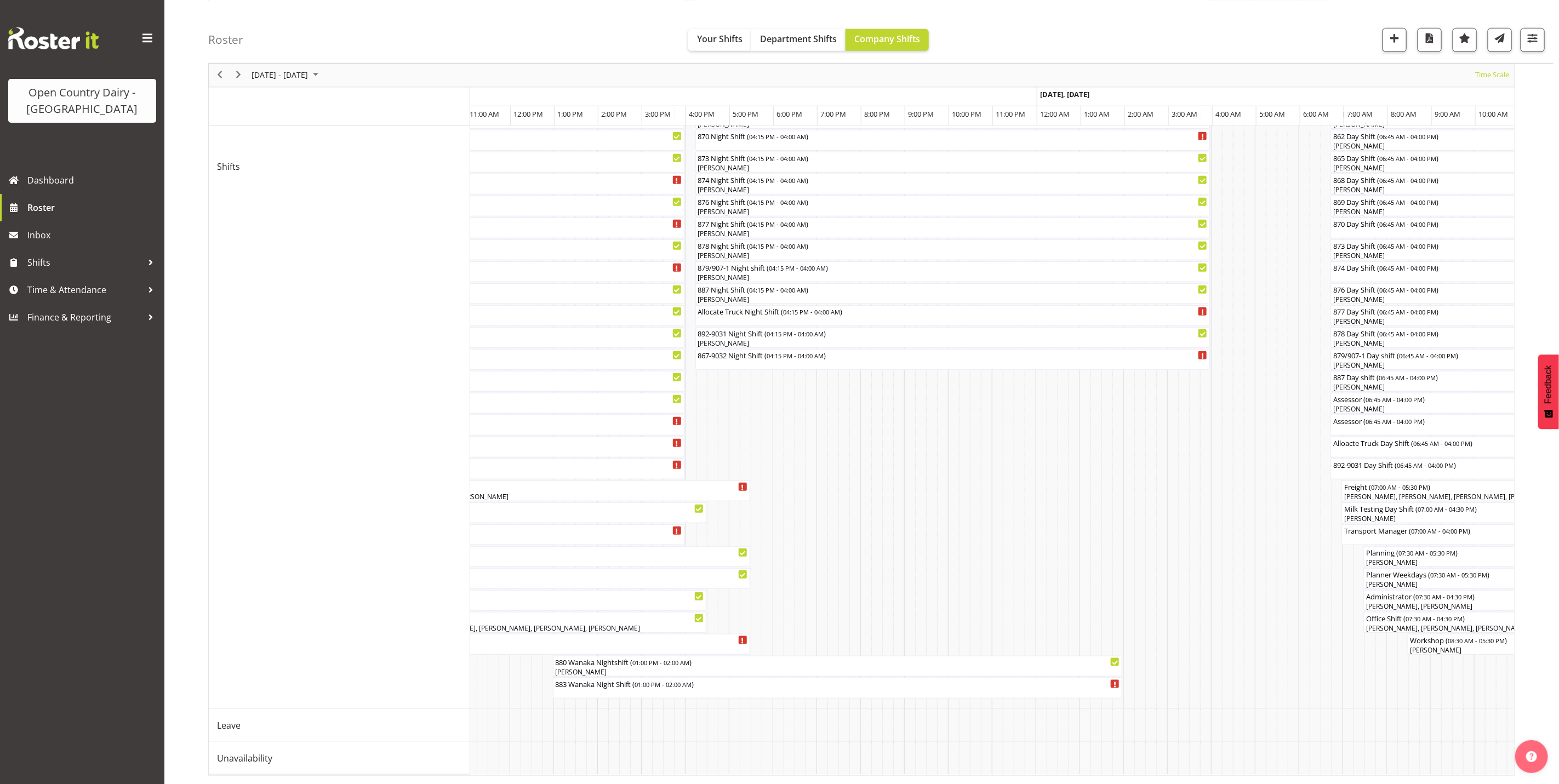
scroll to position [0, 2801]
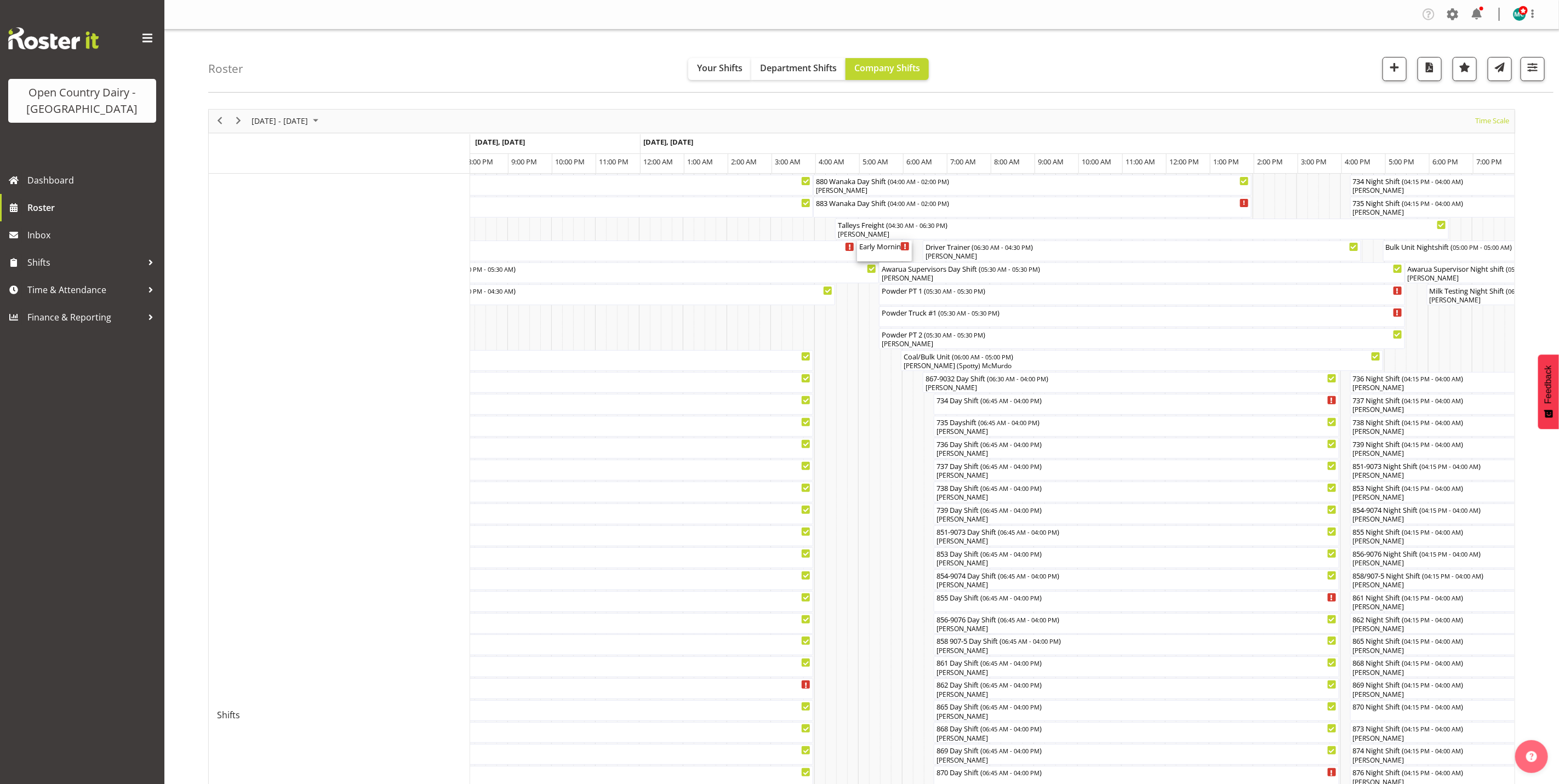
click at [880, 249] on div "Early Morning CIP ( 05:00 AM - 06:15 AM )" at bounding box center [884, 246] width 51 height 11
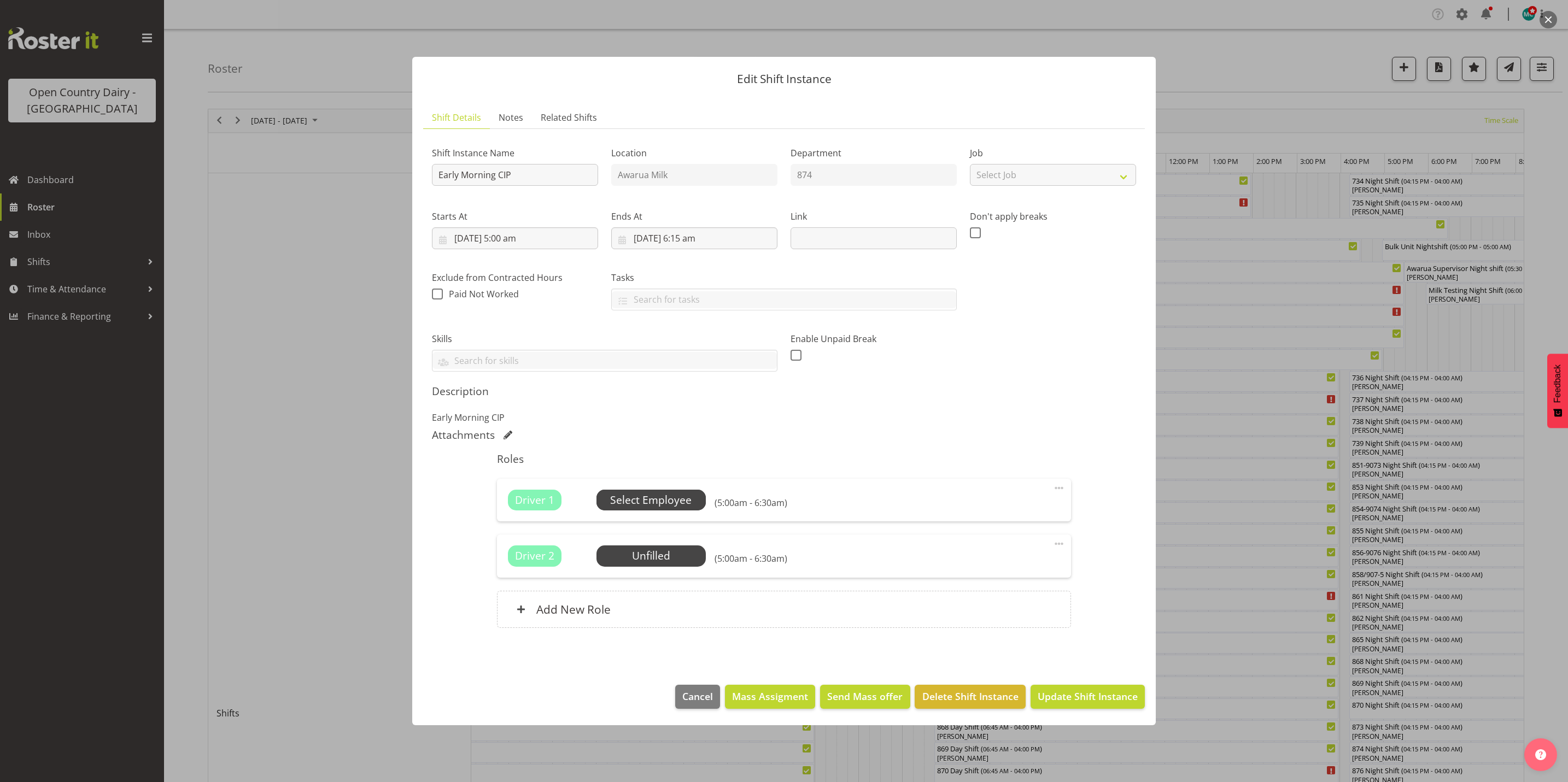
click at [638, 499] on span "Select Employee" at bounding box center [651, 500] width 81 height 16
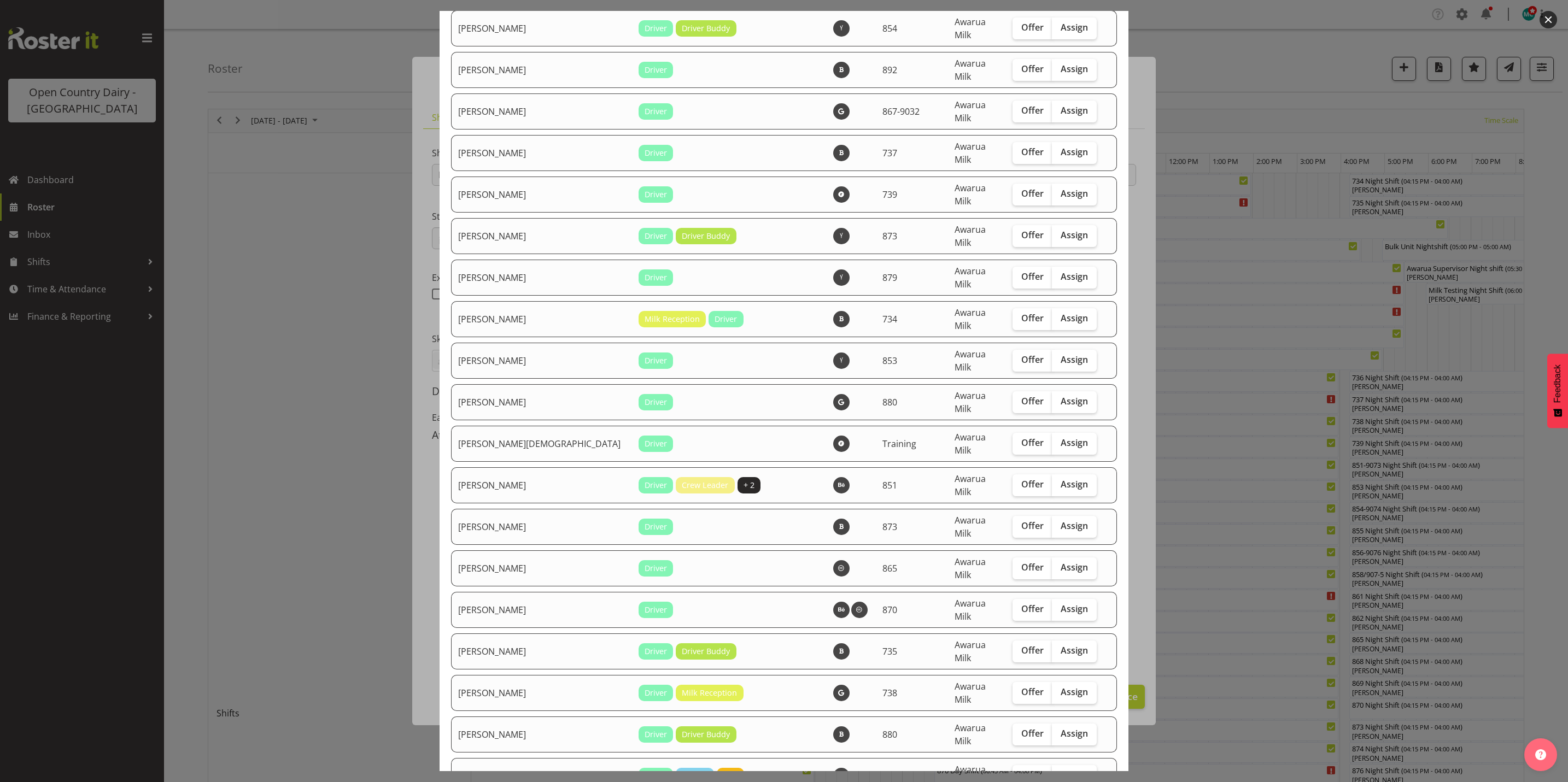
scroll to position [3688, 0]
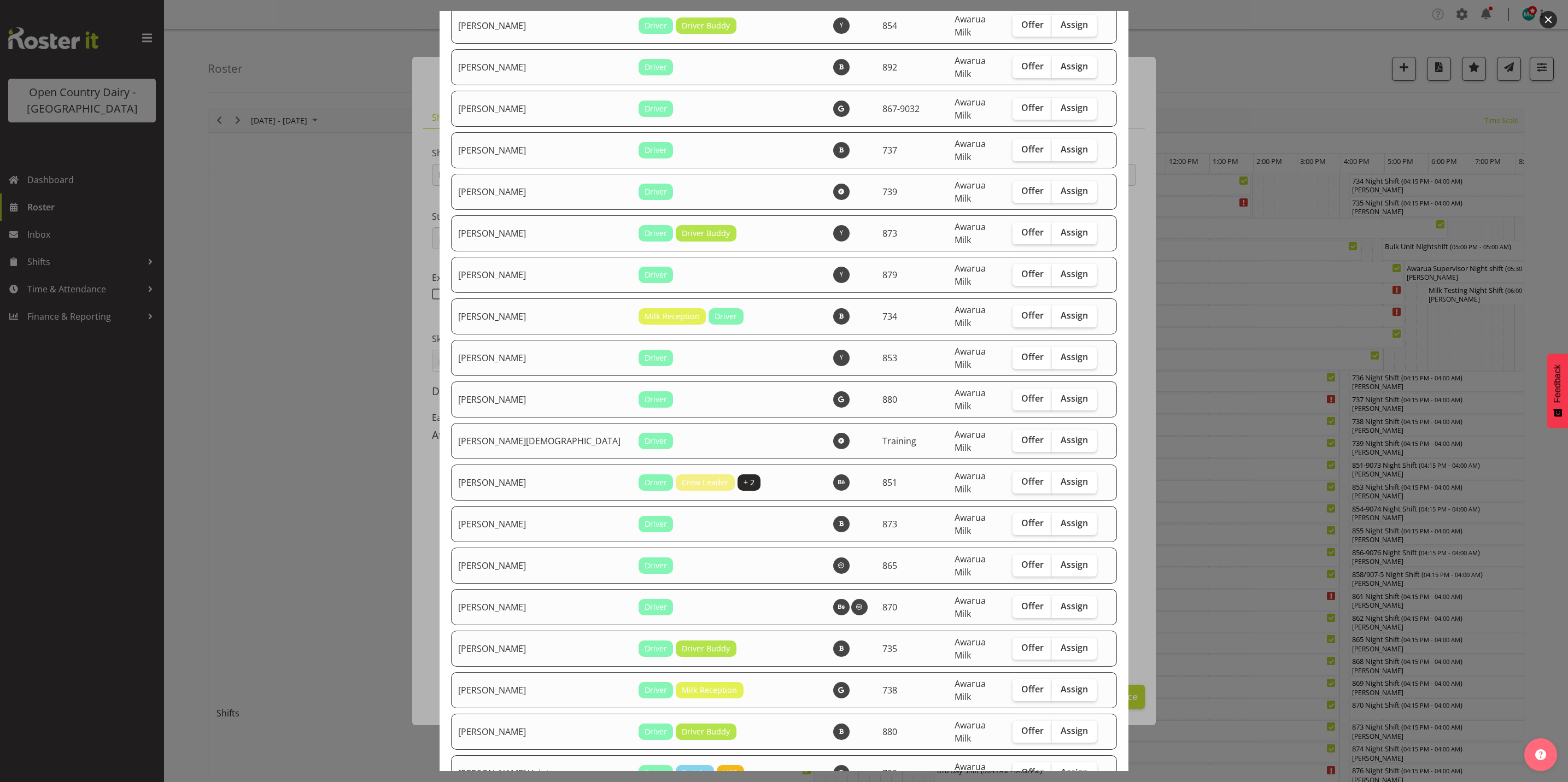
checkbox input "true"
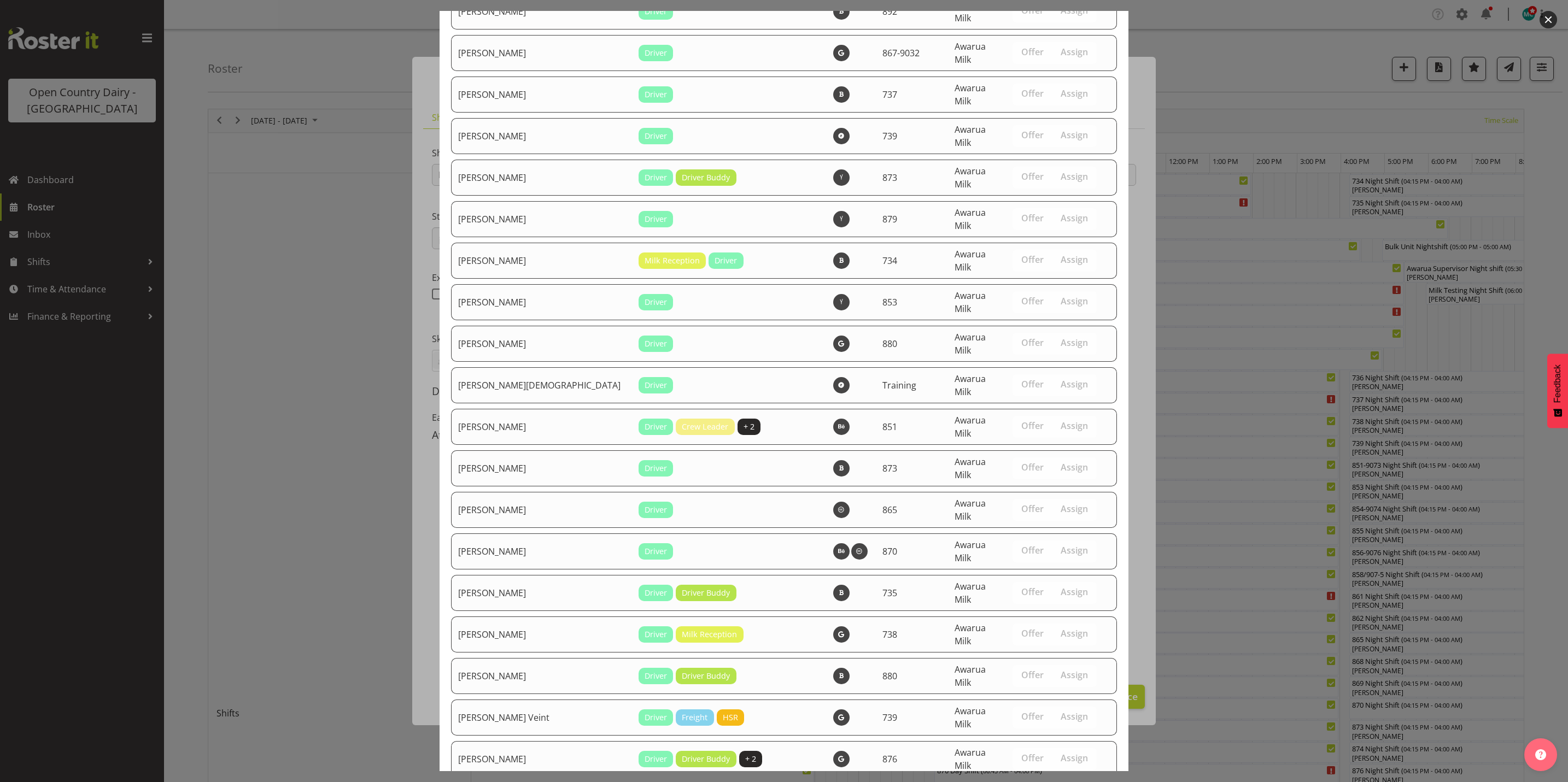
scroll to position [3759, 0]
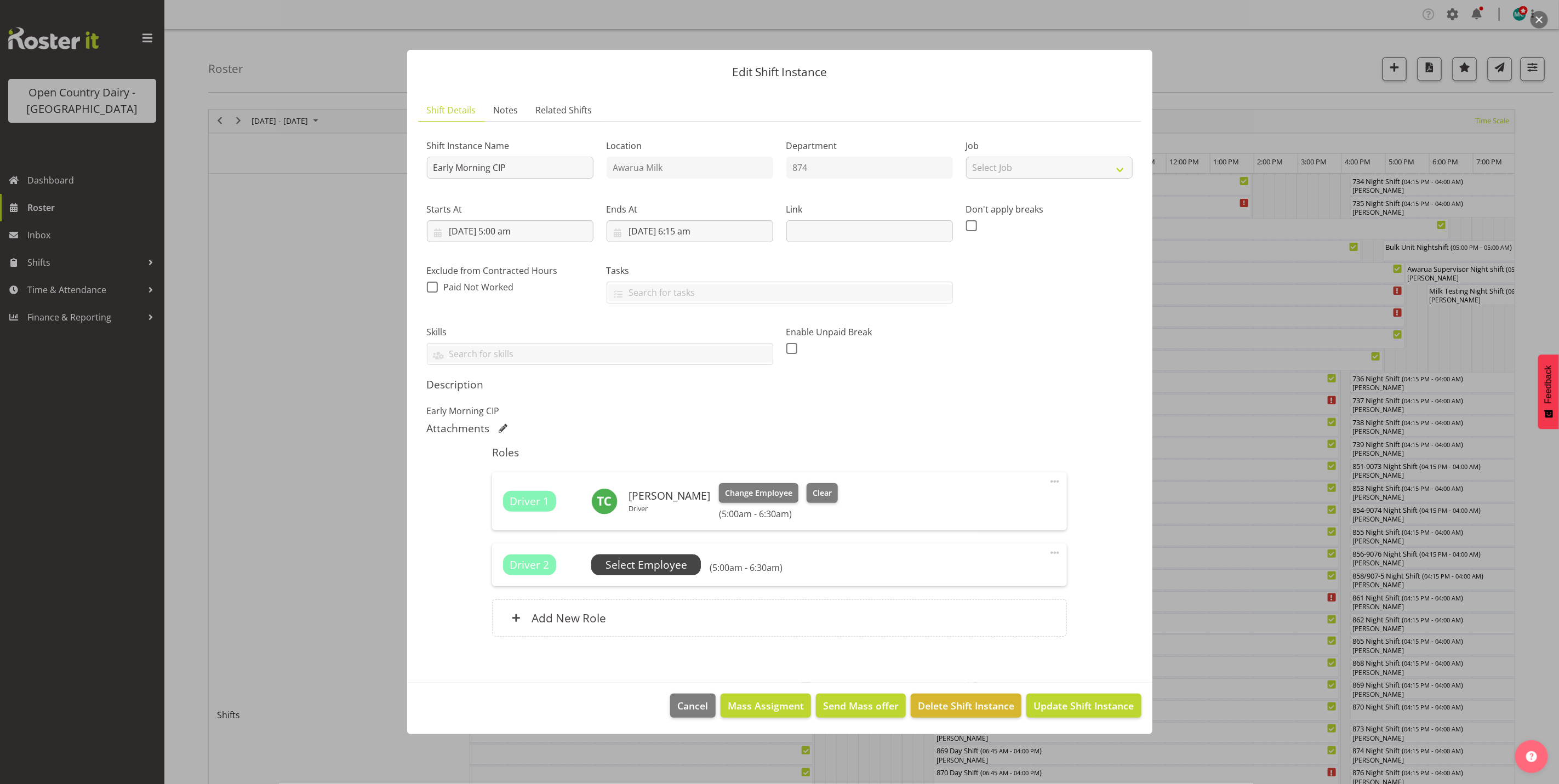
click at [640, 565] on span "Select Employee" at bounding box center [646, 565] width 82 height 16
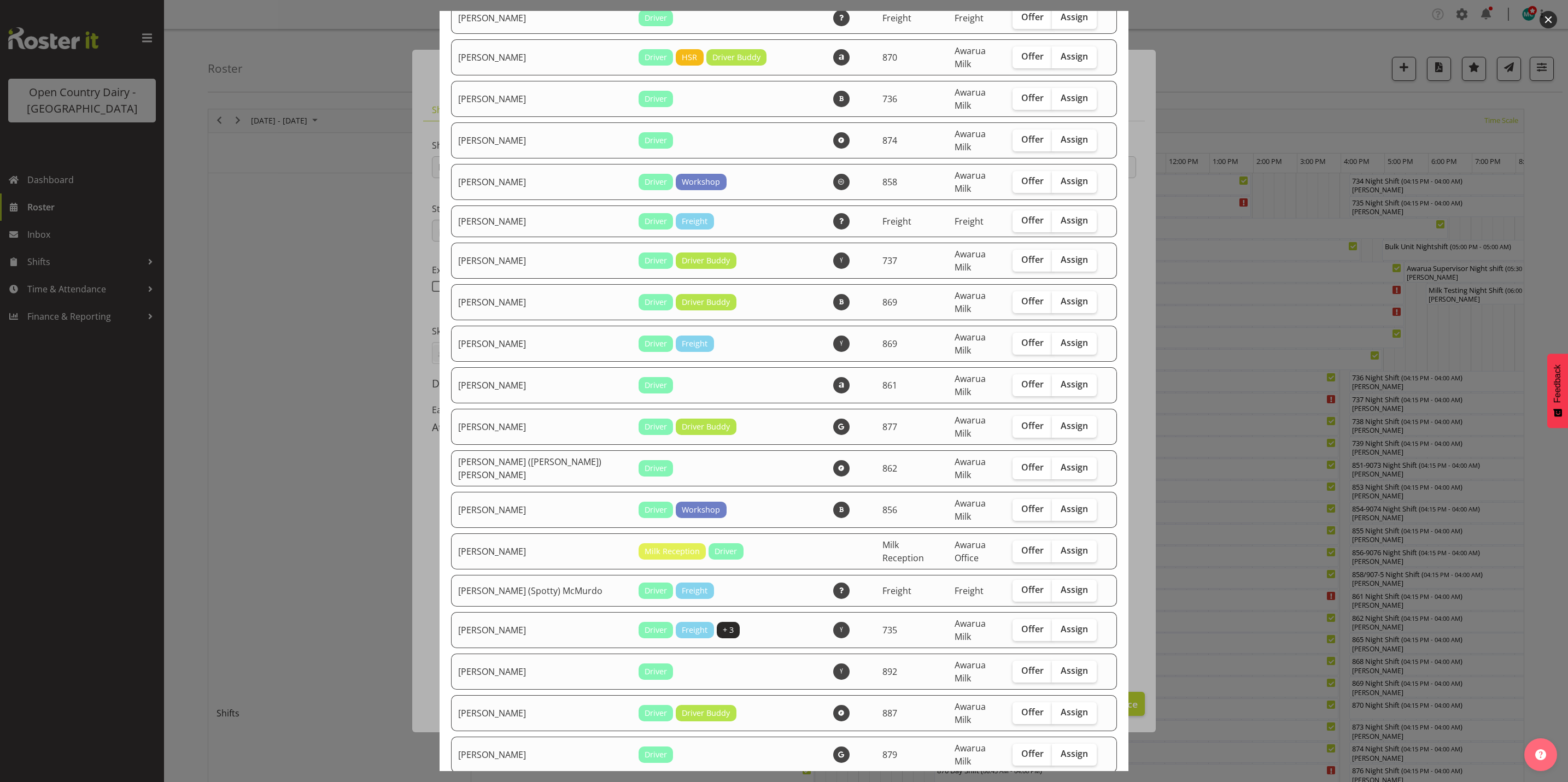
scroll to position [0, 0]
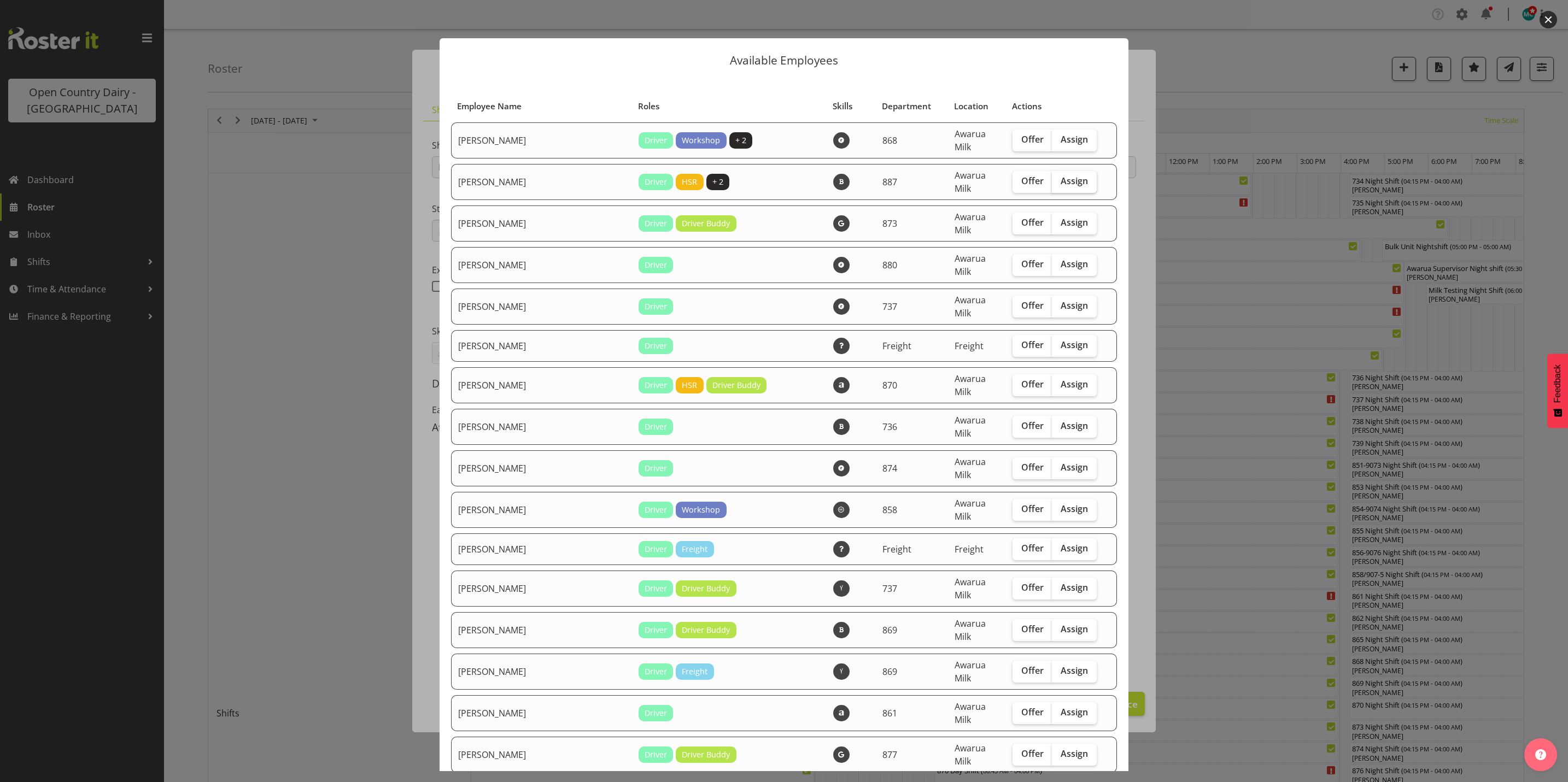
click at [1061, 175] on span "Assign" at bounding box center [1074, 181] width 27 height 11
click at [1055, 178] on input "Assign" at bounding box center [1056, 181] width 7 height 7
checkbox input "true"
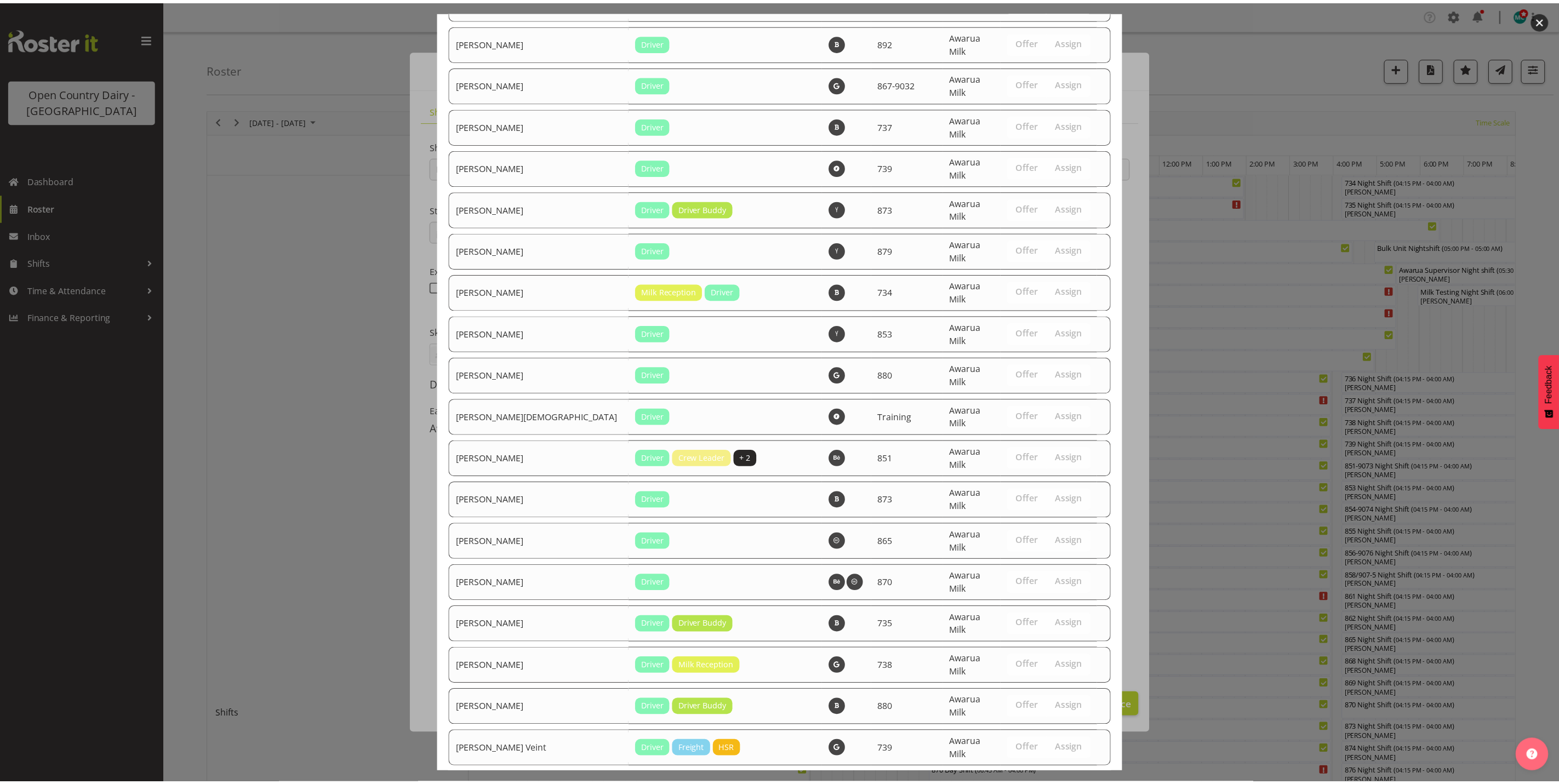
scroll to position [3731, 0]
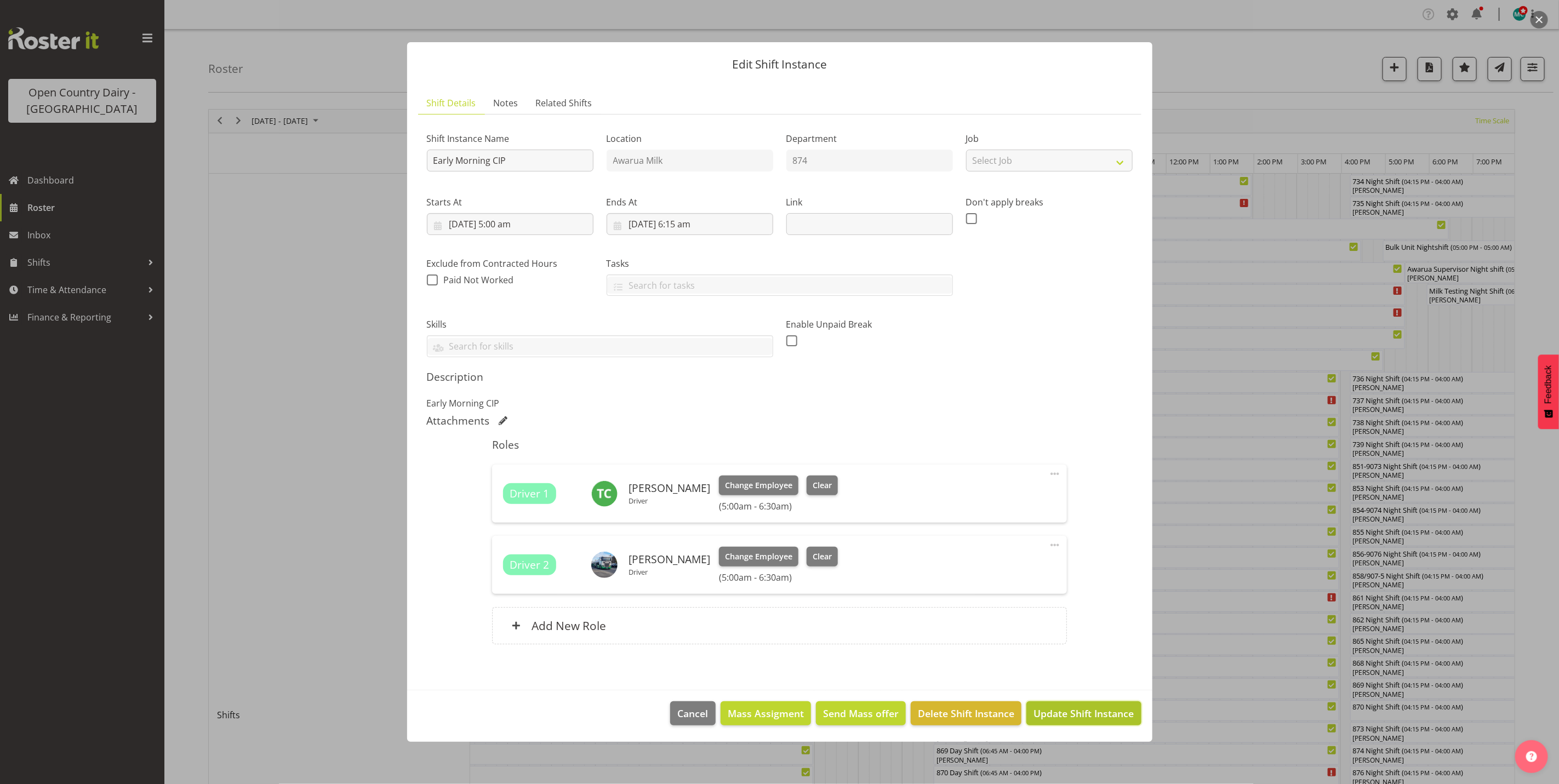
click at [1080, 720] on span "Update Shift Instance" at bounding box center [1083, 713] width 100 height 14
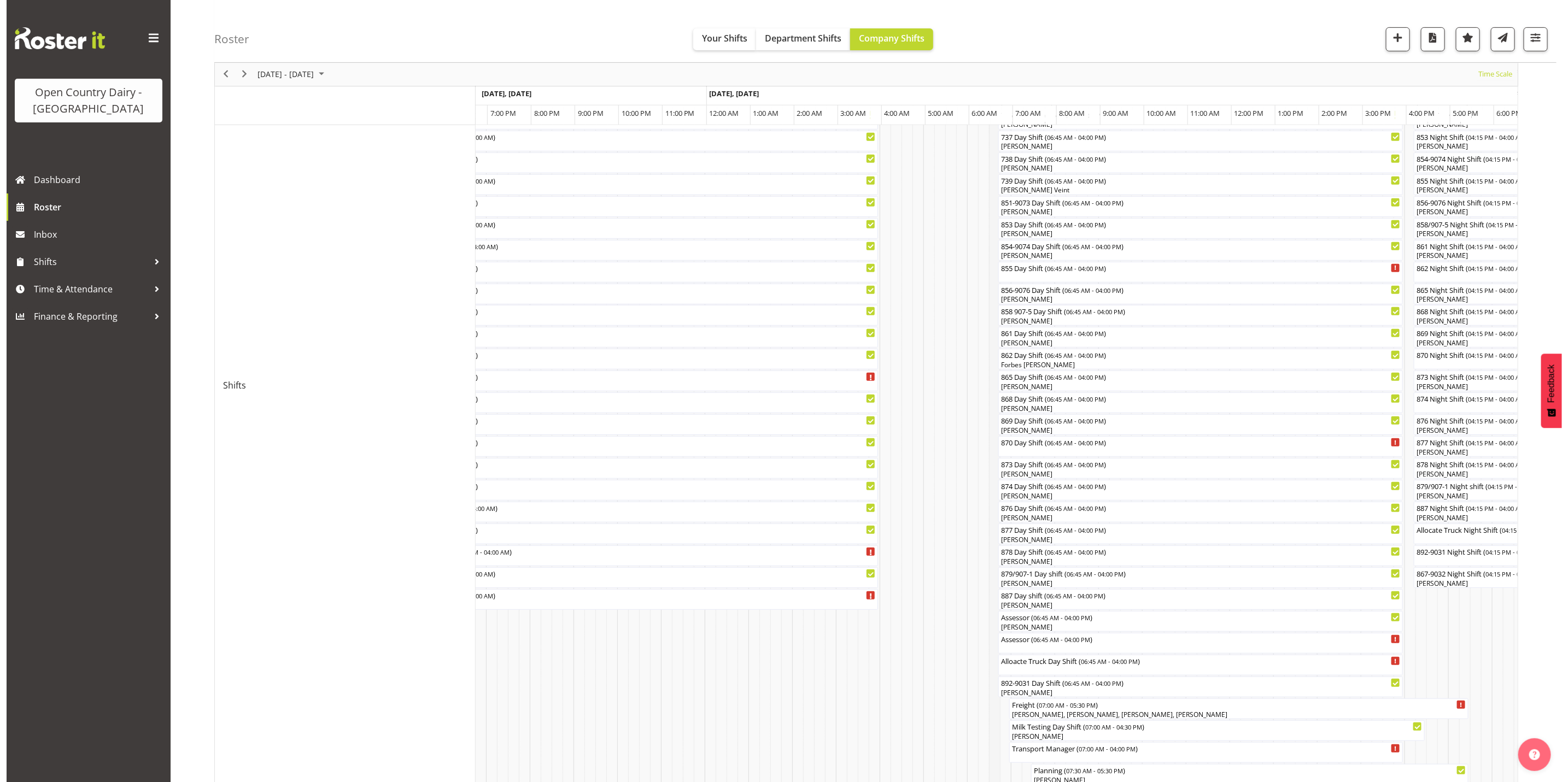
scroll to position [0, 0]
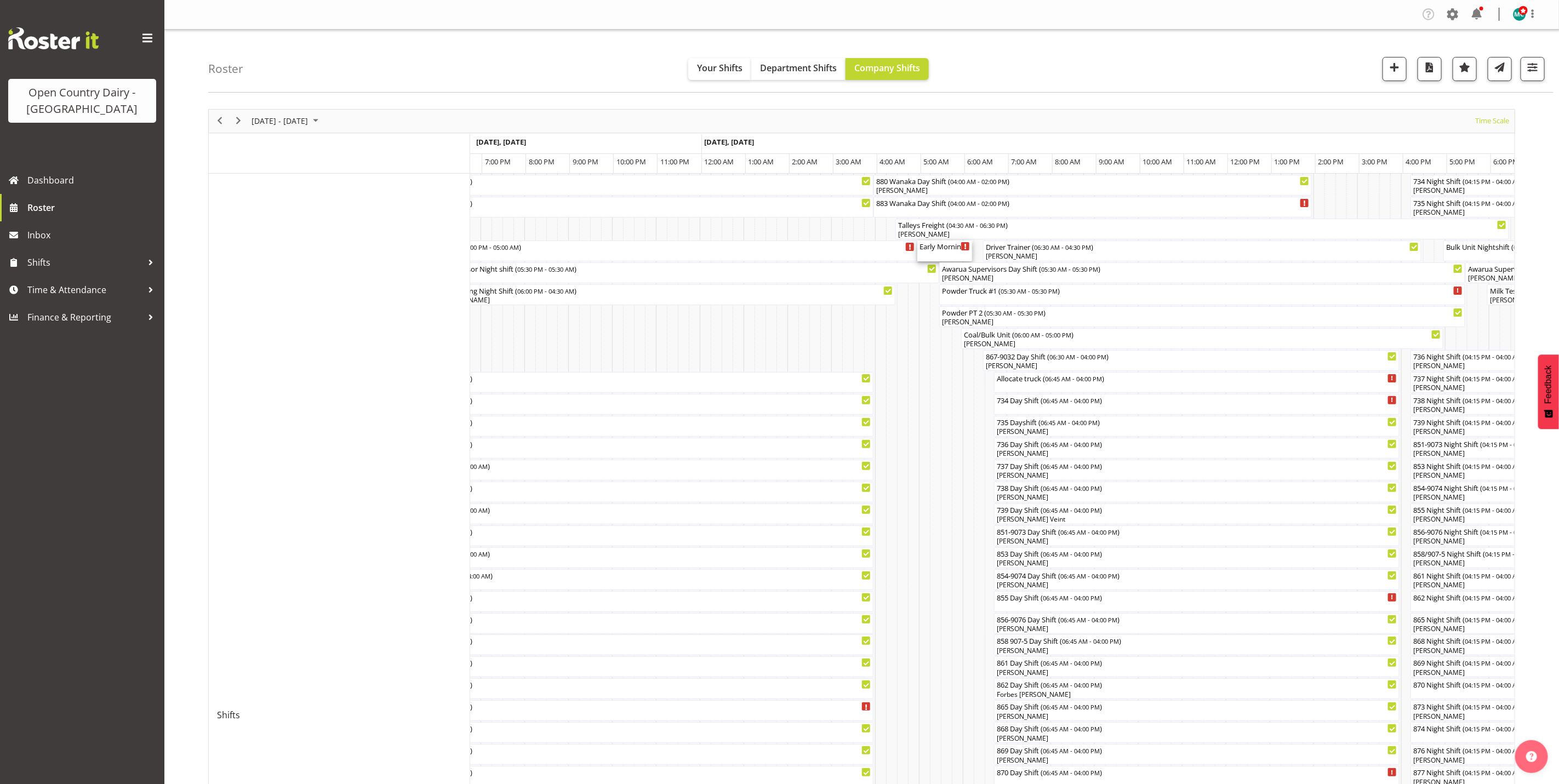
click at [938, 254] on div "Early Morning CIP ( 05:00 AM - 06:15 AM )" at bounding box center [945, 251] width 51 height 21
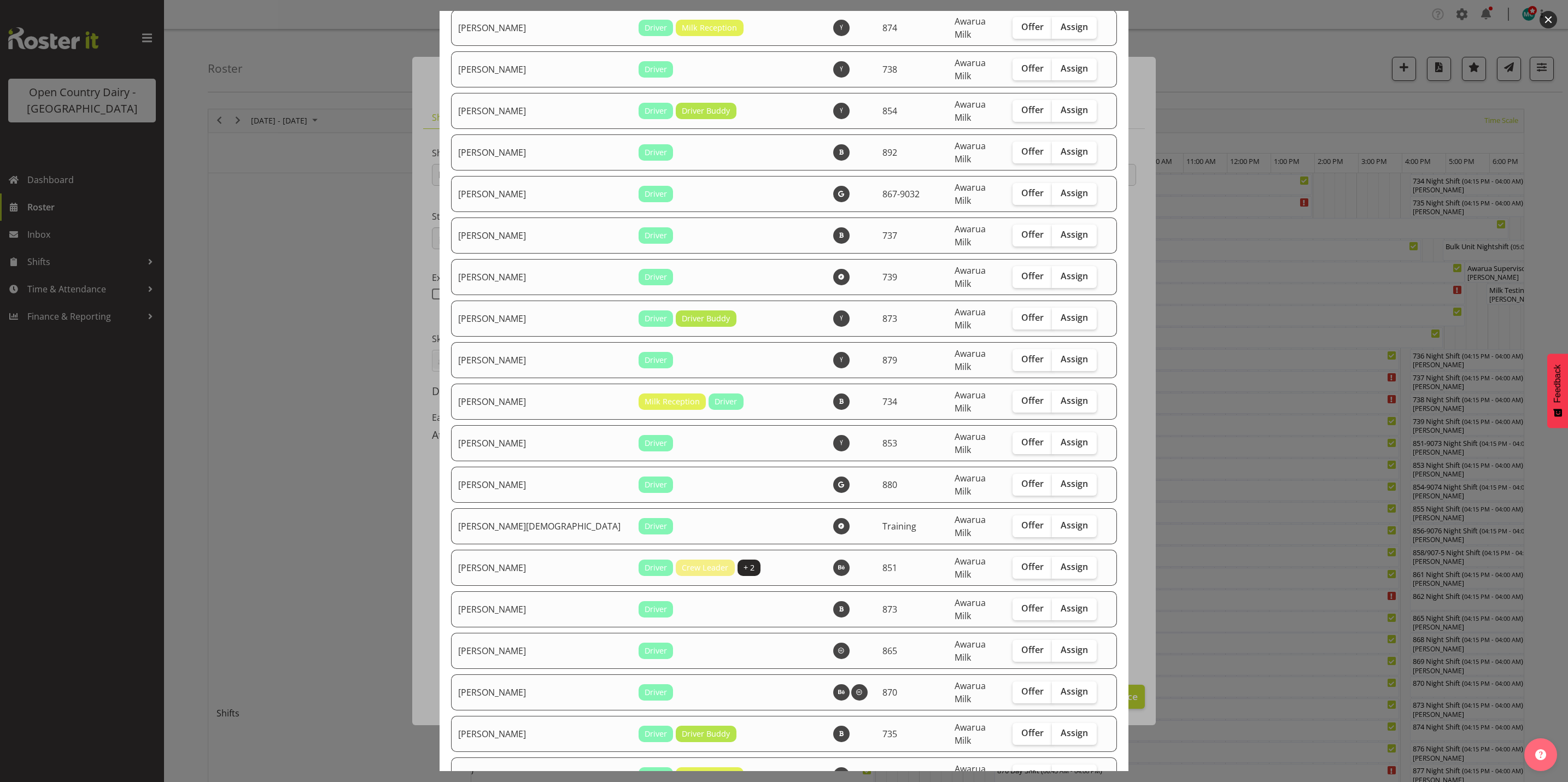
scroll to position [3431, 0]
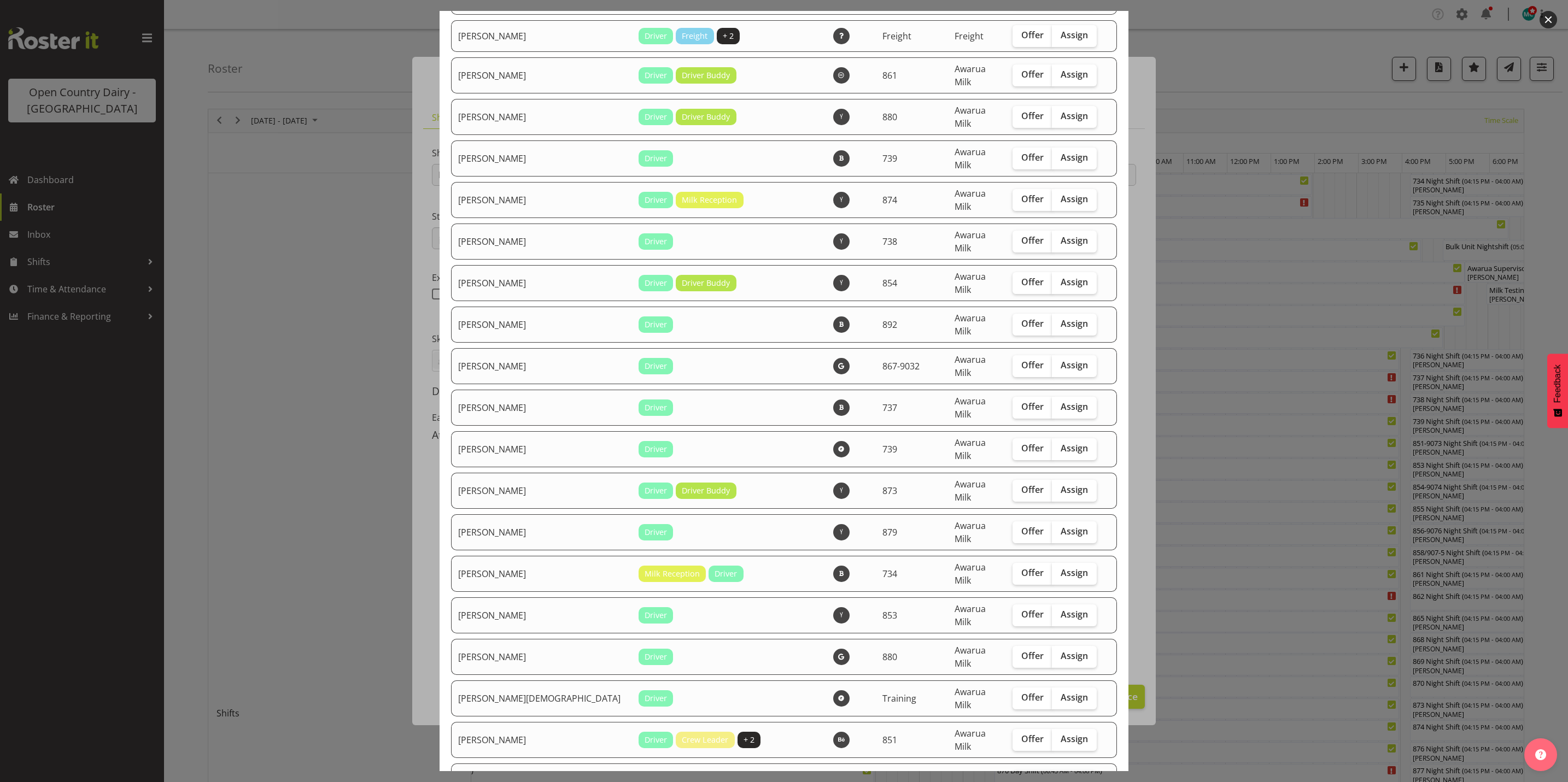
checkbox input "true"
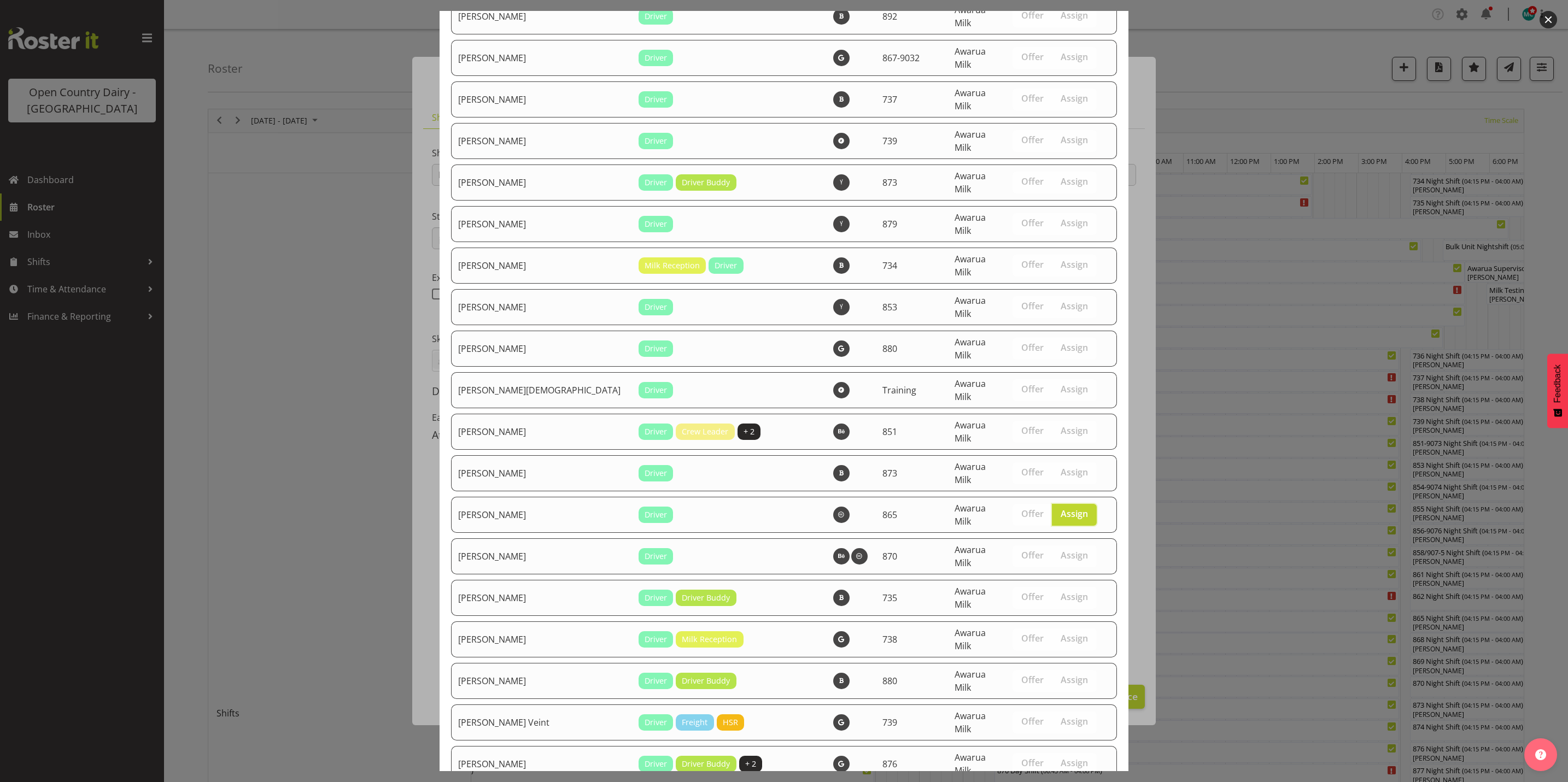
scroll to position [3759, 0]
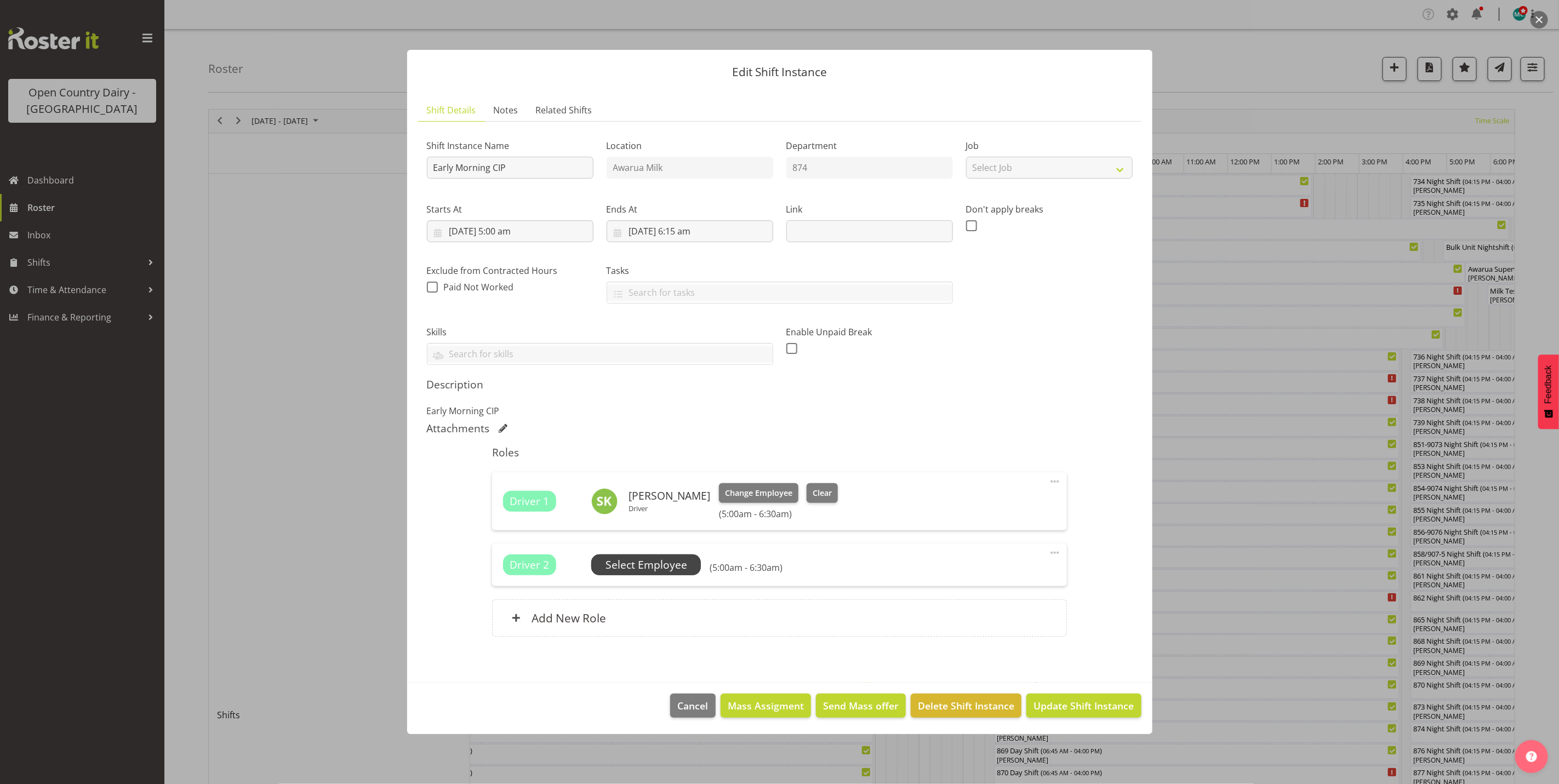
click at [645, 566] on span "Select Employee" at bounding box center [646, 565] width 82 height 16
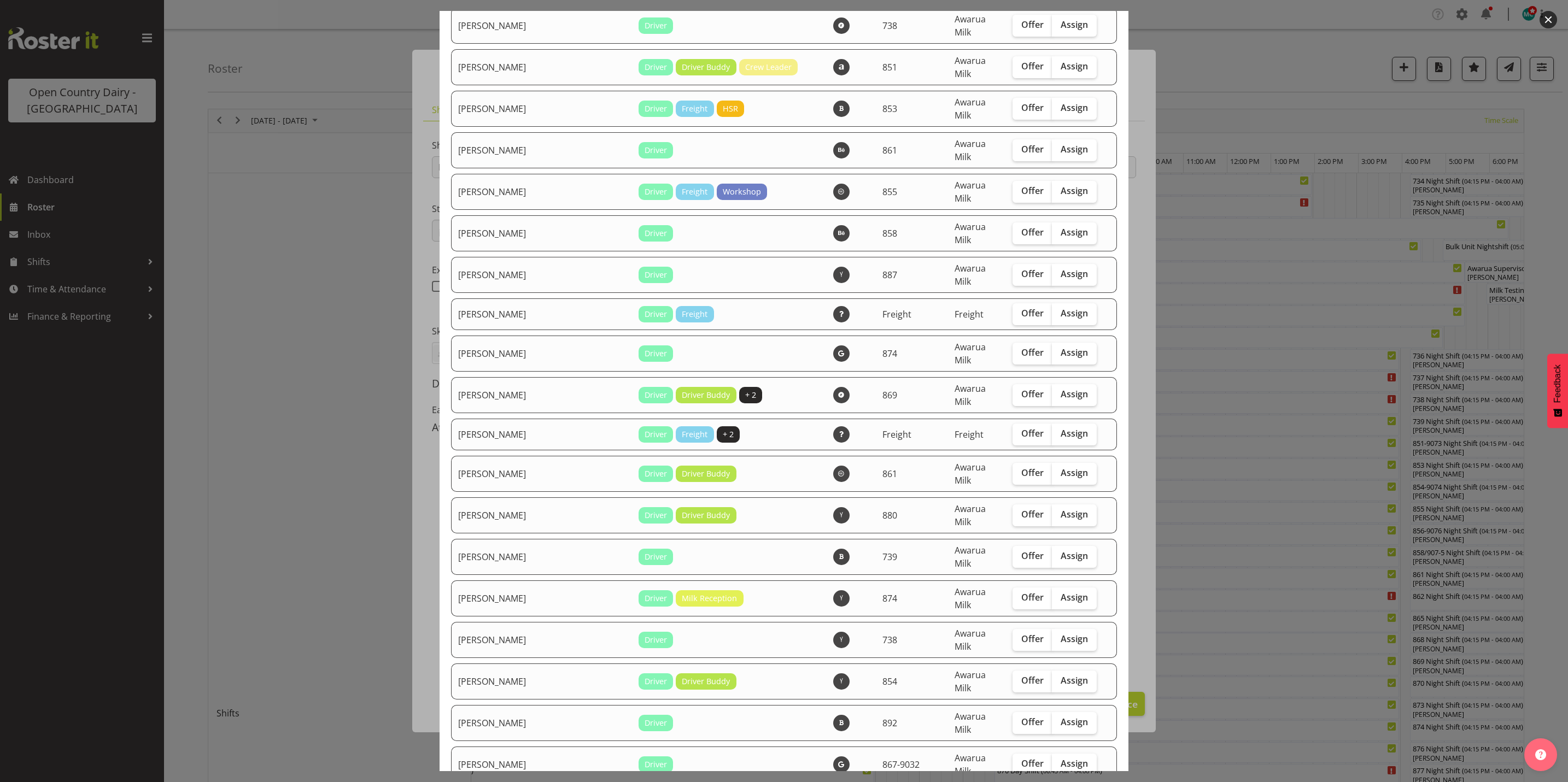
scroll to position [2868, 0]
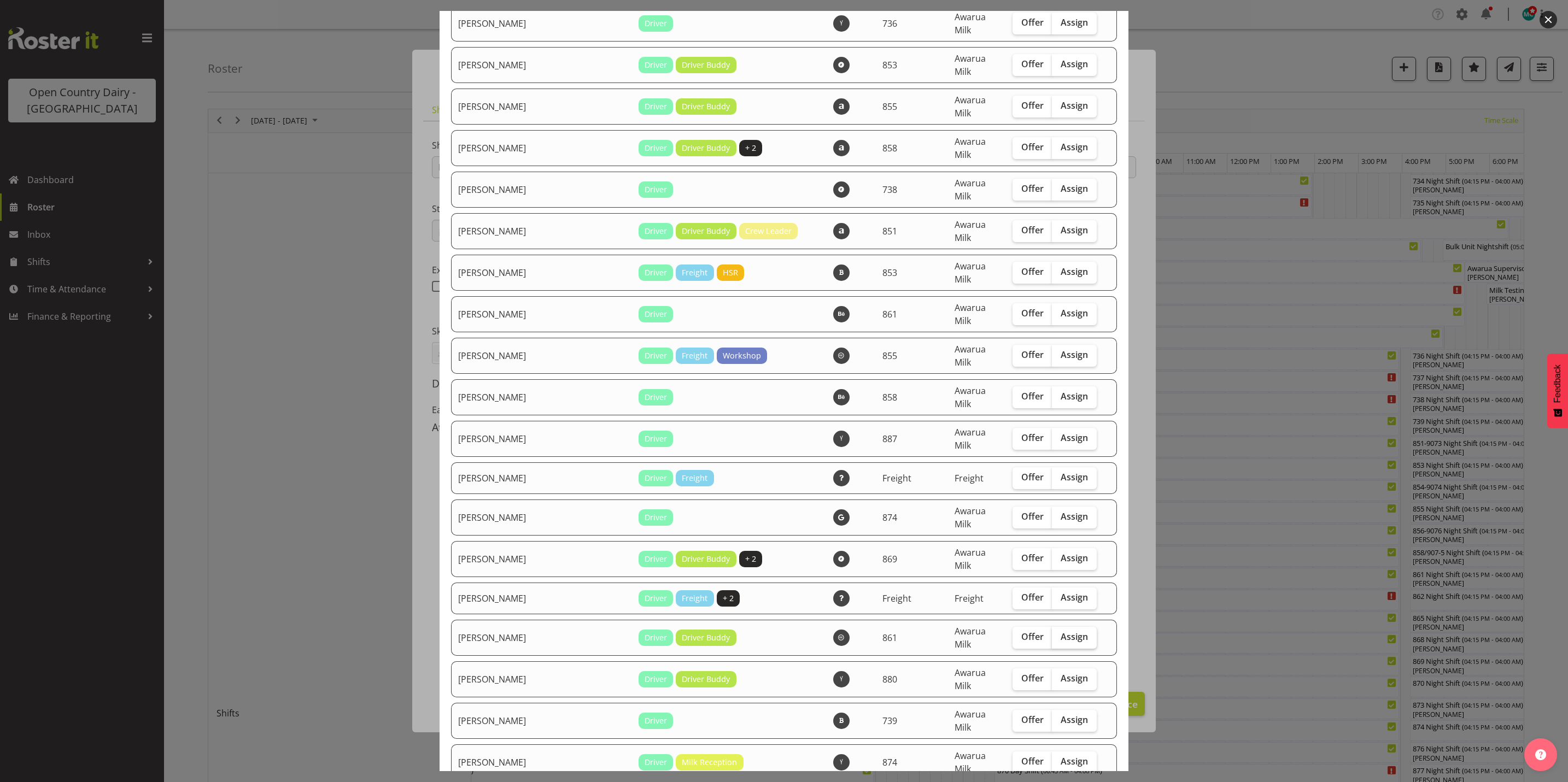
click at [1063, 631] on span "Assign" at bounding box center [1074, 636] width 27 height 11
click at [1059, 633] on input "Assign" at bounding box center [1056, 637] width 7 height 7
checkbox input "true"
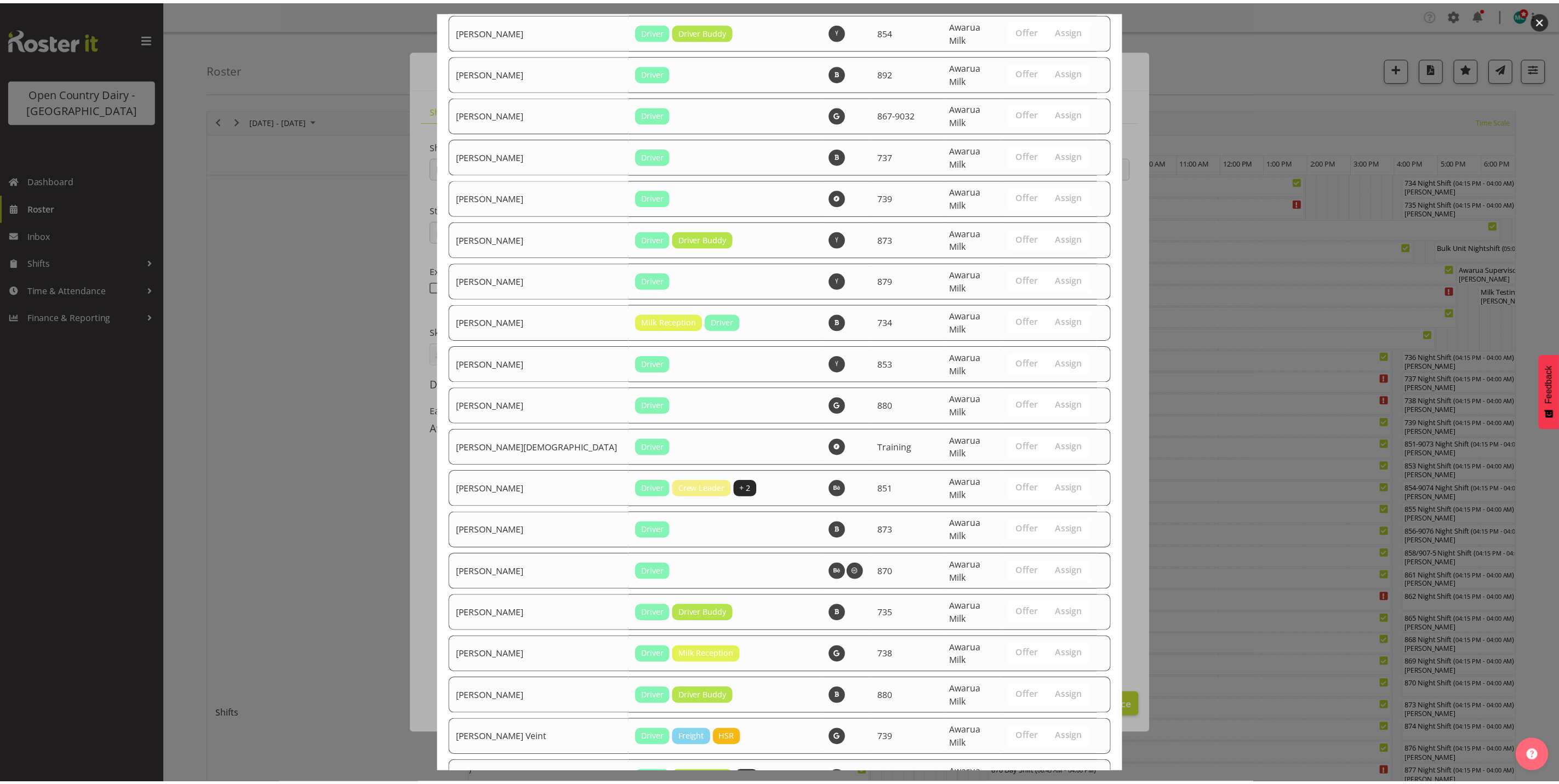
scroll to position [3731, 0]
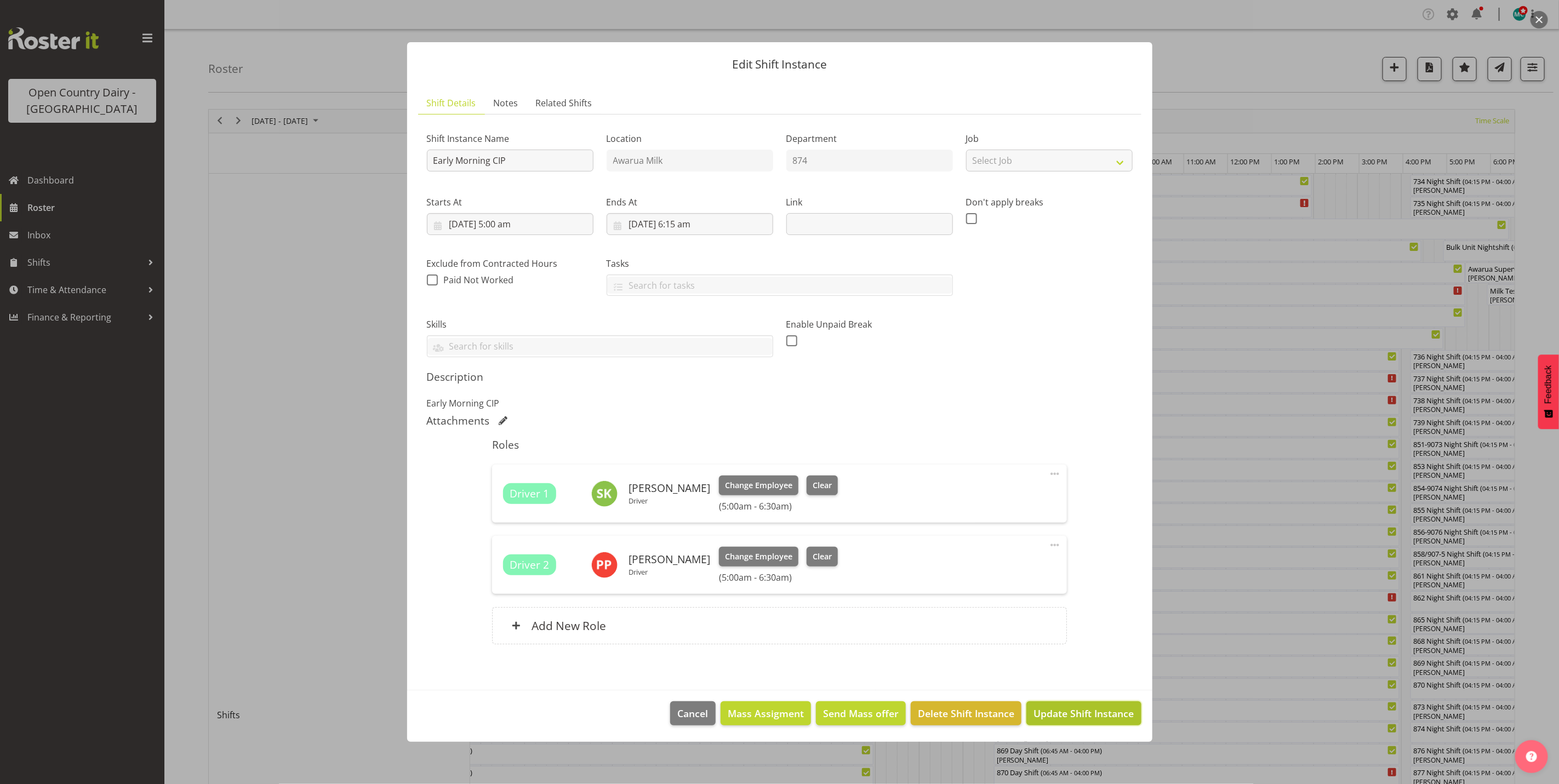
click at [1057, 710] on span "Update Shift Instance" at bounding box center [1083, 713] width 100 height 14
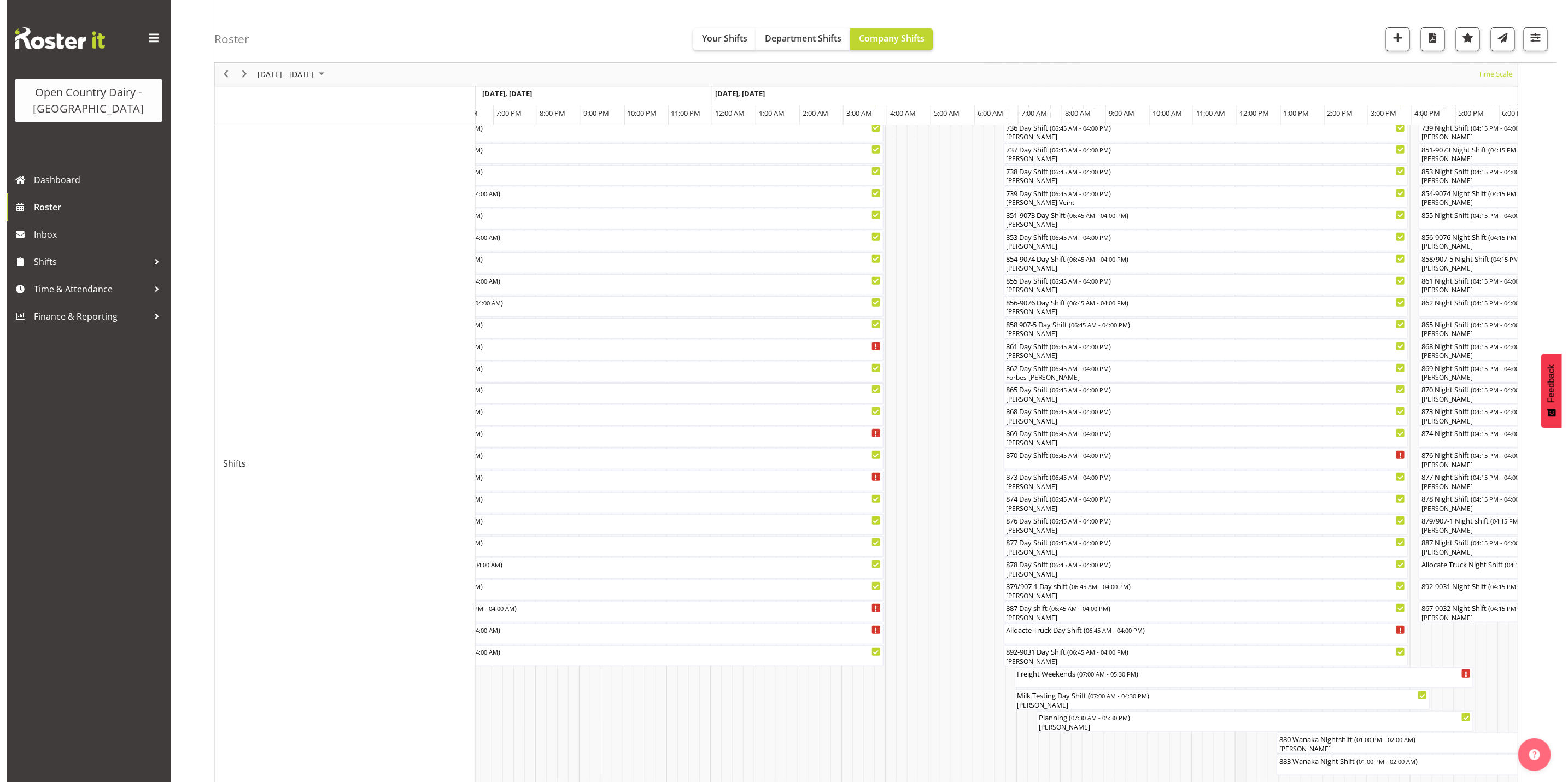
scroll to position [0, 0]
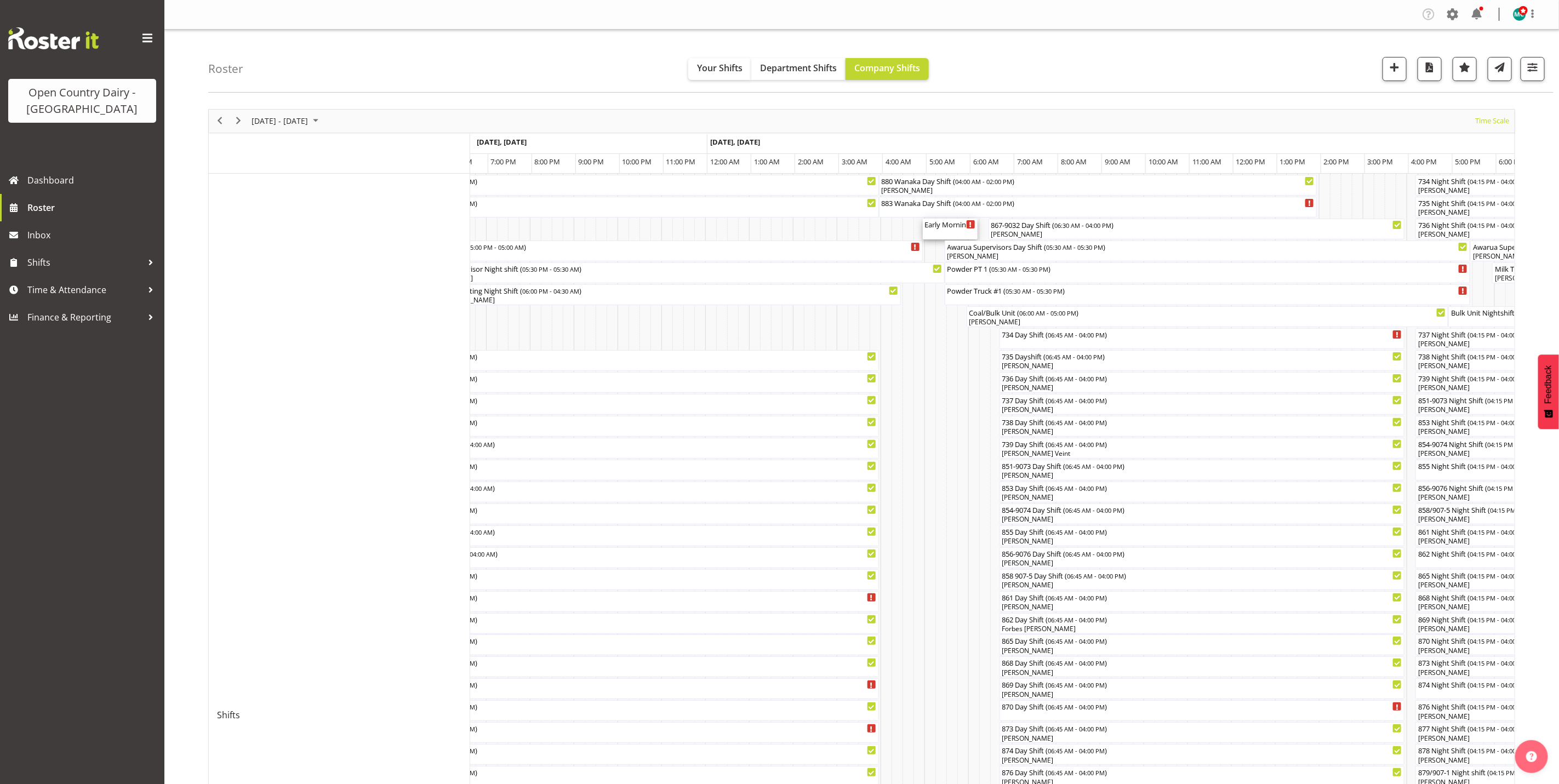
click at [944, 233] on div "Early Morning CIP ( 05:00 AM - 06:15 AM )" at bounding box center [950, 229] width 51 height 21
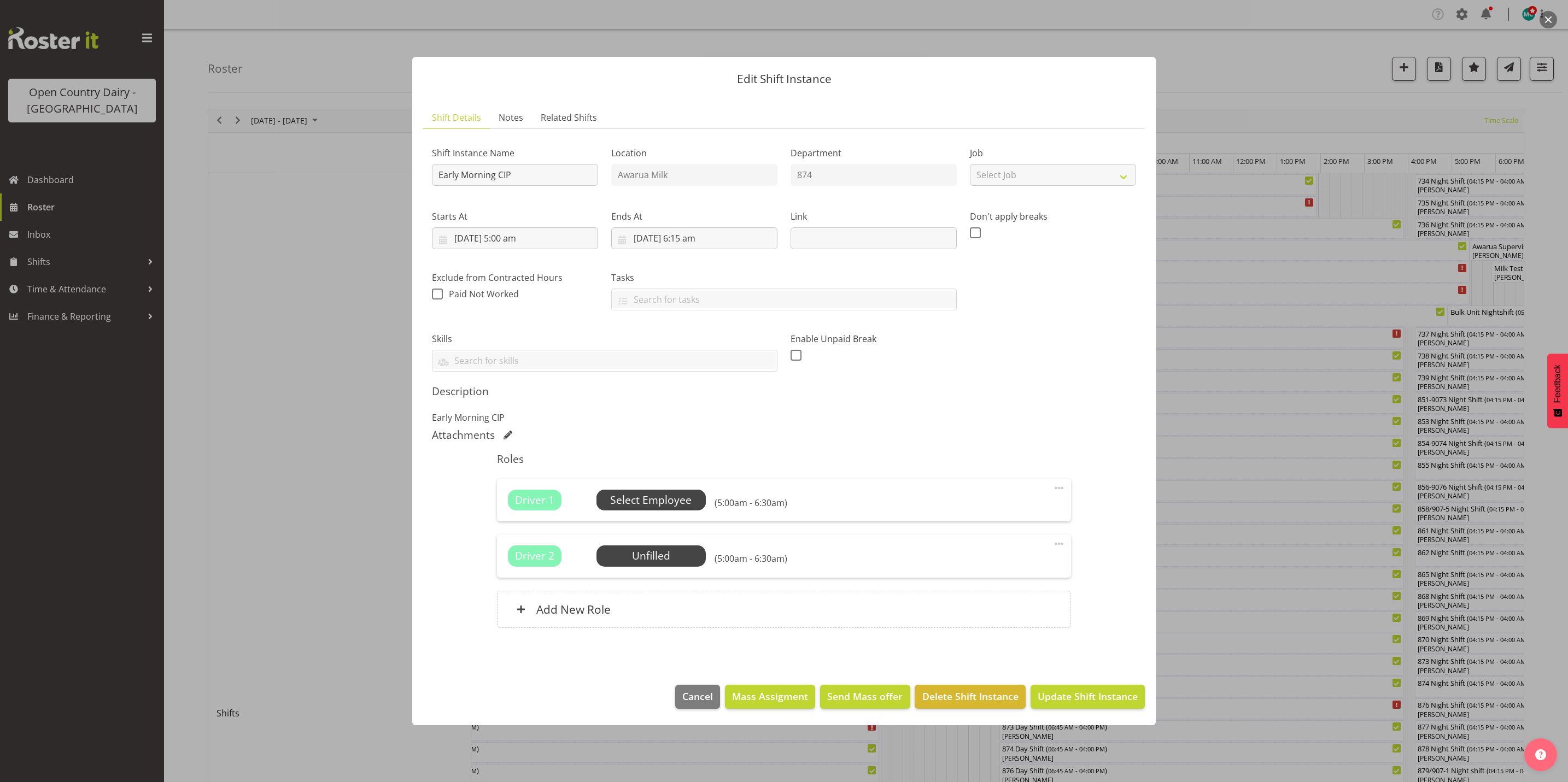
click at [658, 503] on span "Select Employee" at bounding box center [651, 500] width 81 height 16
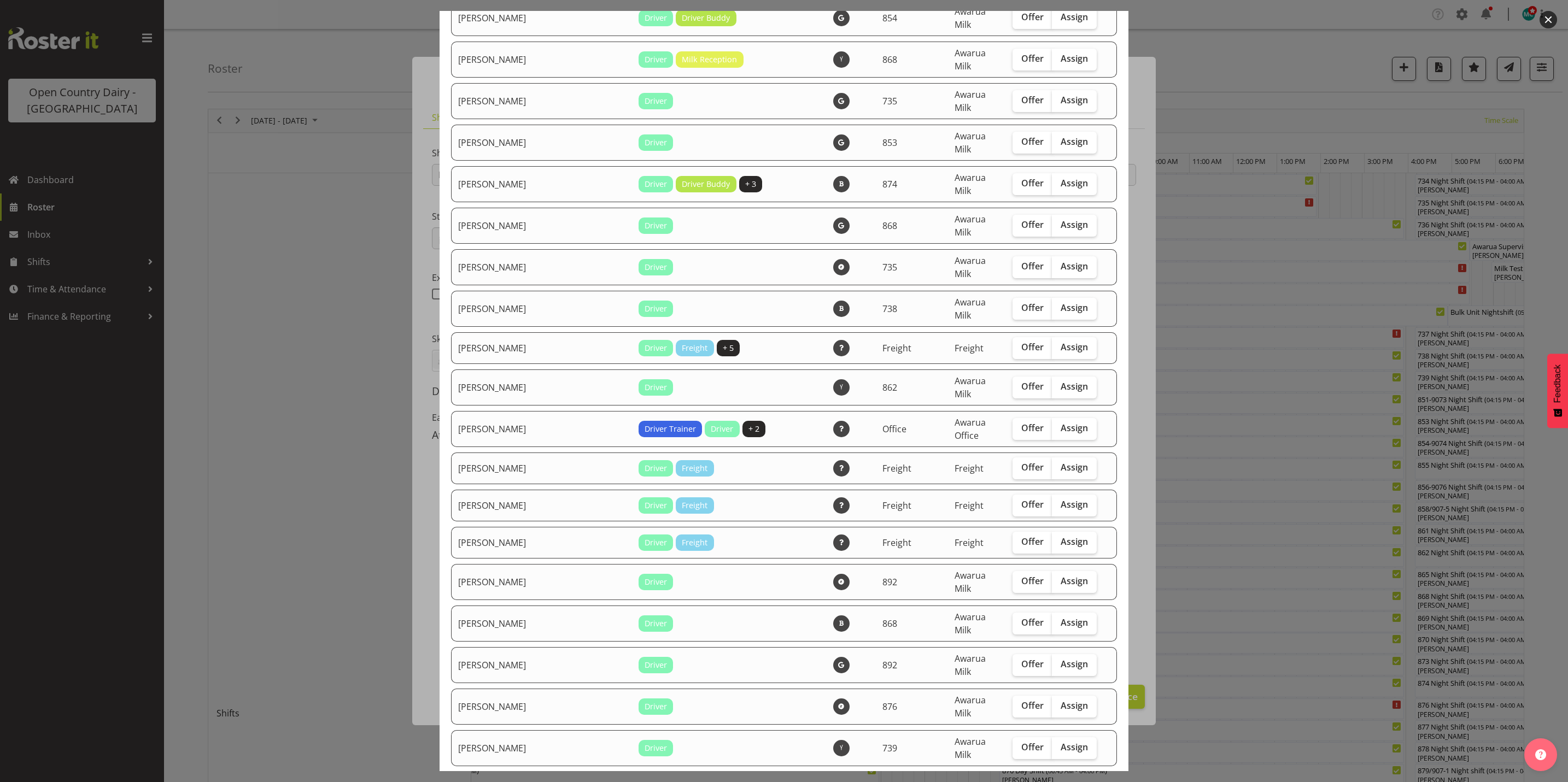
scroll to position [1721, 0]
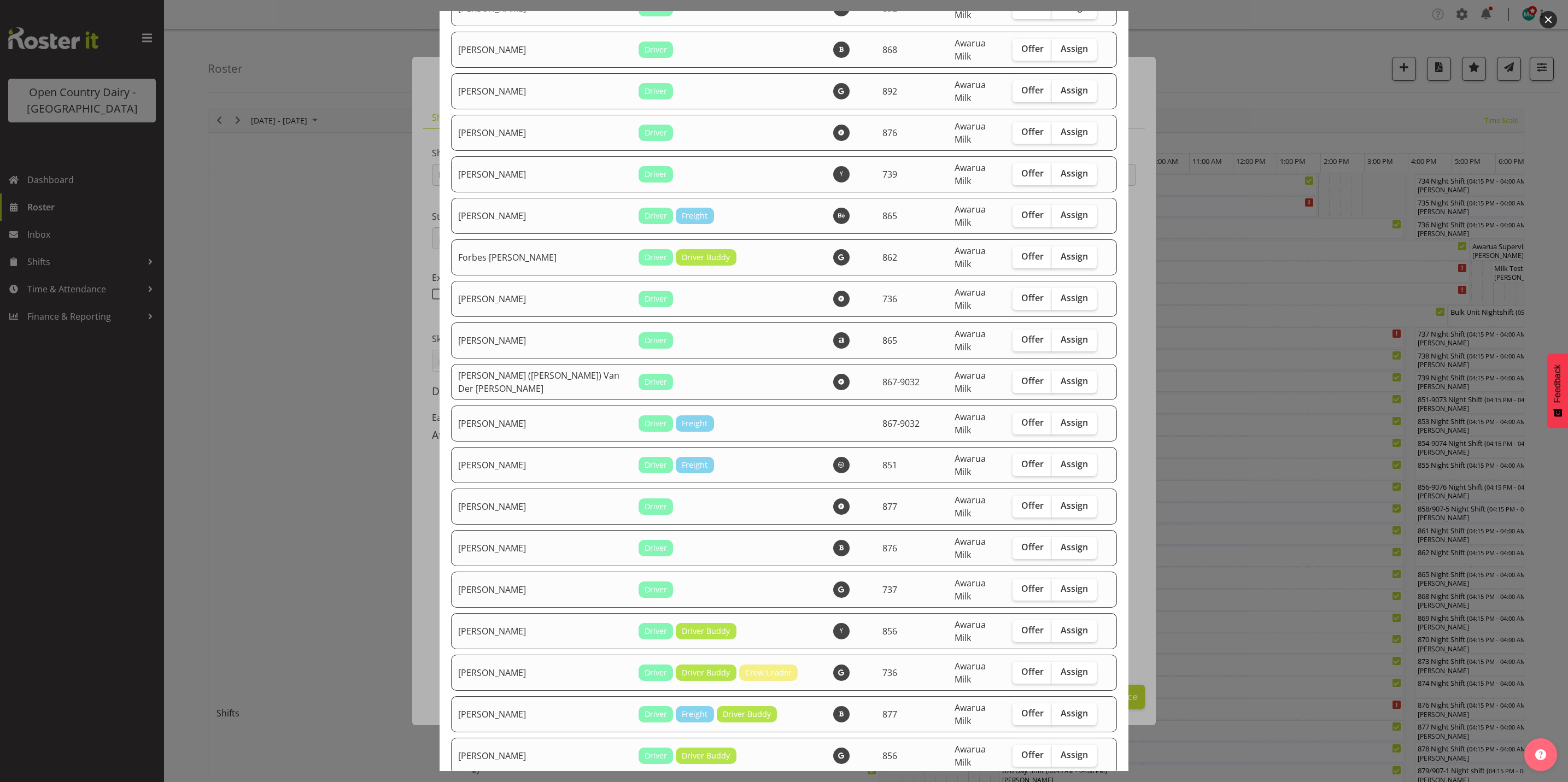
click at [1061, 781] on span "Assign" at bounding box center [1074, 796] width 27 height 11
click at [1052, 781] on input "Assign" at bounding box center [1056, 797] width 7 height 7
checkbox input "true"
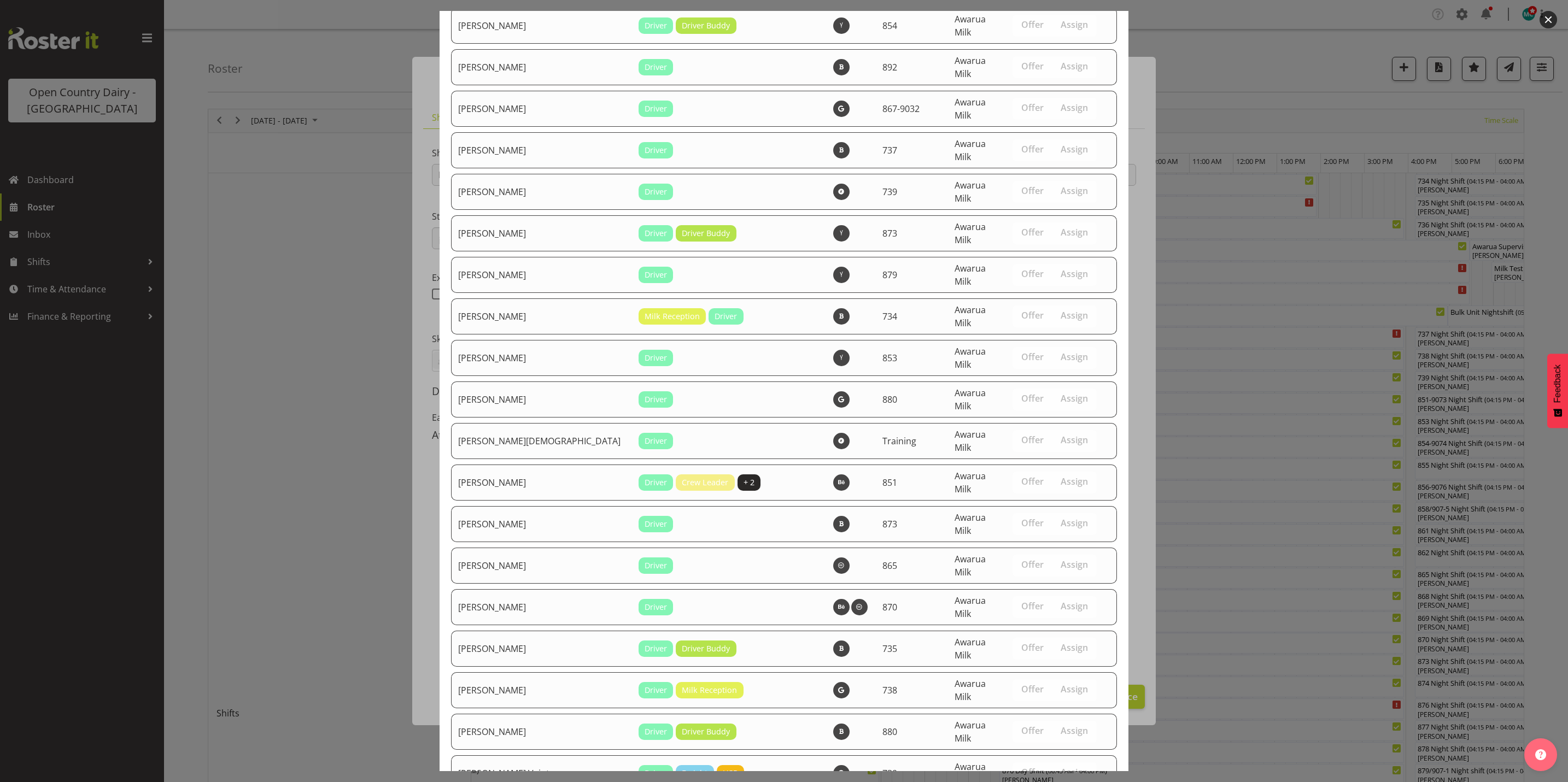
scroll to position [3759, 0]
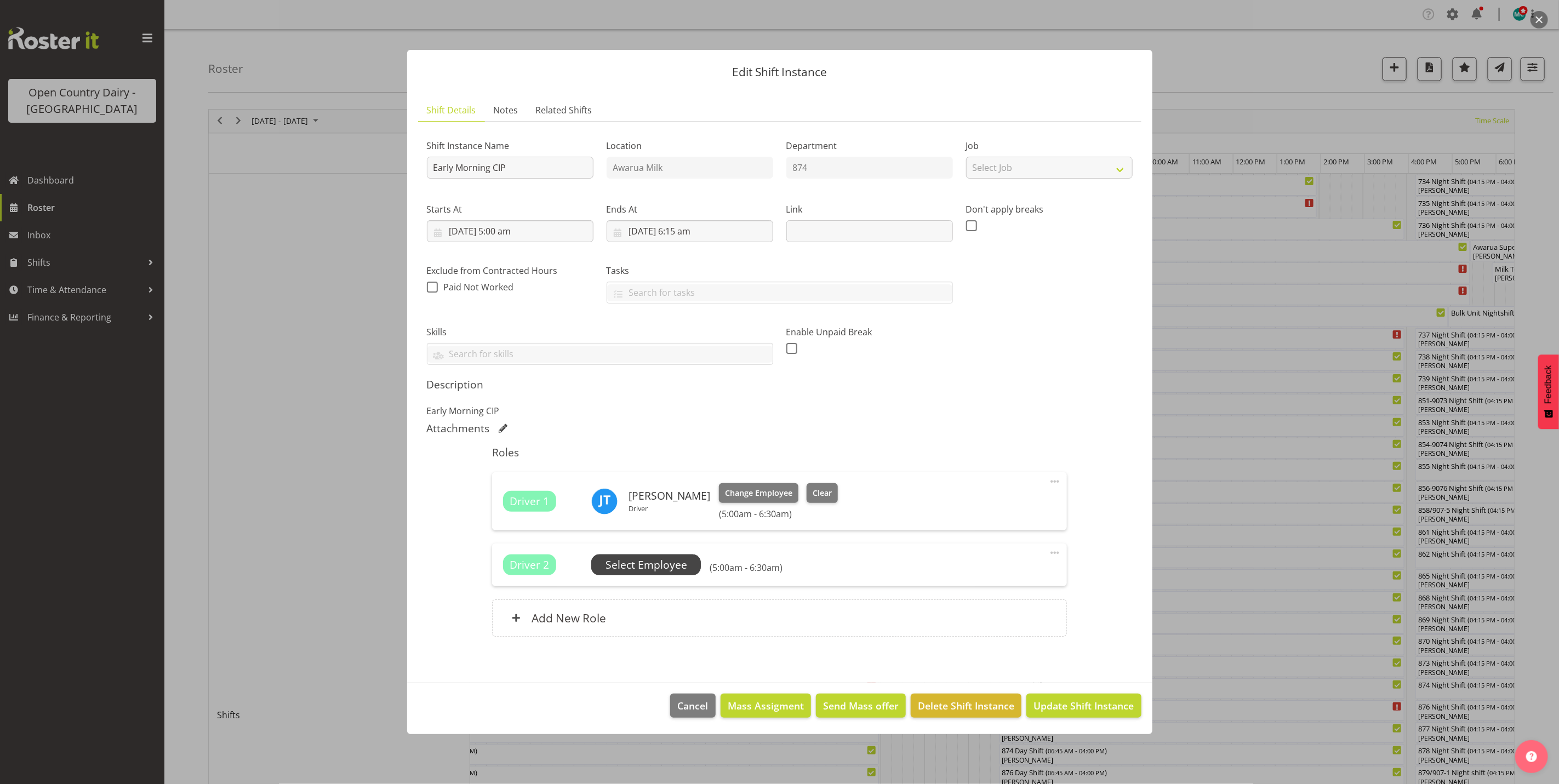
click at [640, 566] on span "Select Employee" at bounding box center [646, 565] width 82 height 16
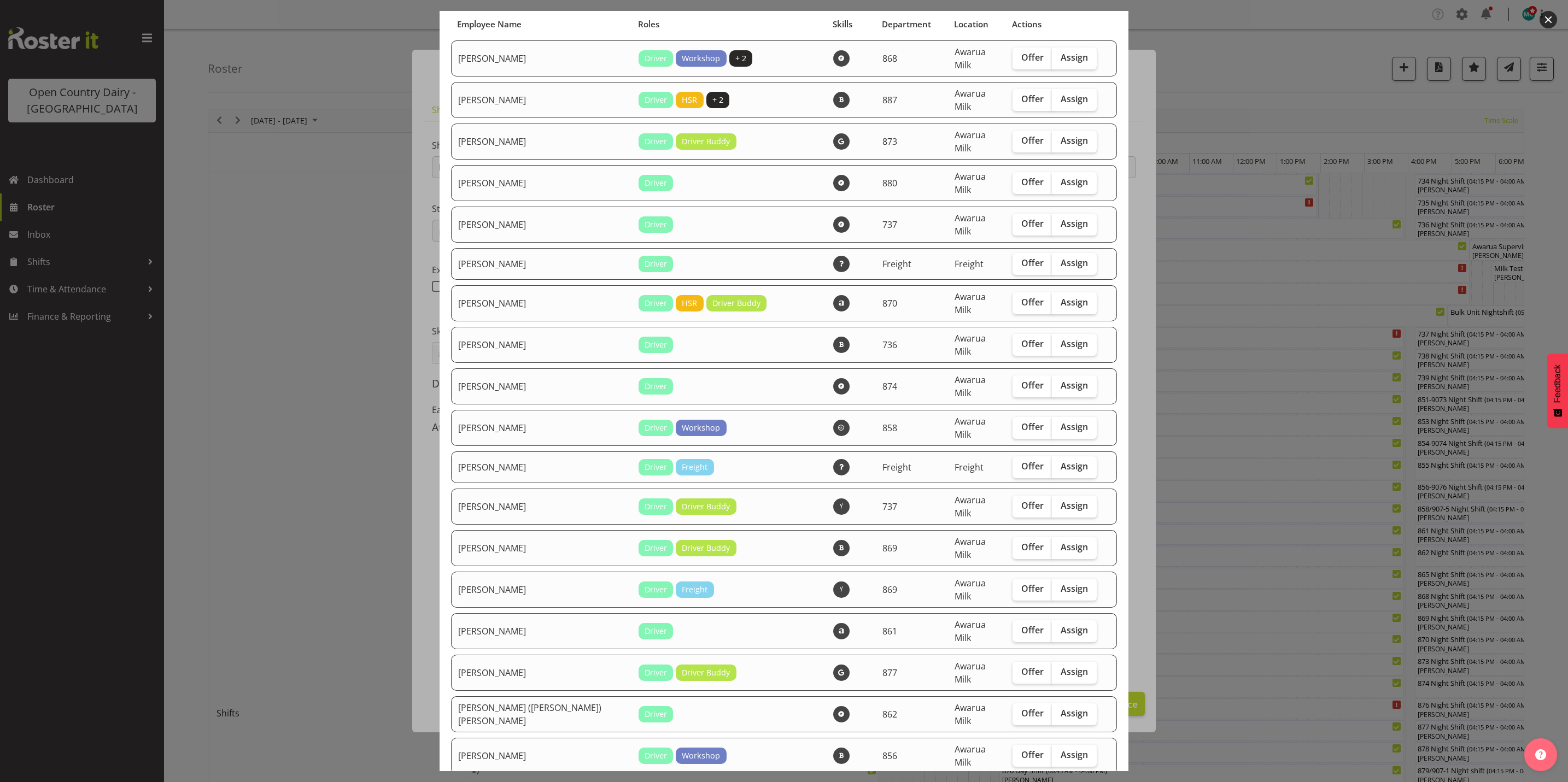
scroll to position [164, 0]
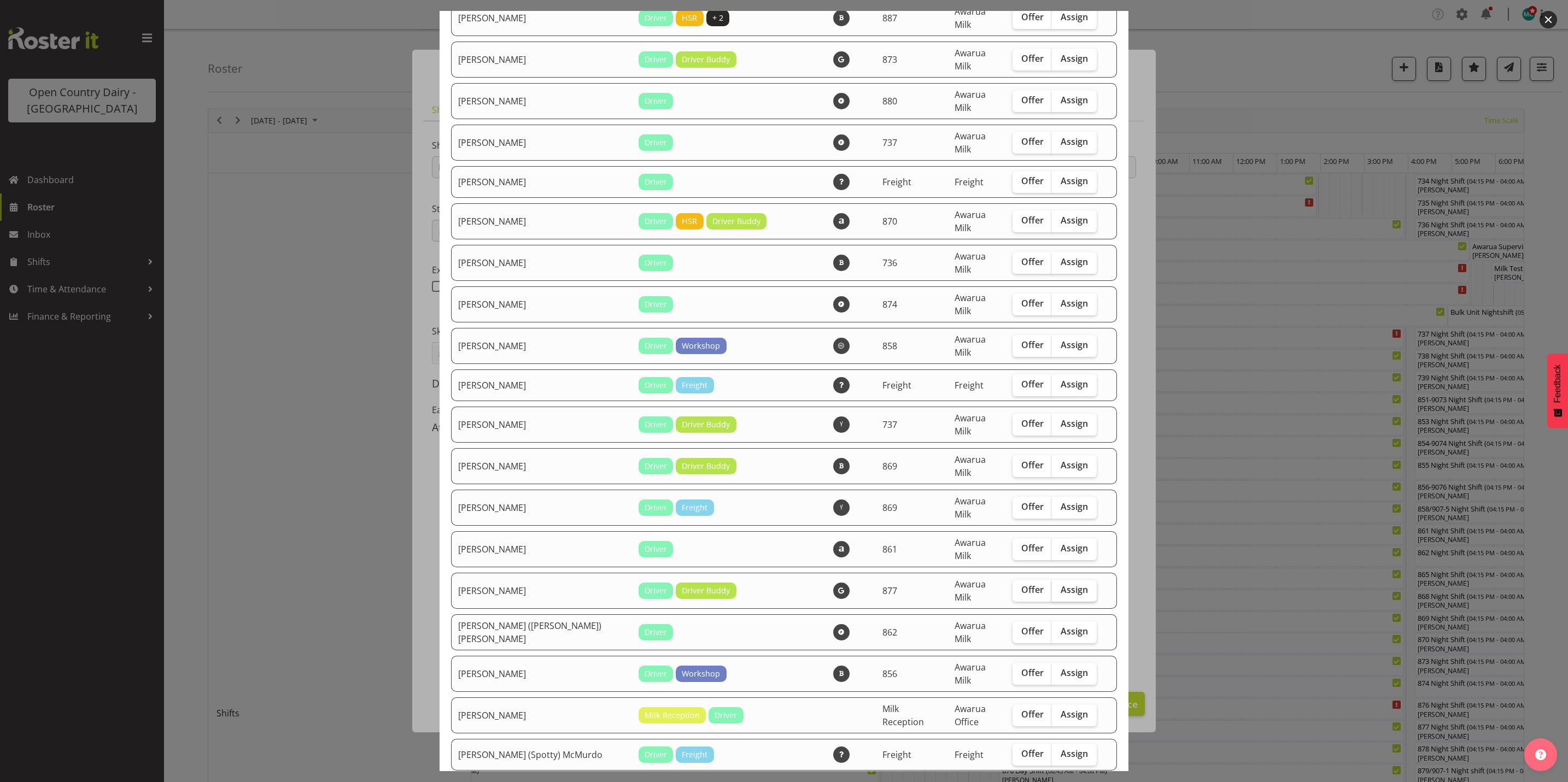
click at [1061, 580] on label "Assign" at bounding box center [1074, 590] width 45 height 22
click at [1059, 586] on input "Assign" at bounding box center [1056, 590] width 7 height 7
checkbox input "true"
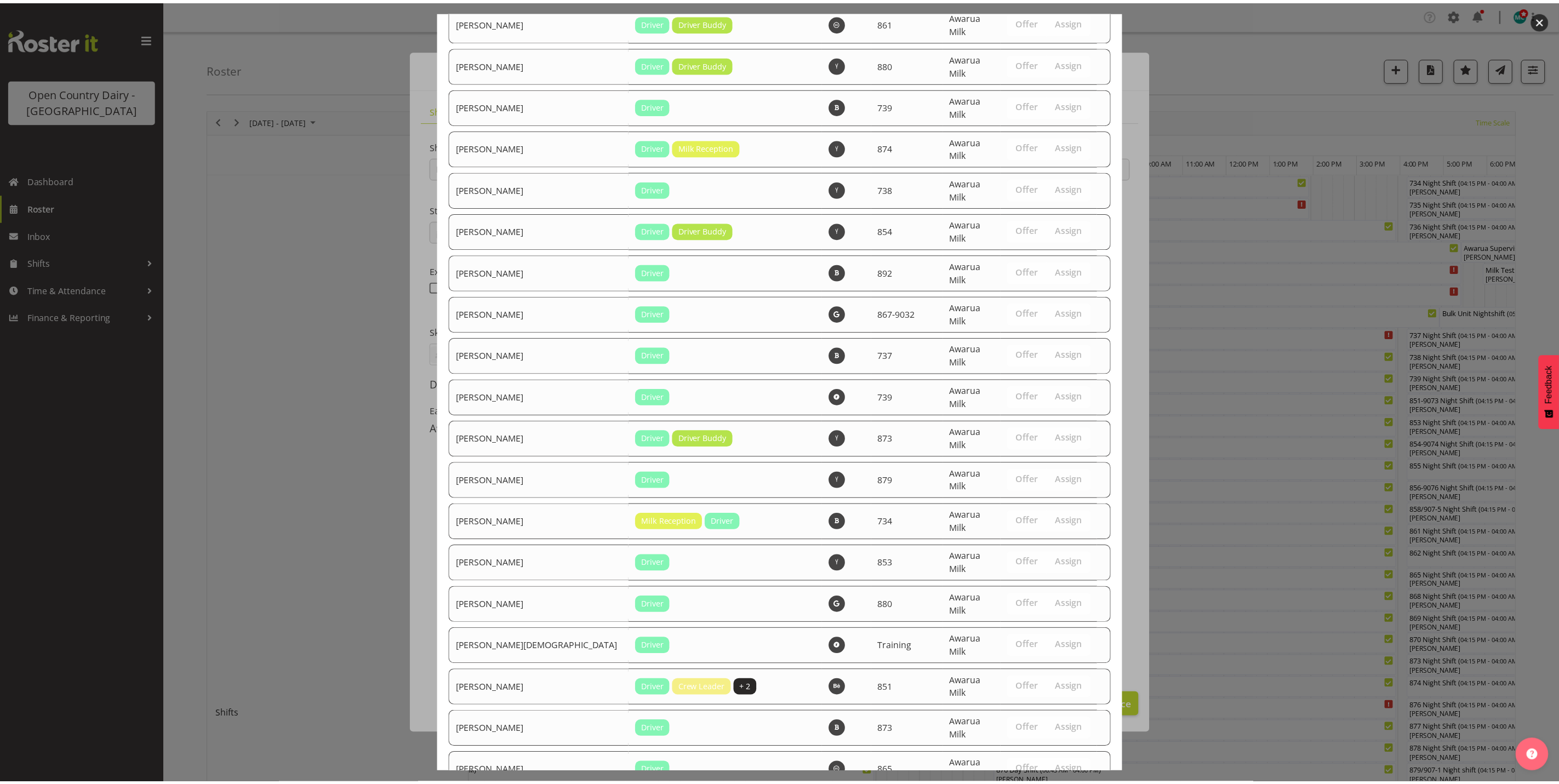
scroll to position [3731, 0]
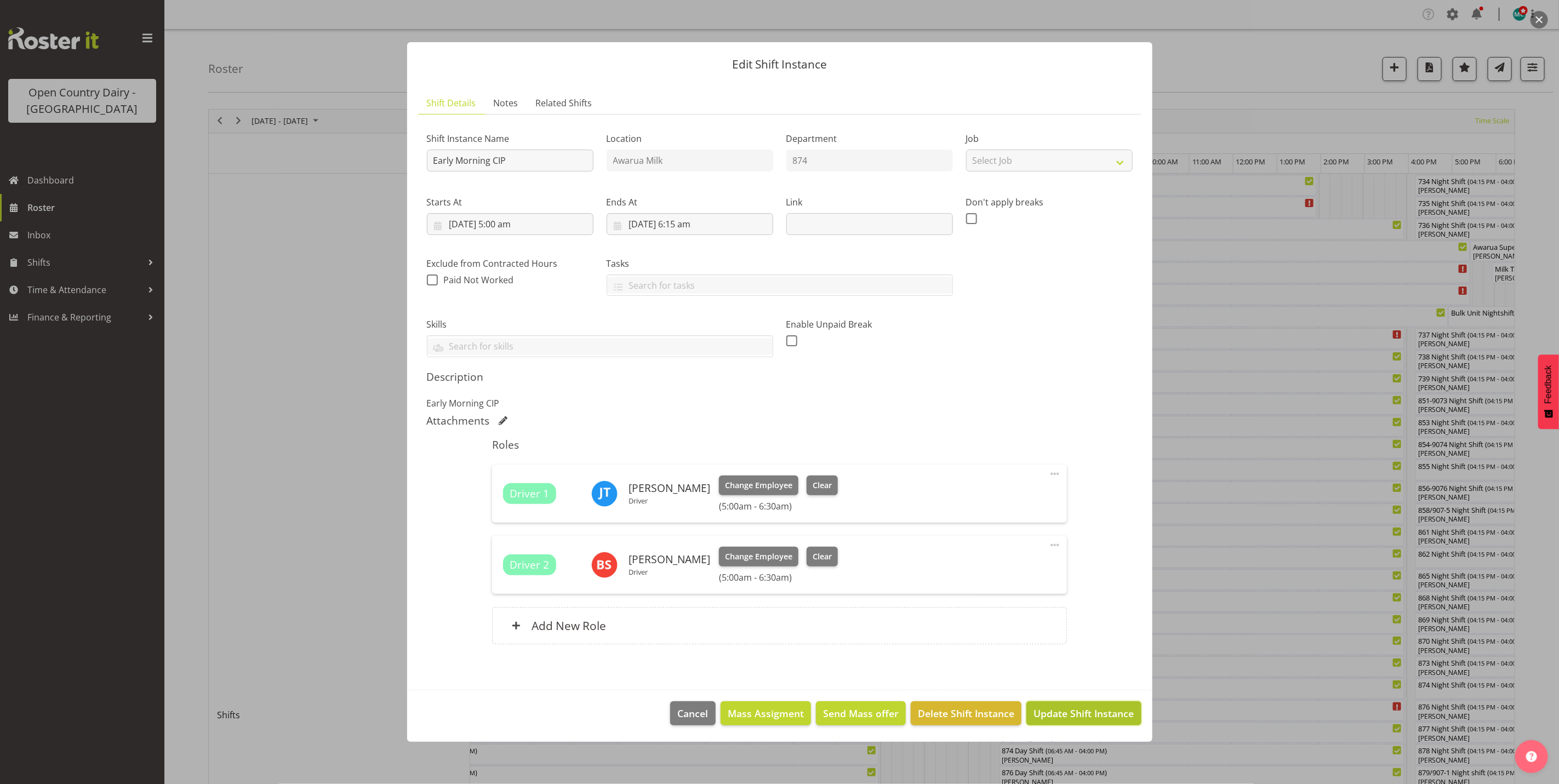
click at [1085, 712] on span "Update Shift Instance" at bounding box center [1083, 713] width 100 height 14
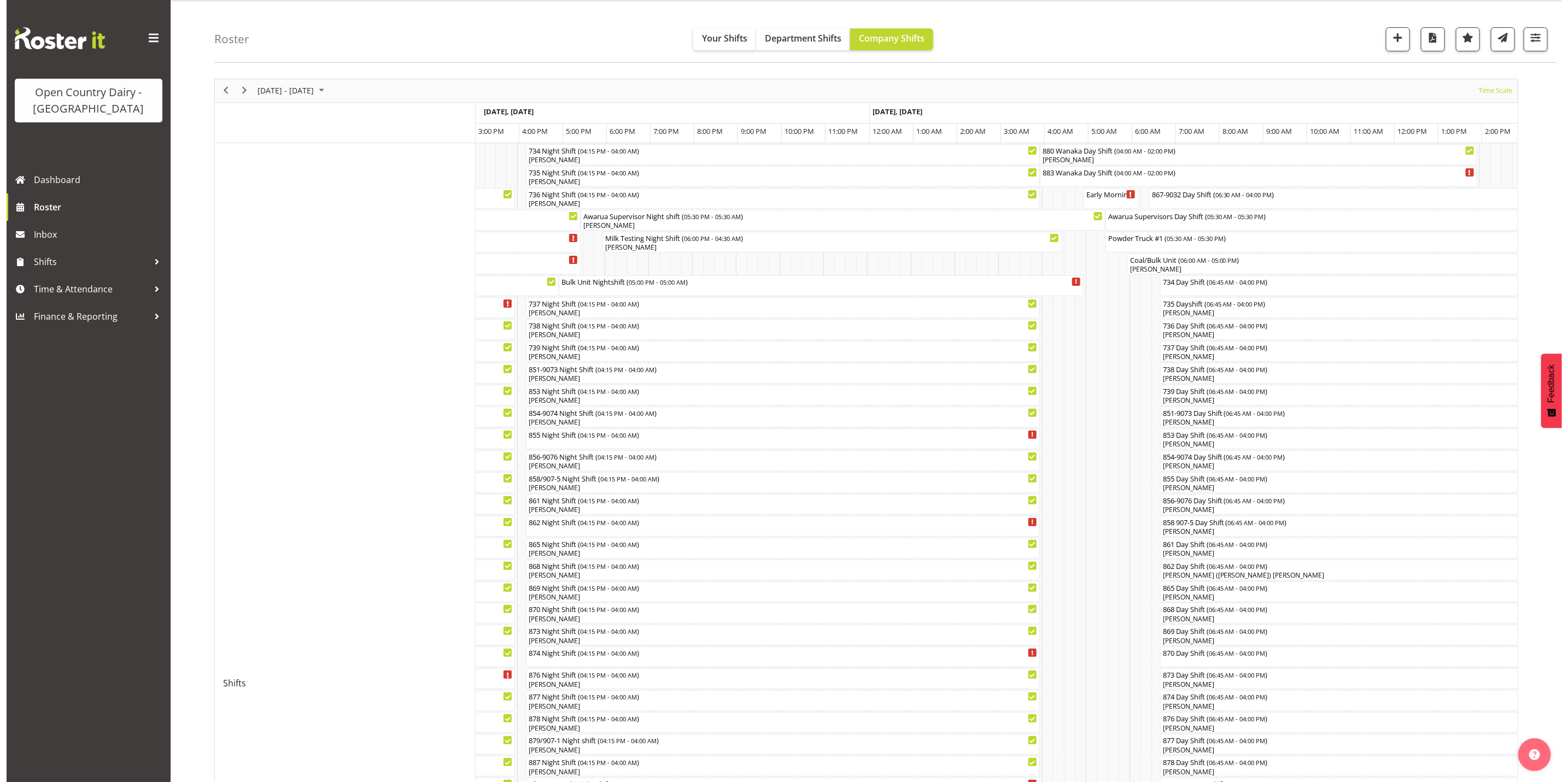
scroll to position [0, 0]
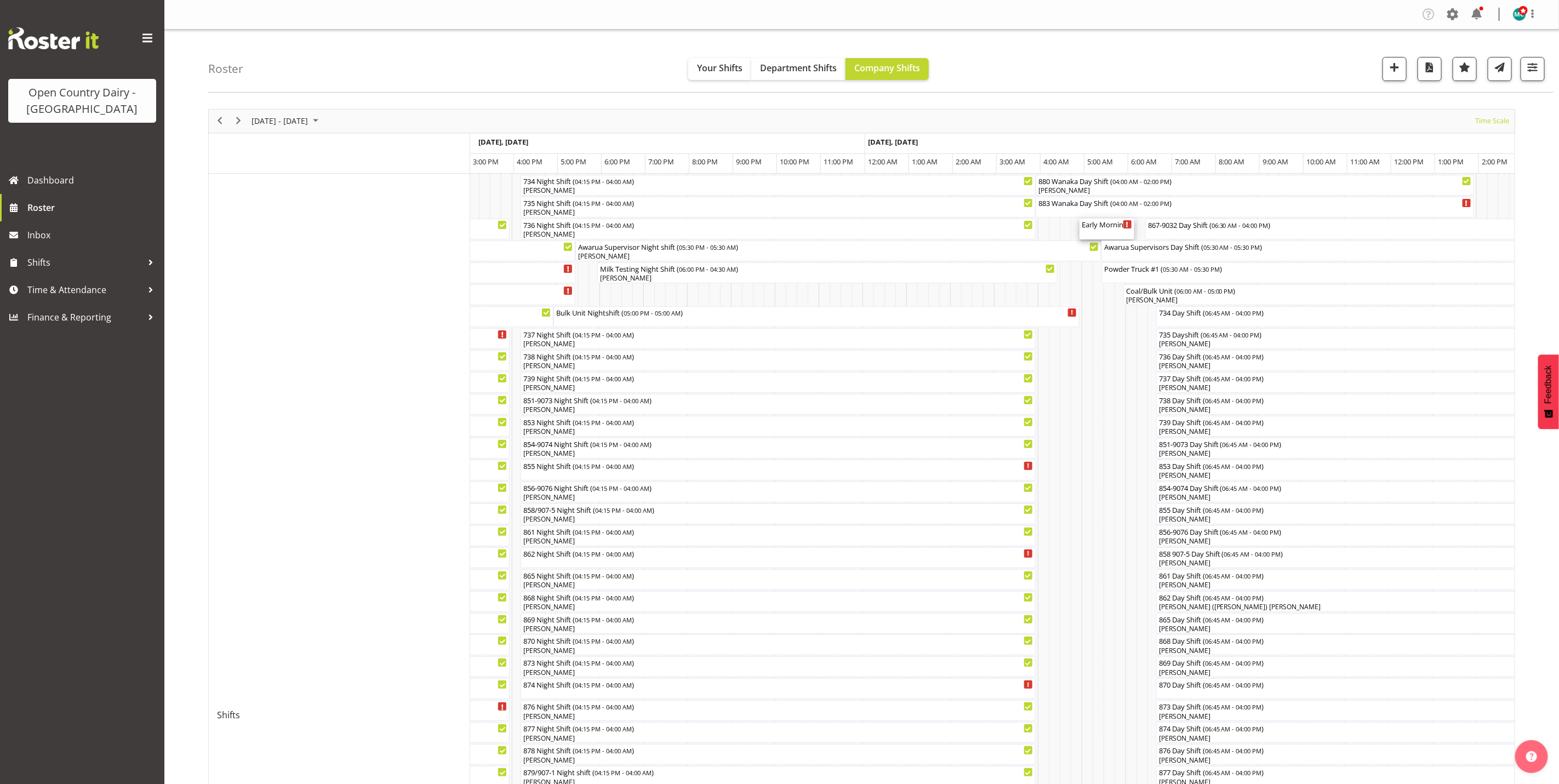
click at [1109, 228] on div "Early Morning CIP ( 05:00 AM - 06:15 AM )" at bounding box center [1107, 224] width 51 height 11
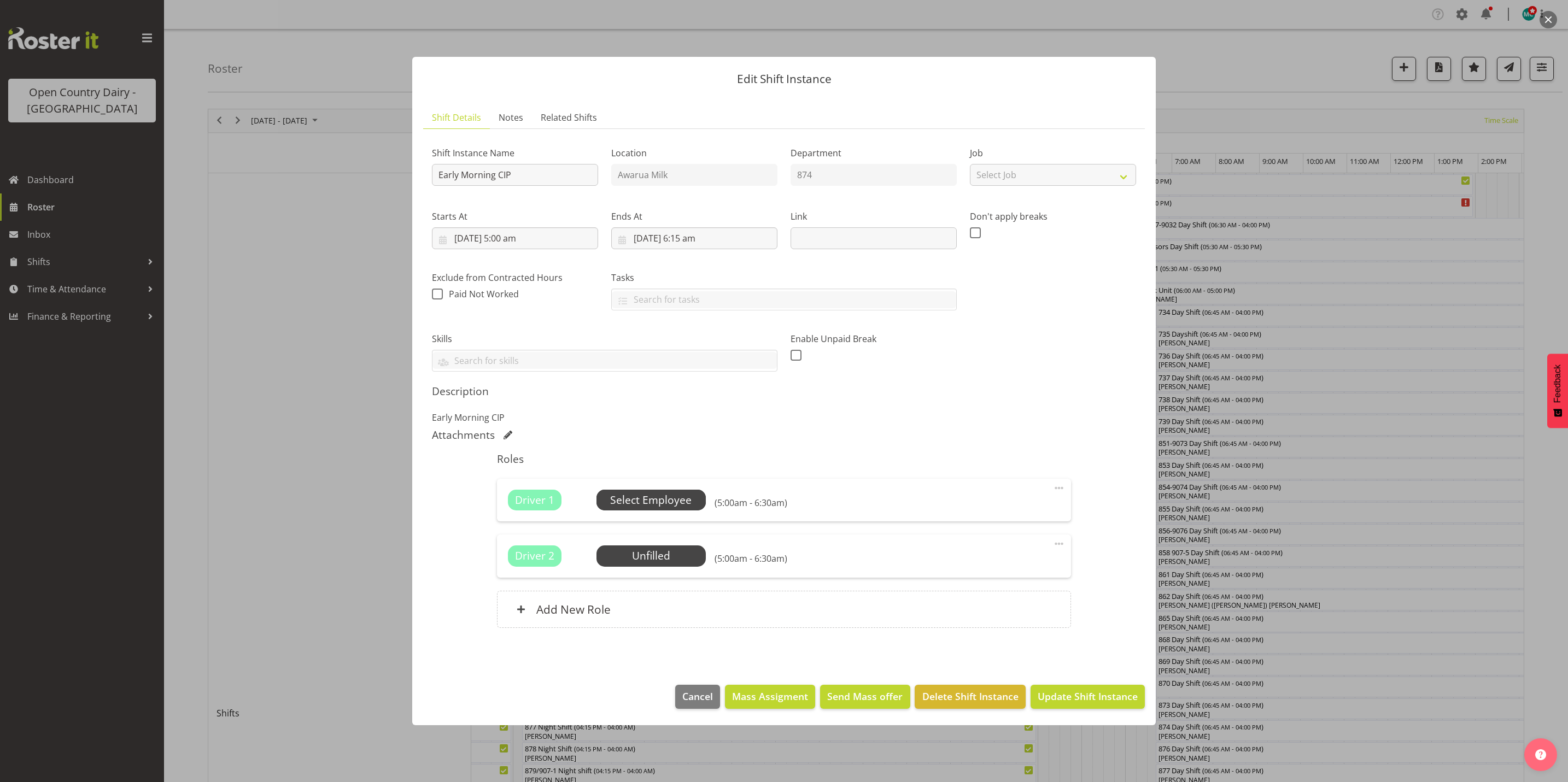
click at [676, 498] on span "Select Employee" at bounding box center [651, 500] width 81 height 16
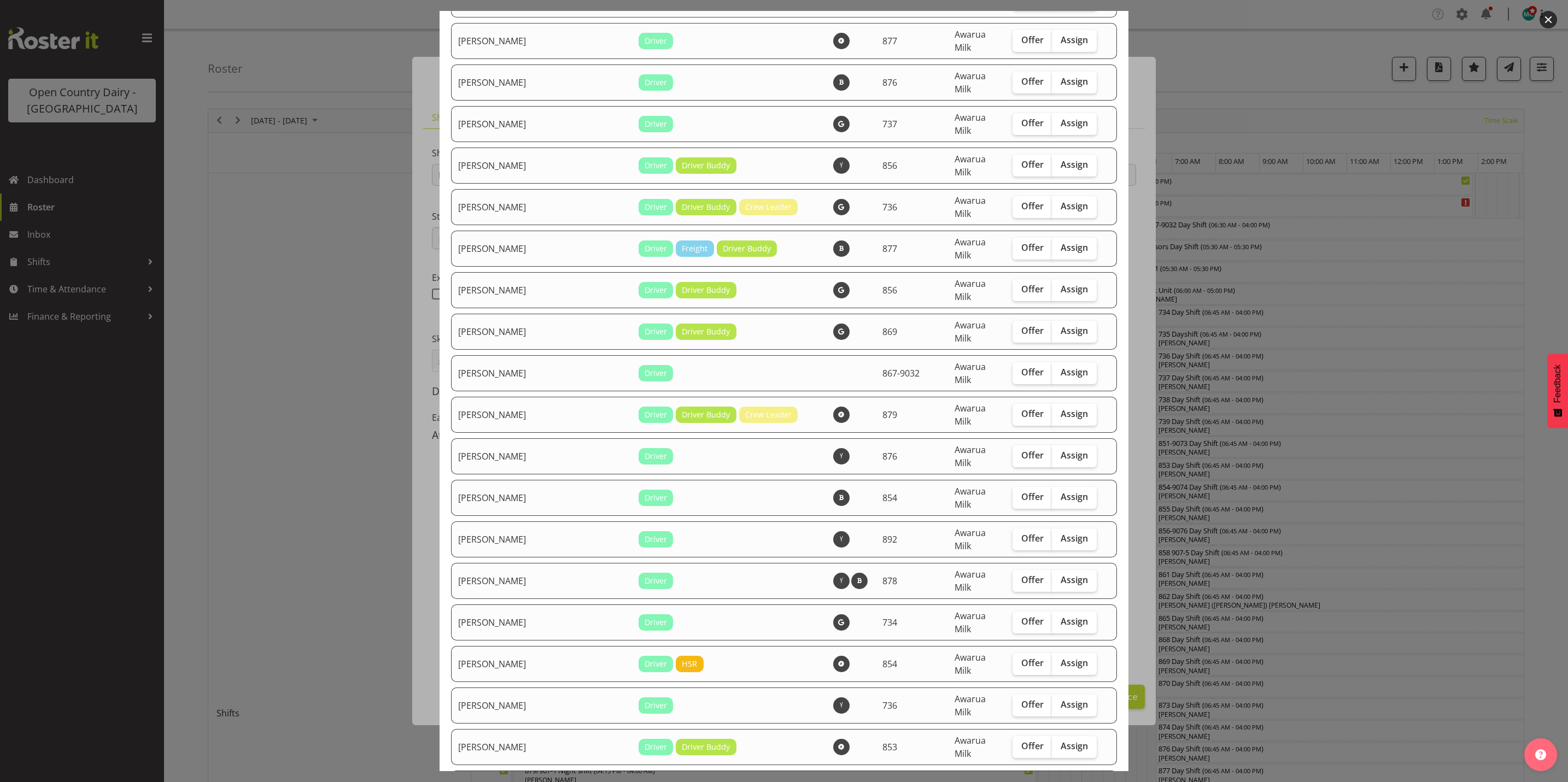
scroll to position [2377, 0]
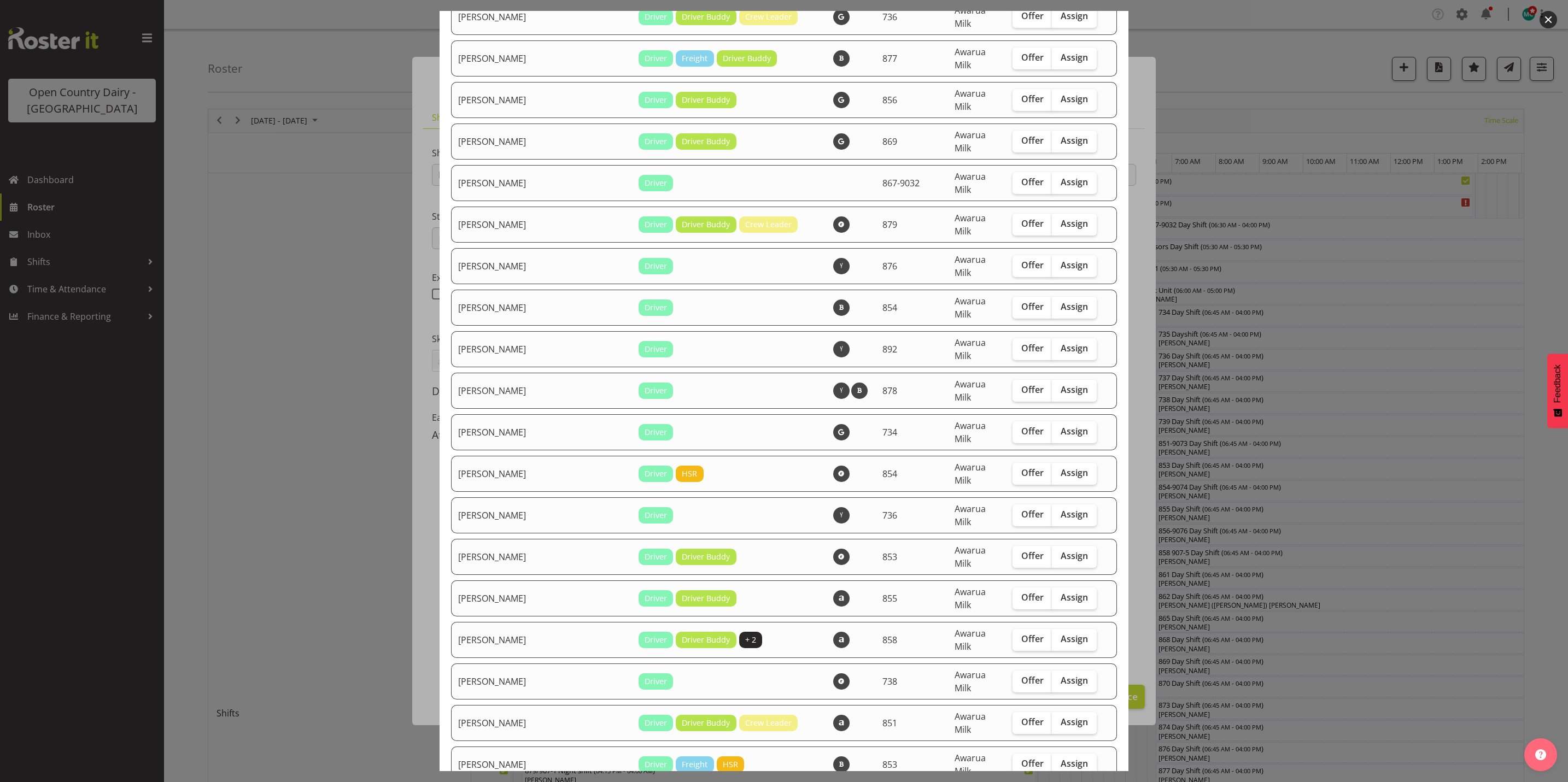
checkbox input "true"
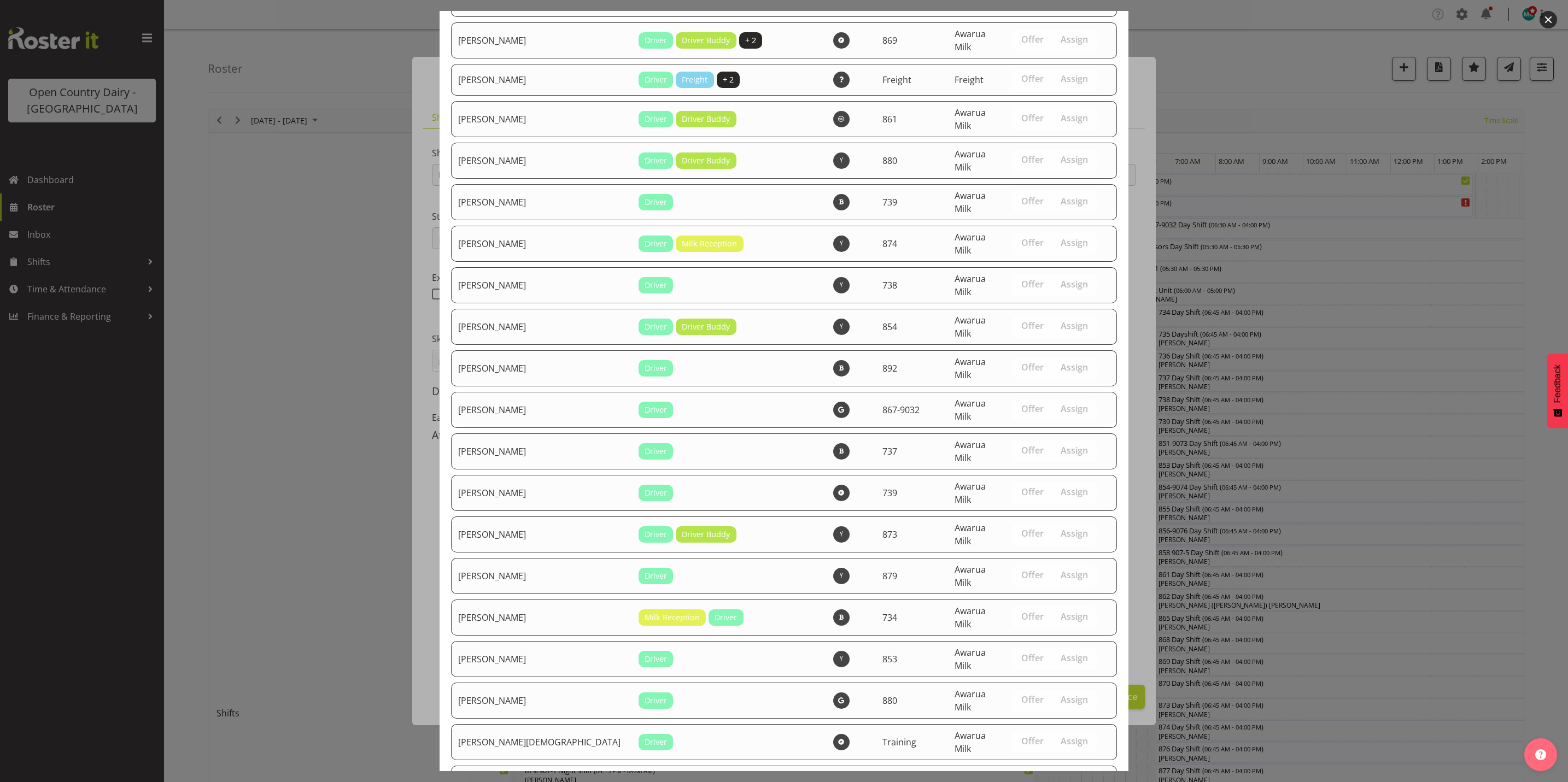
scroll to position [3759, 0]
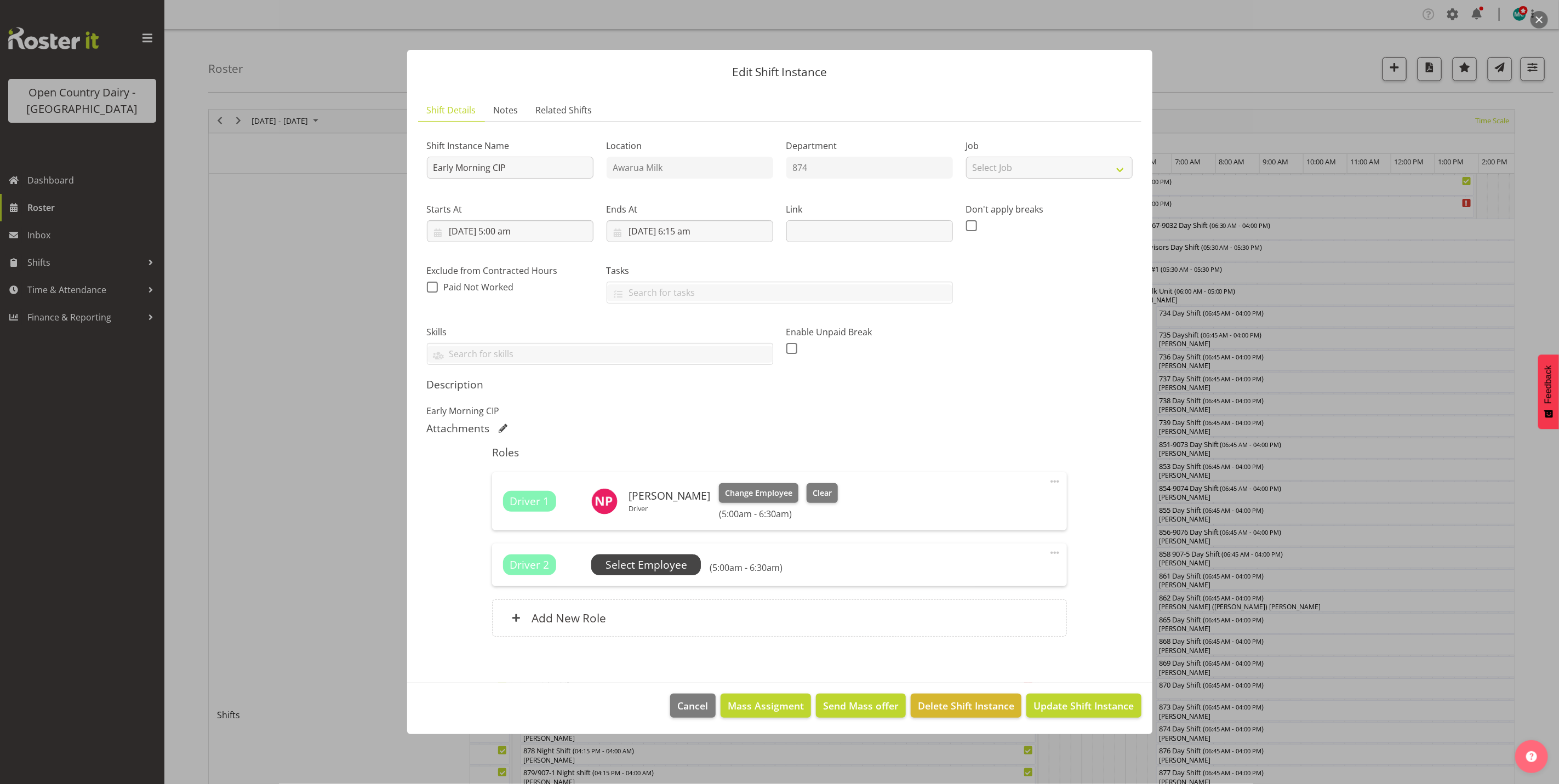
click at [659, 565] on span "Select Employee" at bounding box center [646, 565] width 82 height 16
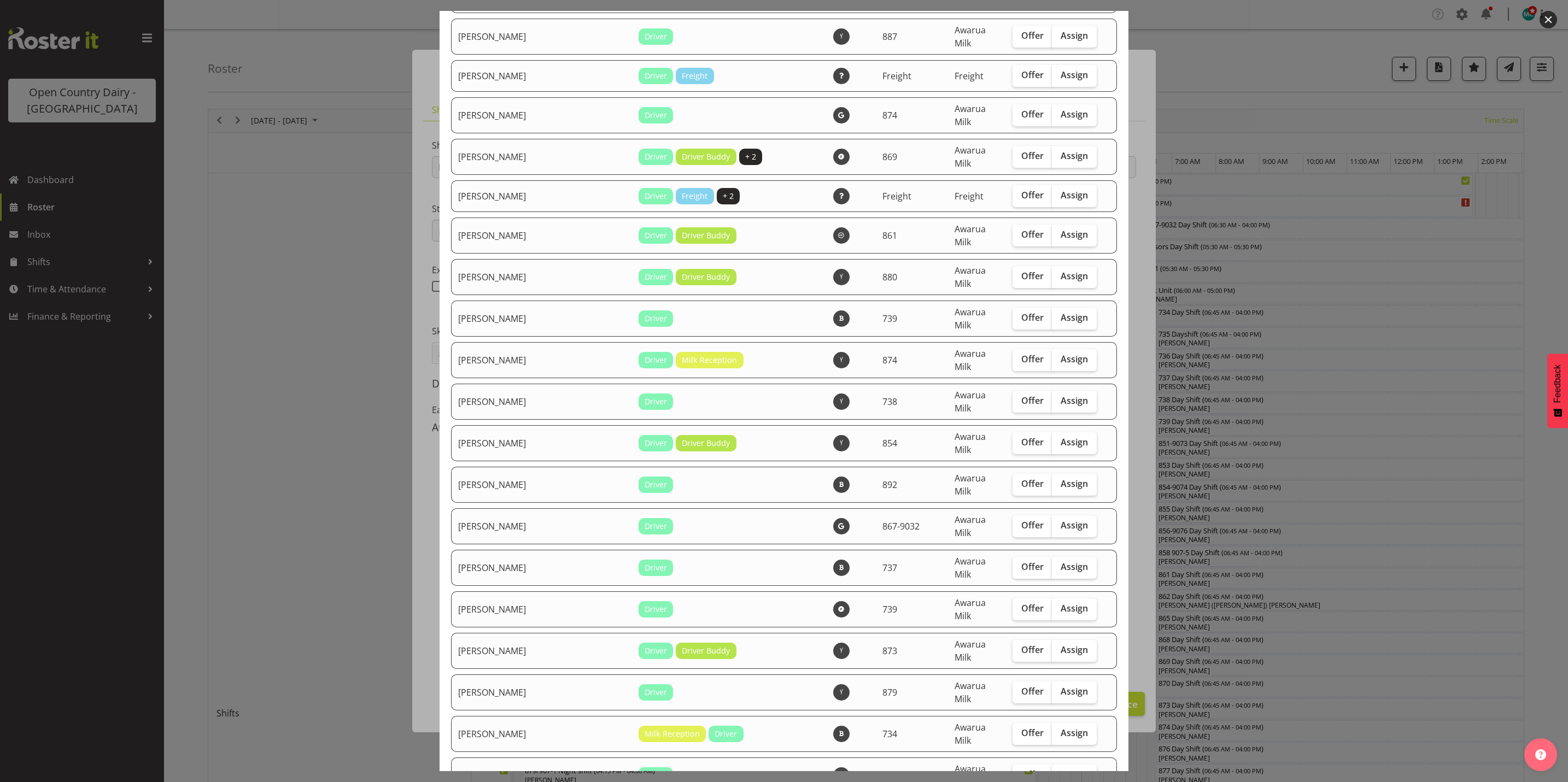
scroll to position [3311, 0]
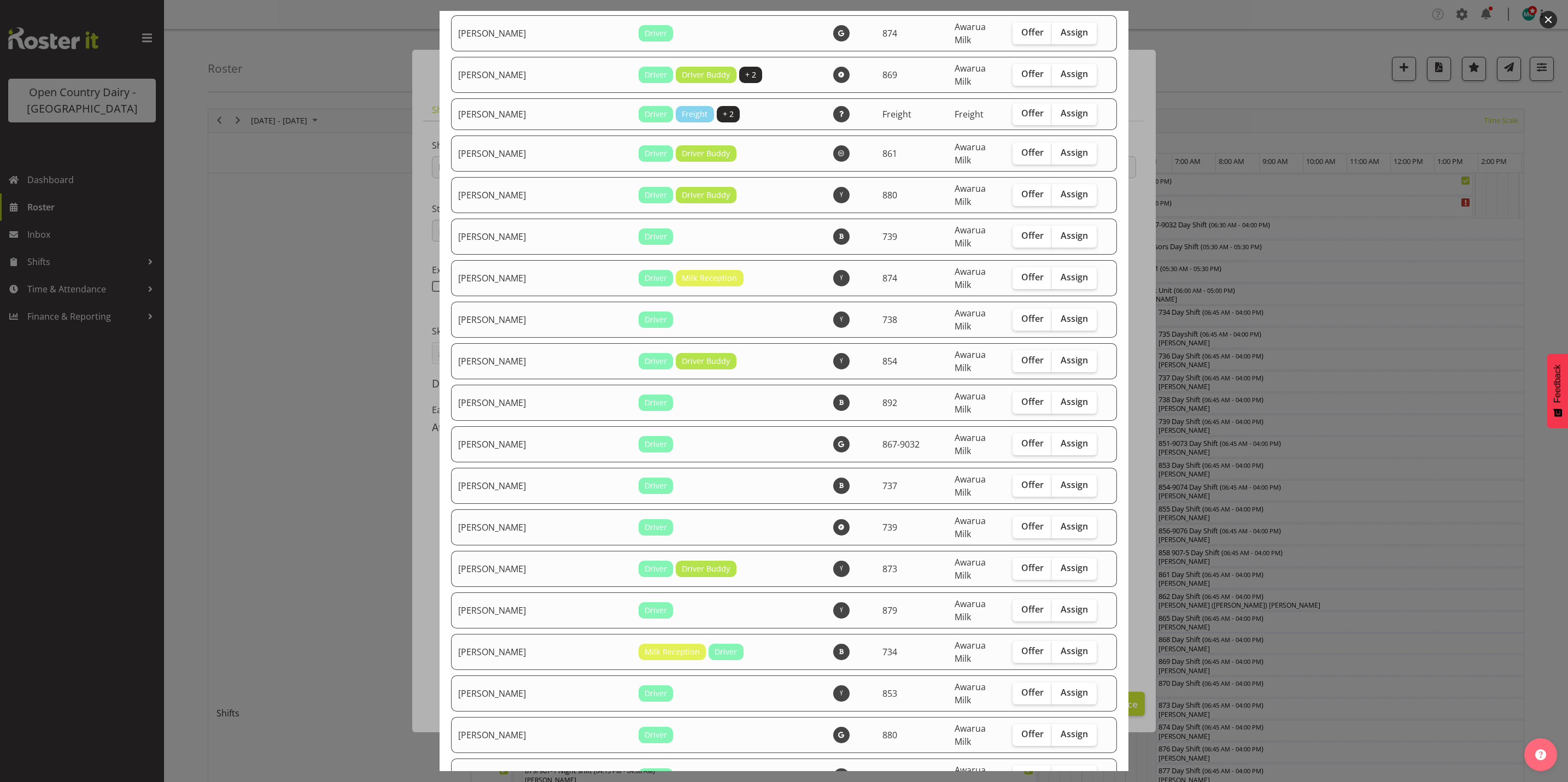
checkbox input "true"
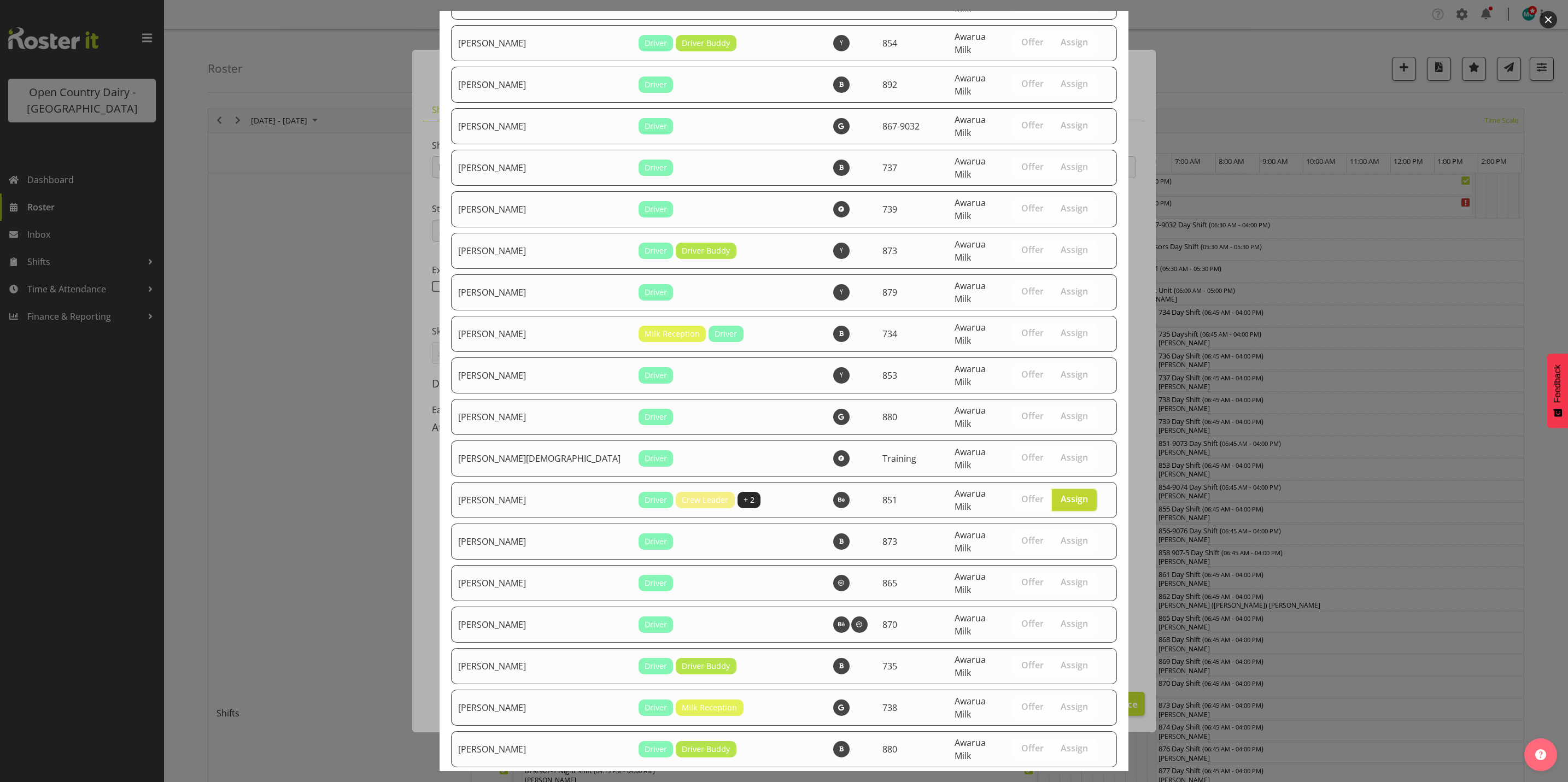
scroll to position [3721, 0]
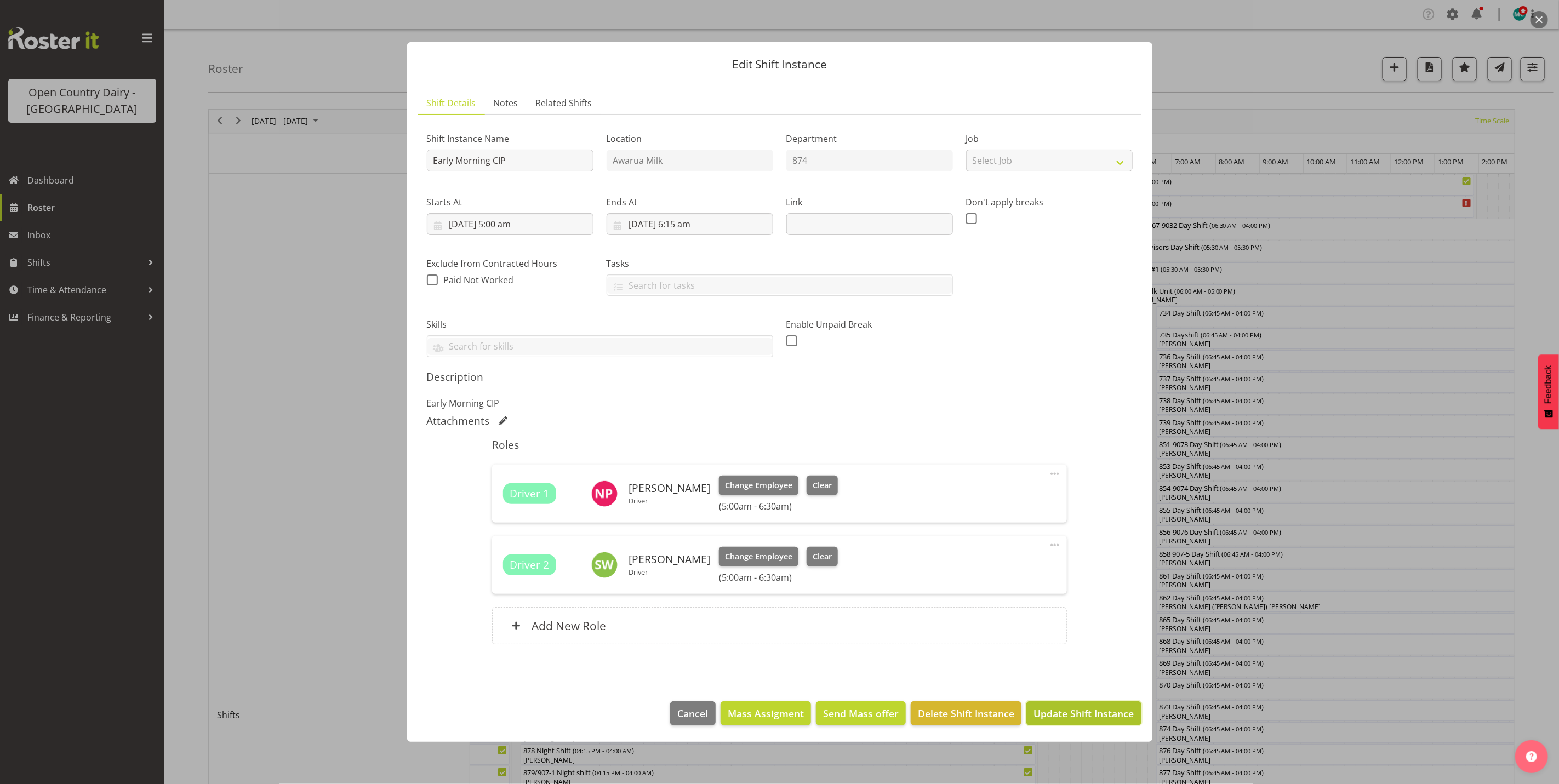
click at [1078, 712] on span "Update Shift Instance" at bounding box center [1083, 713] width 100 height 14
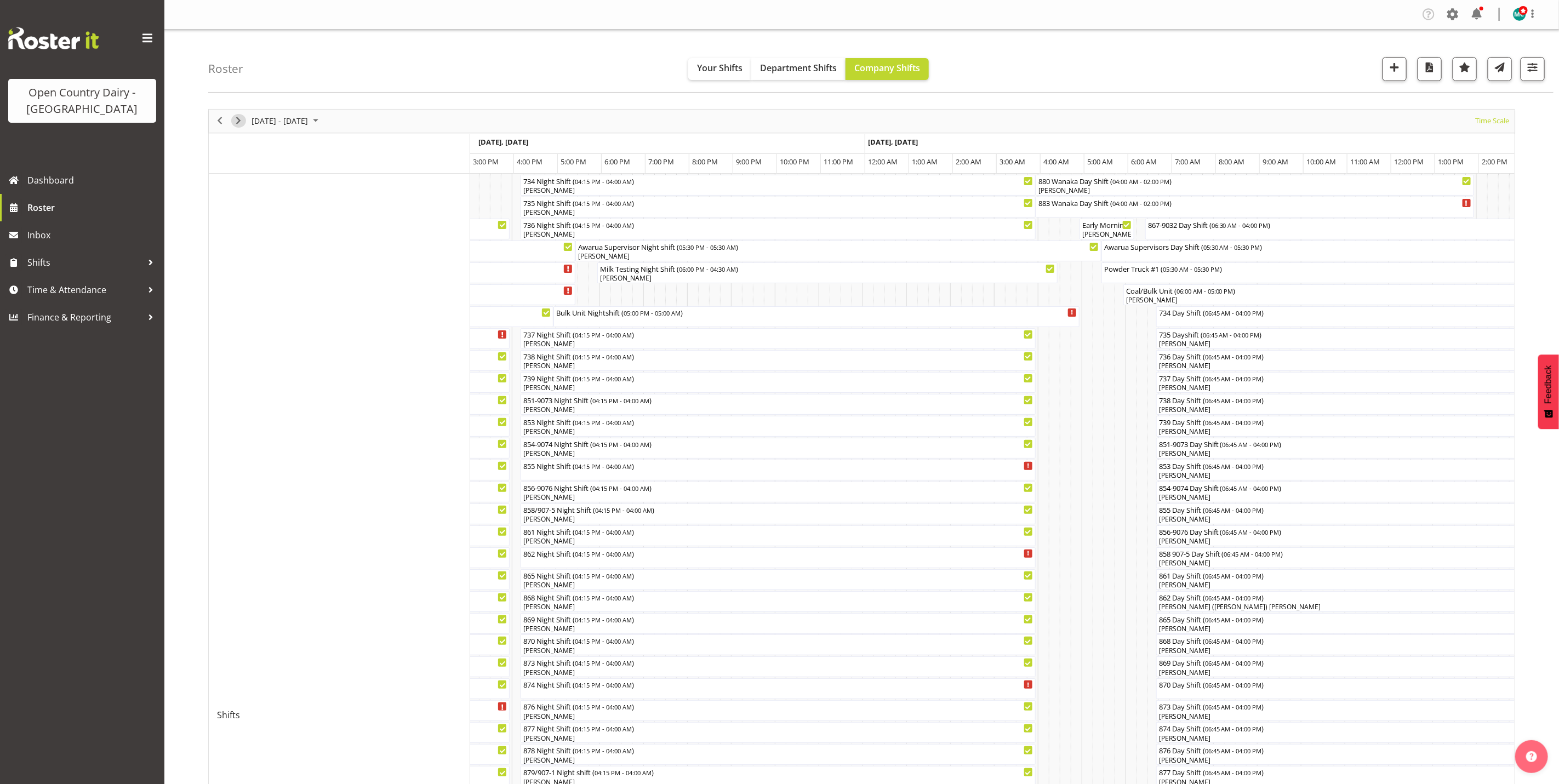
click at [239, 122] on span "Next" at bounding box center [238, 121] width 13 height 14
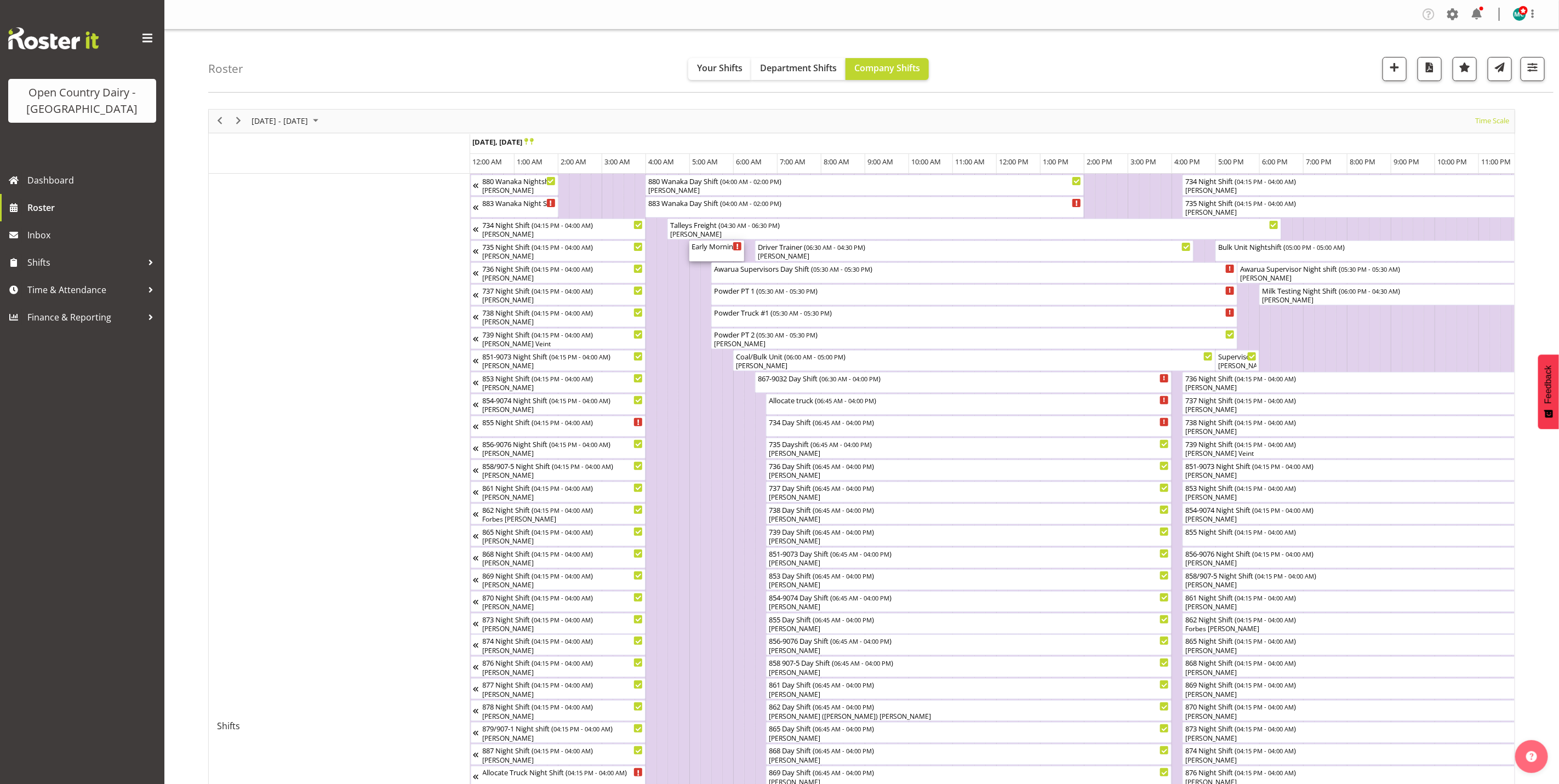
click at [715, 249] on div "Early Morning CIP ( 05:00 AM - 06:15 AM )" at bounding box center [717, 246] width 51 height 11
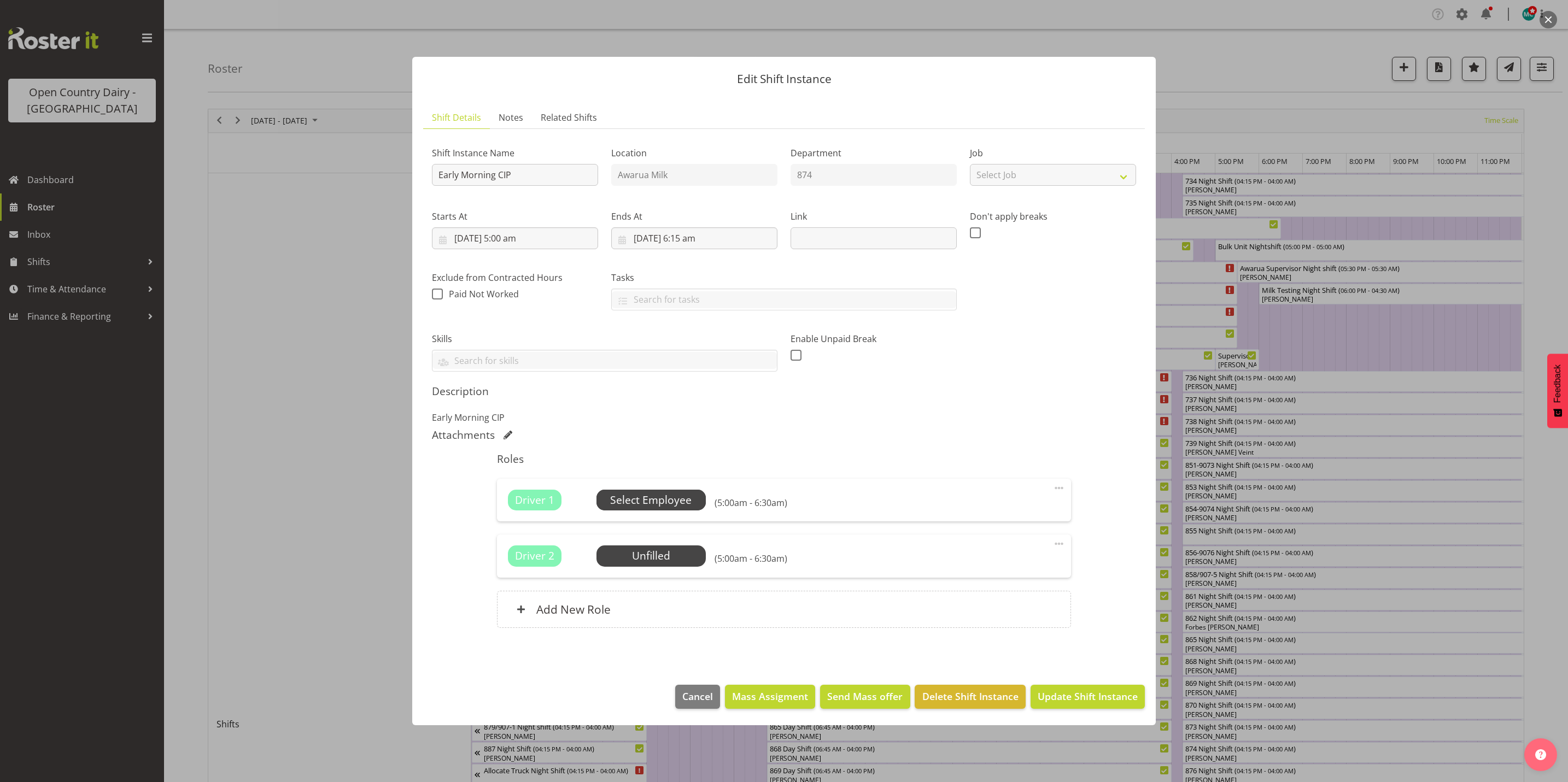
click at [647, 492] on span "Select Employee" at bounding box center [651, 500] width 109 height 21
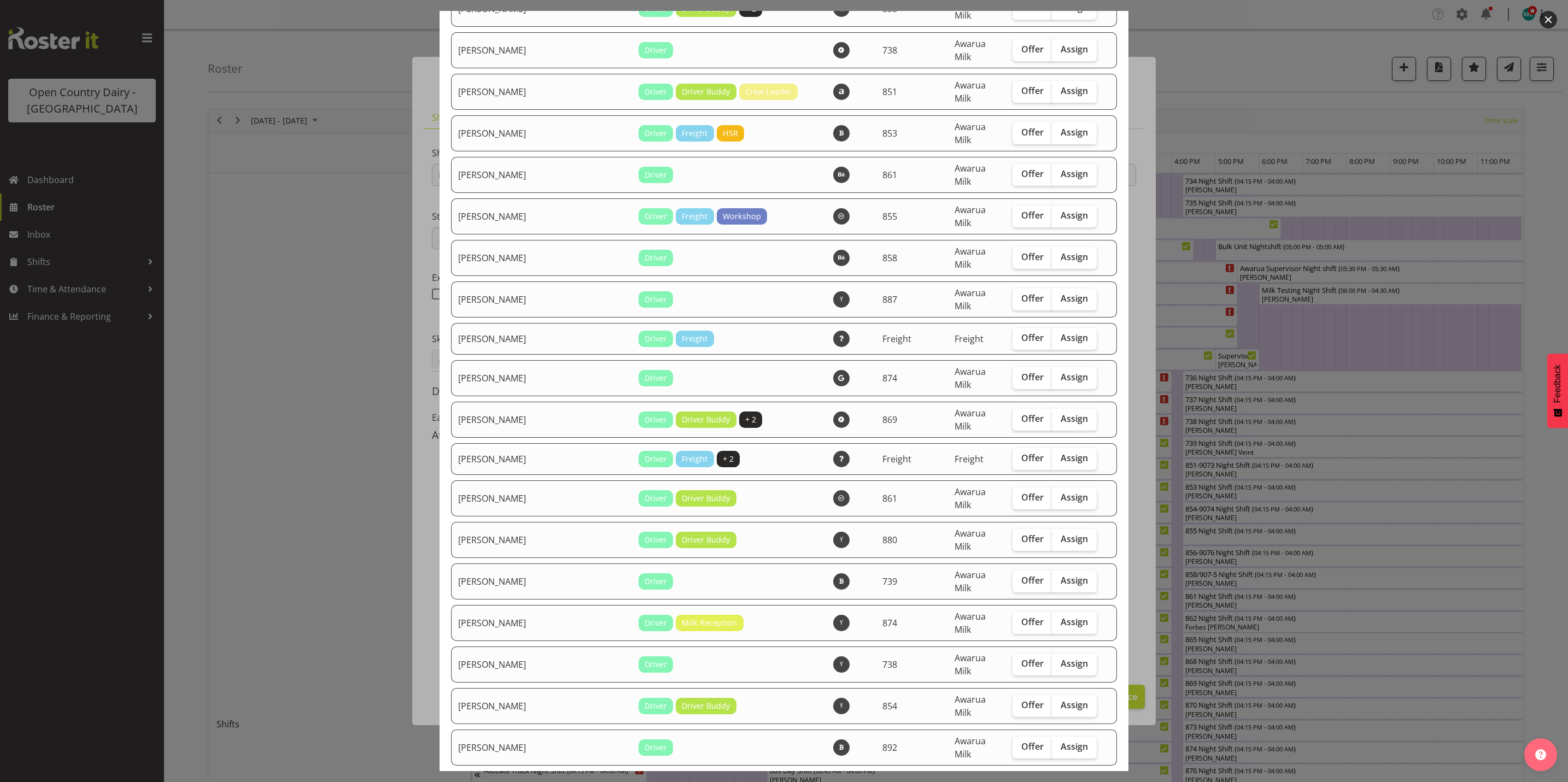
scroll to position [3196, 0]
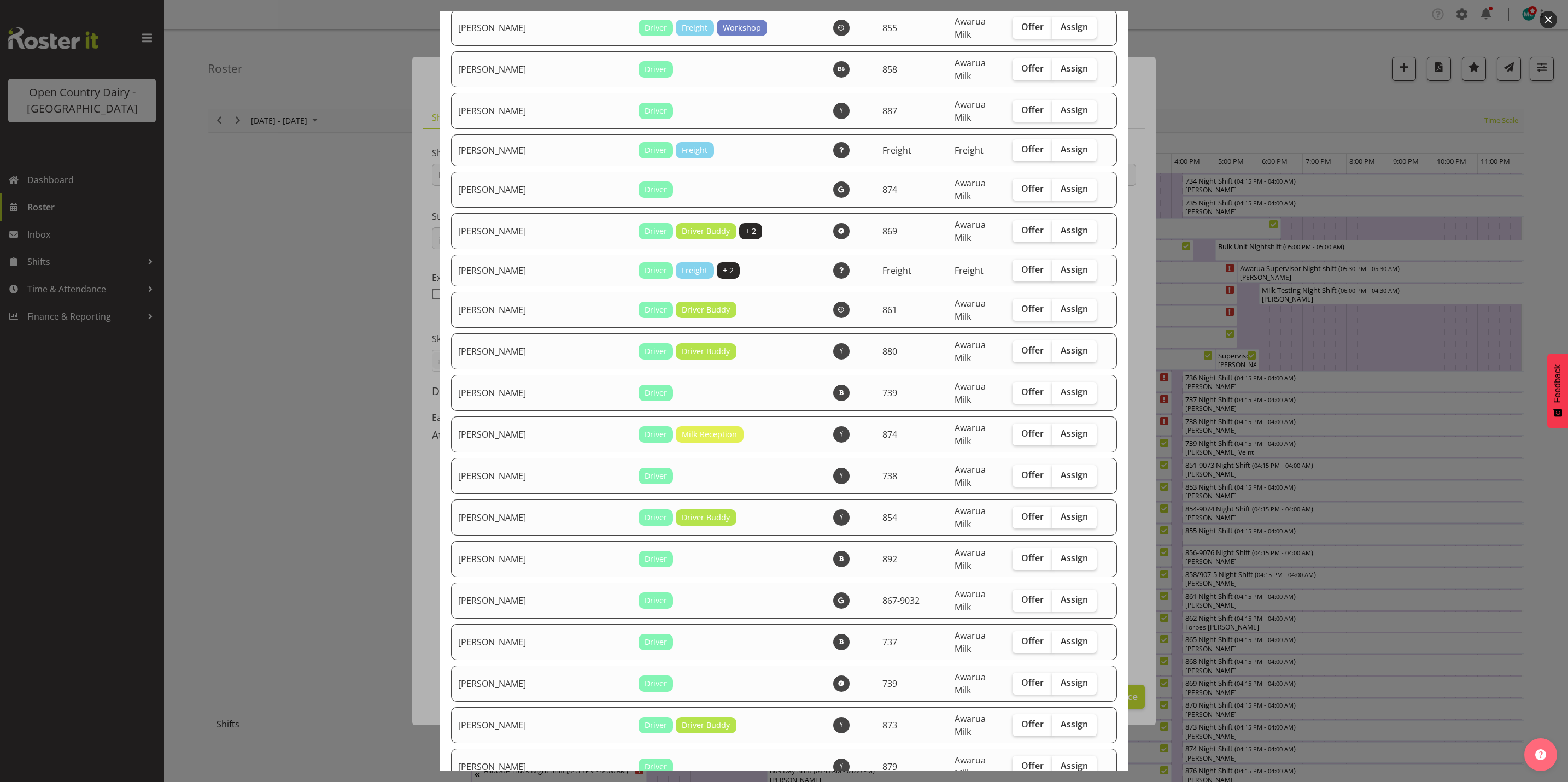
checkbox input "true"
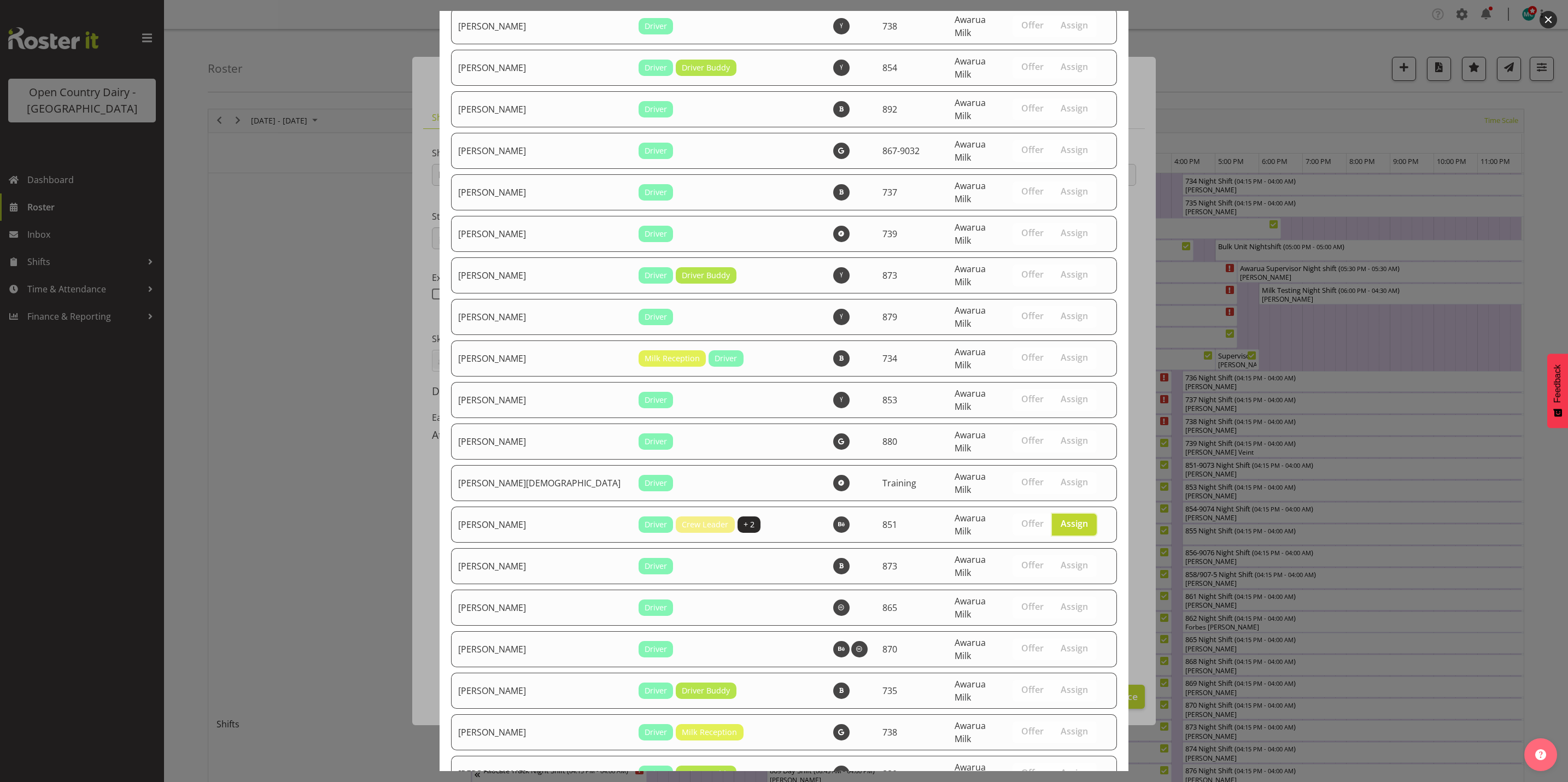
scroll to position [3759, 0]
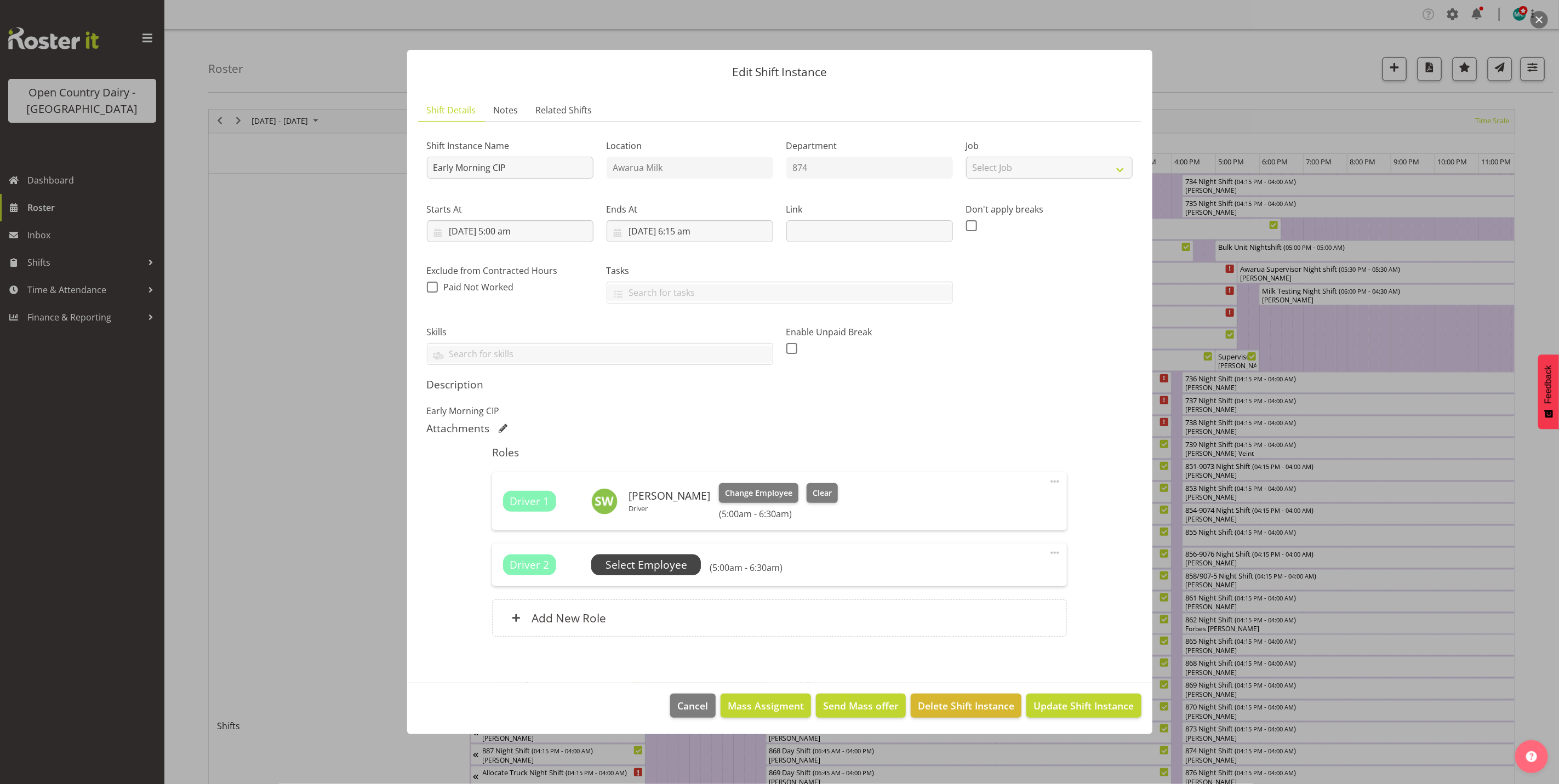
click at [656, 562] on span "Select Employee" at bounding box center [646, 565] width 82 height 16
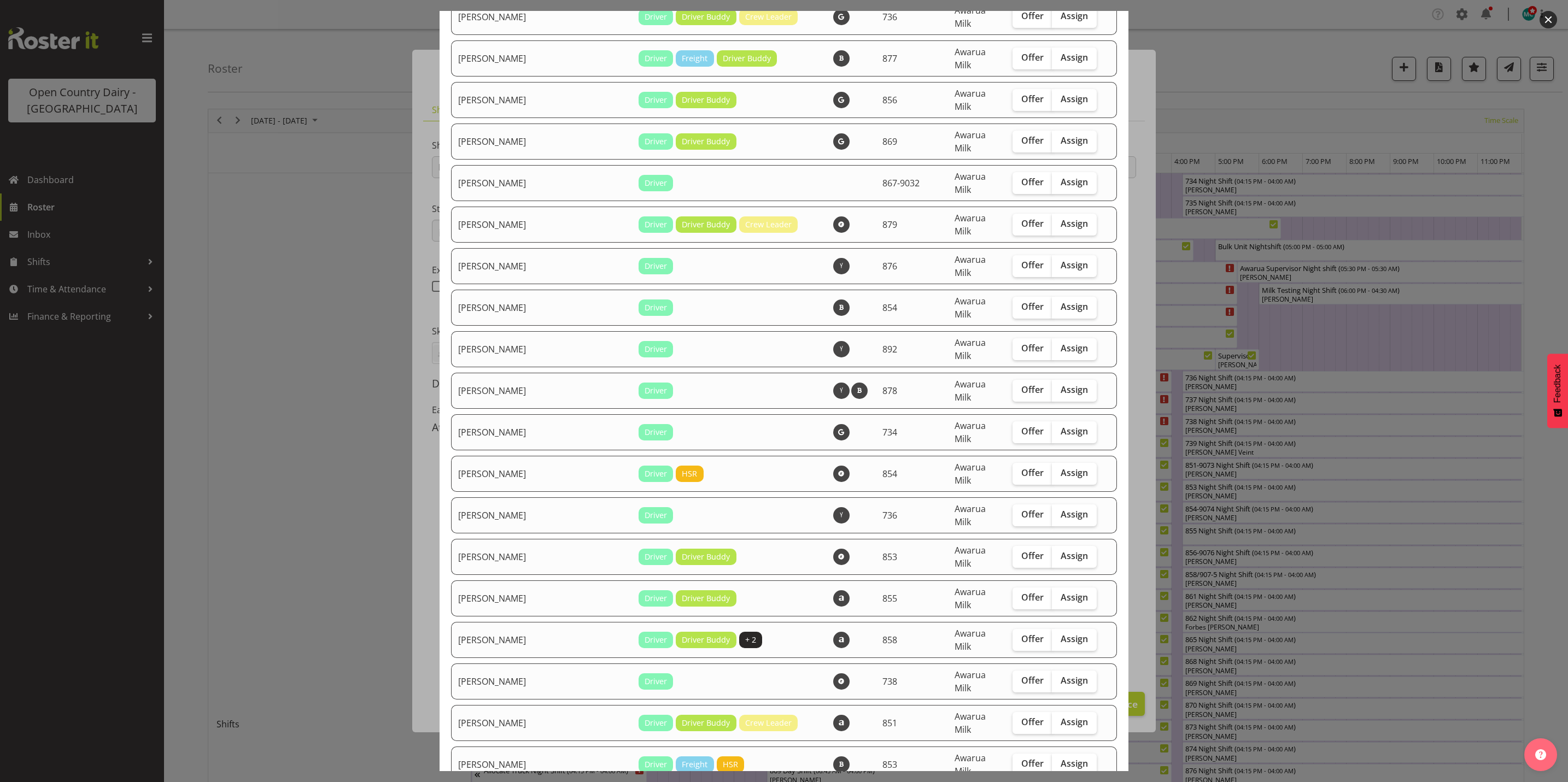
scroll to position [2459, 0]
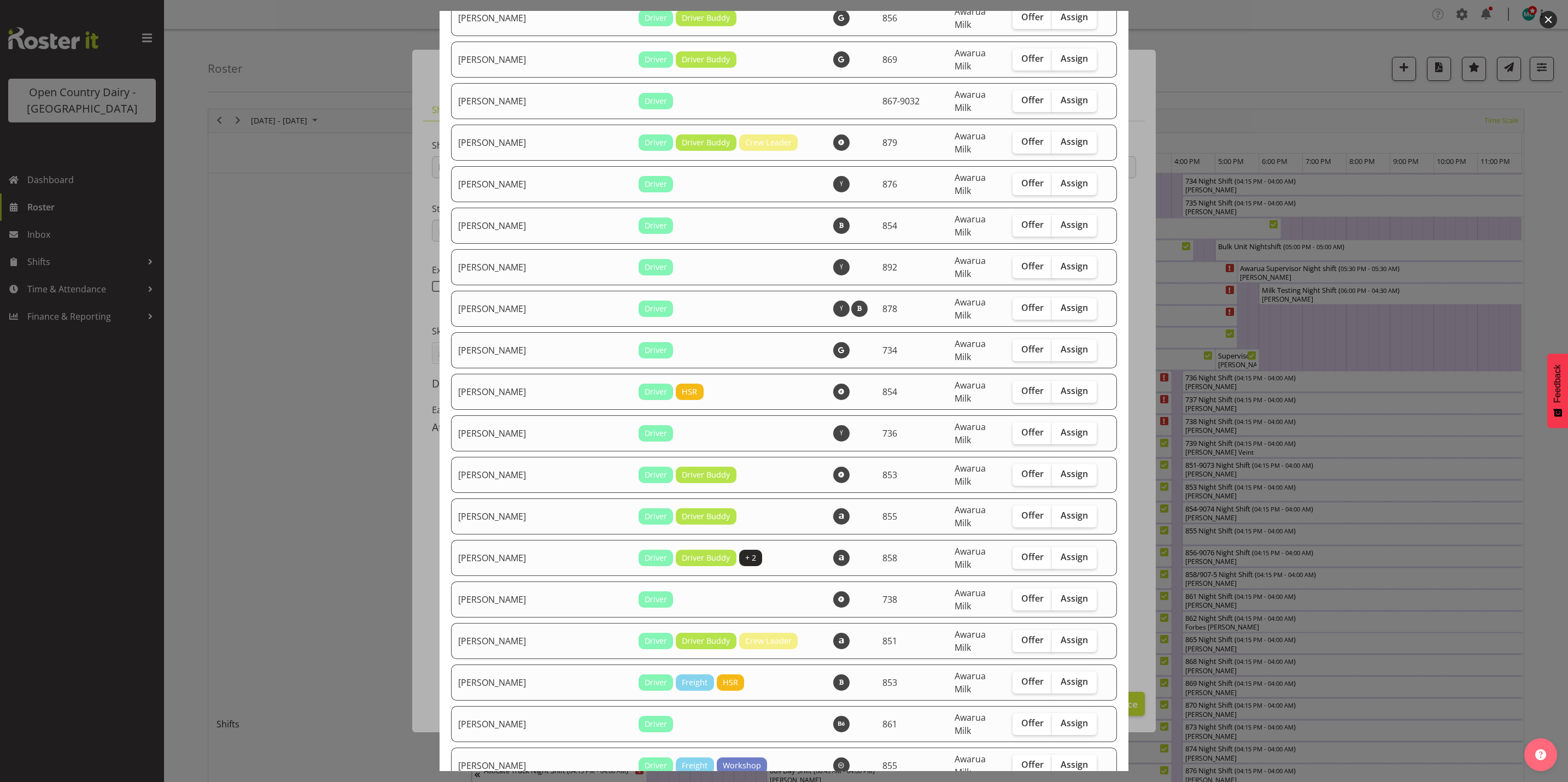
checkbox input "true"
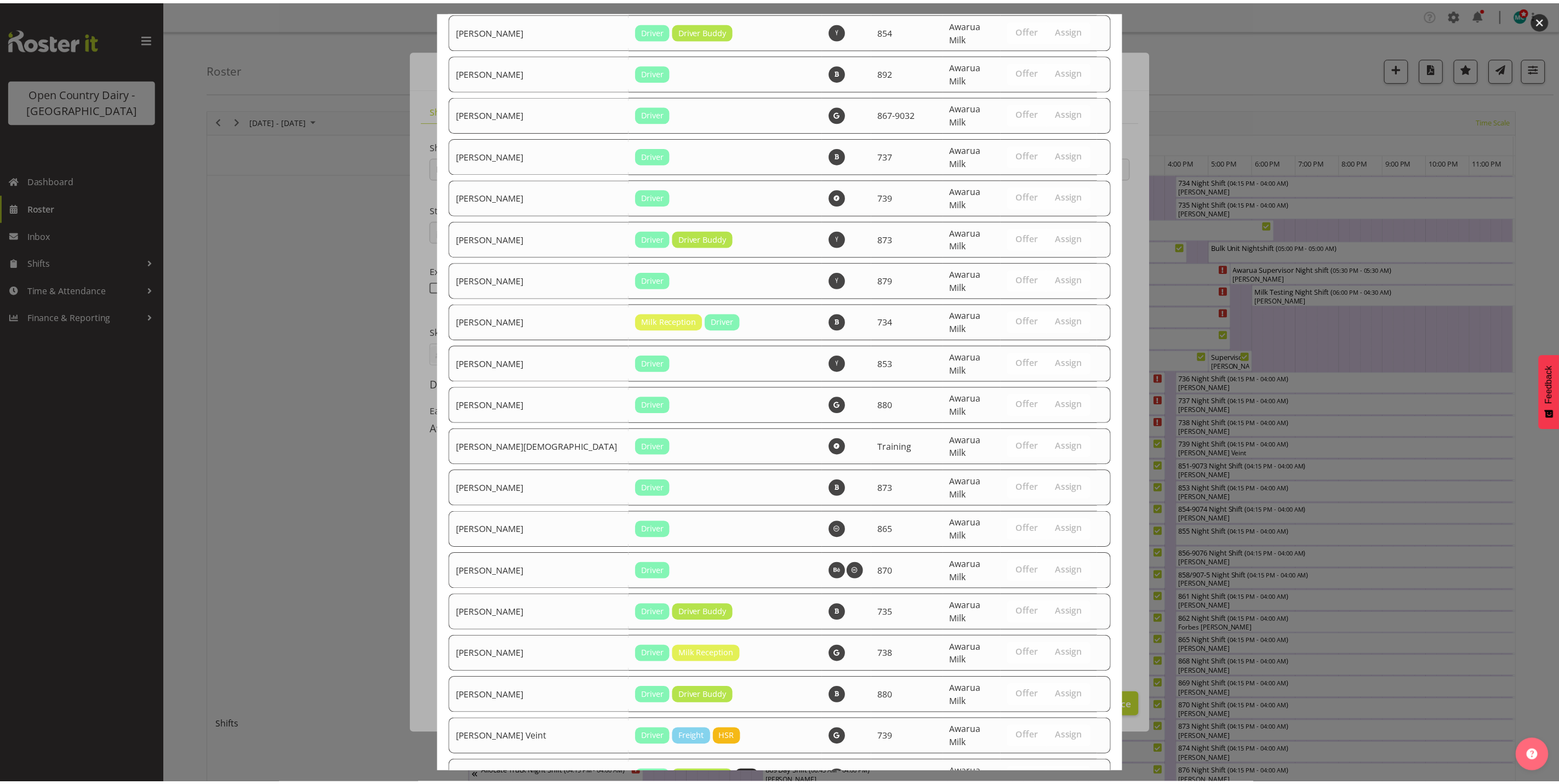
scroll to position [3731, 0]
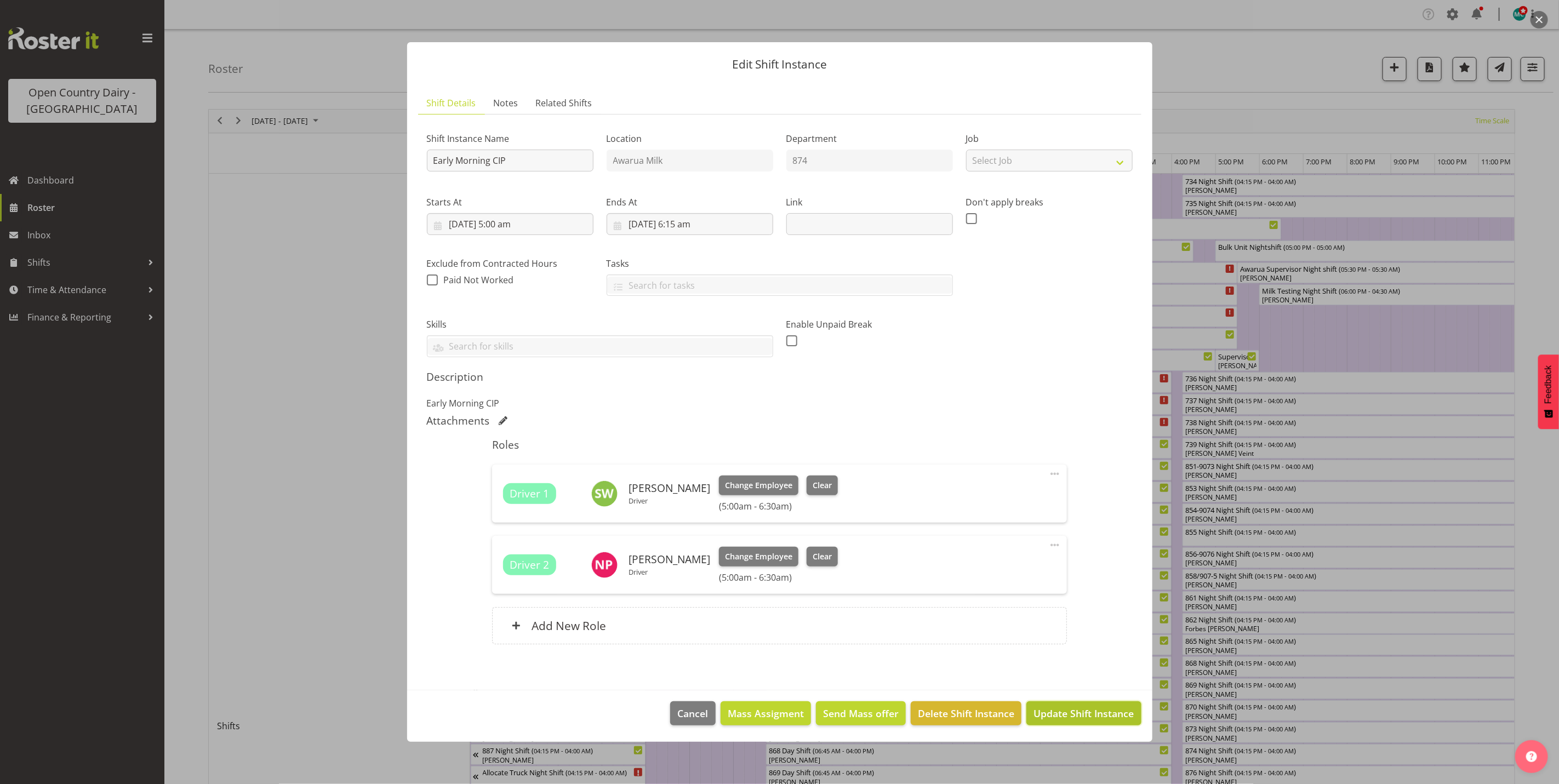
click at [1080, 714] on span "Update Shift Instance" at bounding box center [1083, 713] width 100 height 14
